Goal: Task Accomplishment & Management: Use online tool/utility

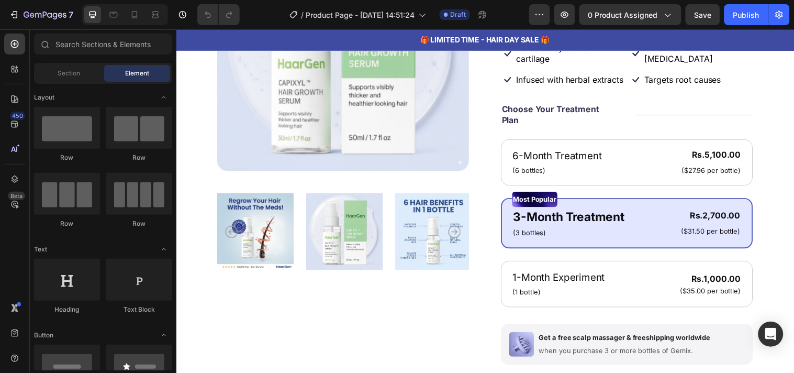
scroll to position [204, 0]
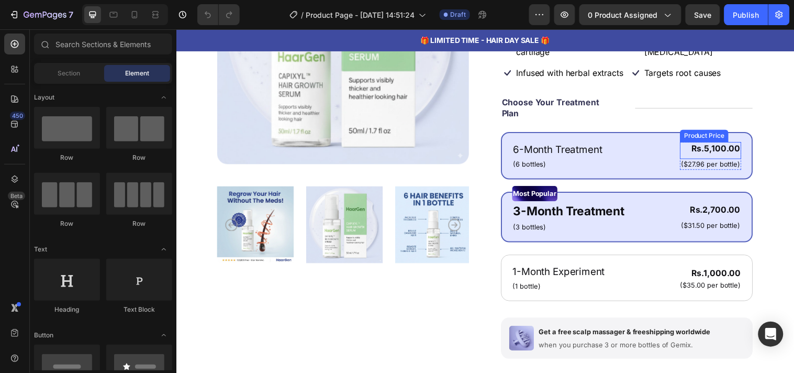
click at [705, 156] on div "Rs.5,100.00" at bounding box center [719, 149] width 62 height 13
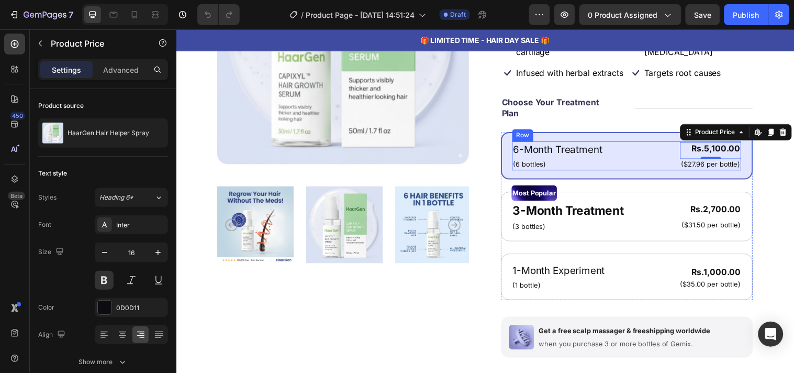
click at [653, 161] on div "6-Month Treatment Text Block (6 bottles) Text Block Rs.5,100.00 Product Price E…" at bounding box center [634, 156] width 233 height 29
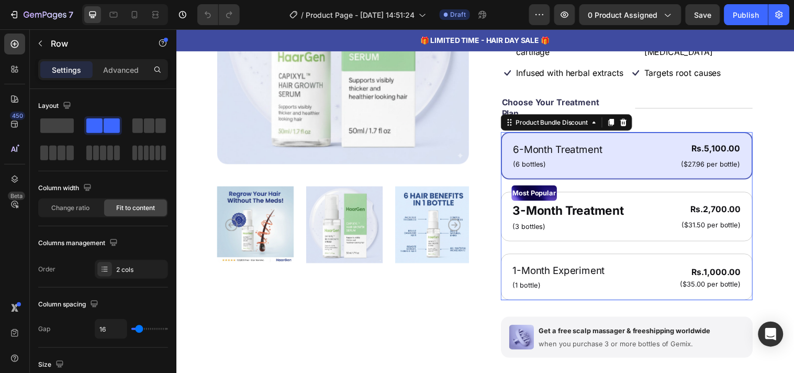
click at [630, 147] on div "6-Month Treatment Text Block (6 bottles) Text Block Rs.5,100.00 Product Price P…" at bounding box center [634, 157] width 256 height 48
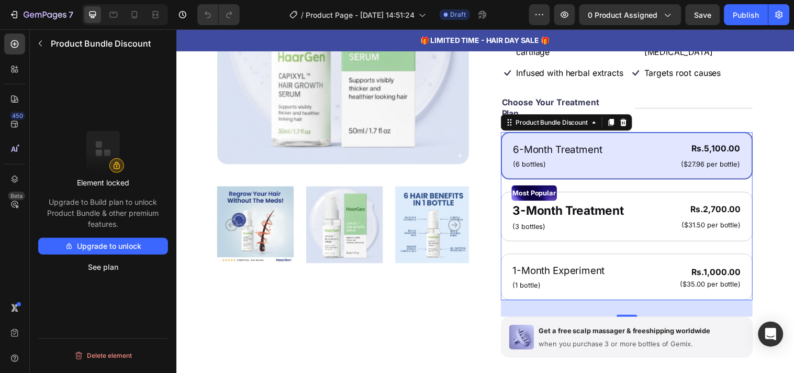
click at [98, 204] on p "Upgrade to Build plan to unlock Product Bundle & other premium features." at bounding box center [103, 212] width 130 height 33
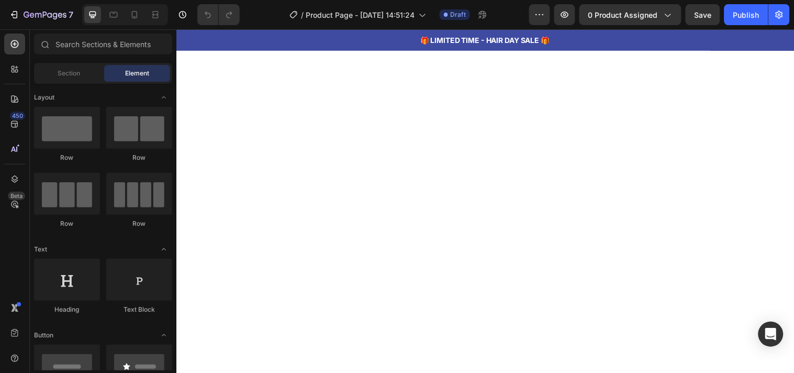
scroll to position [1519, 0]
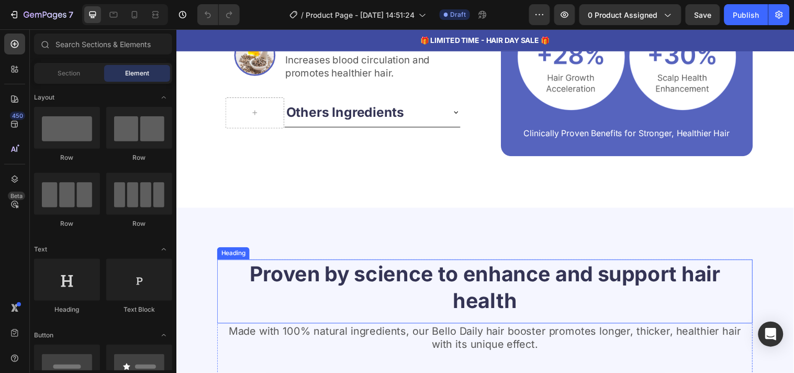
click at [535, 271] on h2 "Proven by science to enhance and support hair health" at bounding box center [490, 290] width 544 height 57
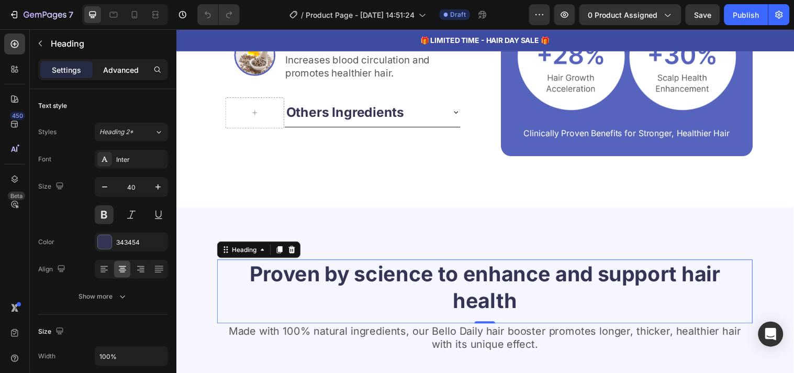
click at [120, 69] on p "Advanced" at bounding box center [121, 69] width 36 height 11
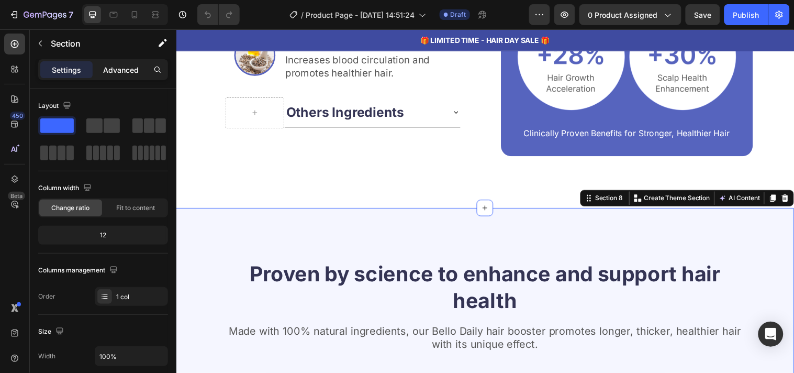
click at [123, 72] on p "Advanced" at bounding box center [121, 69] width 36 height 11
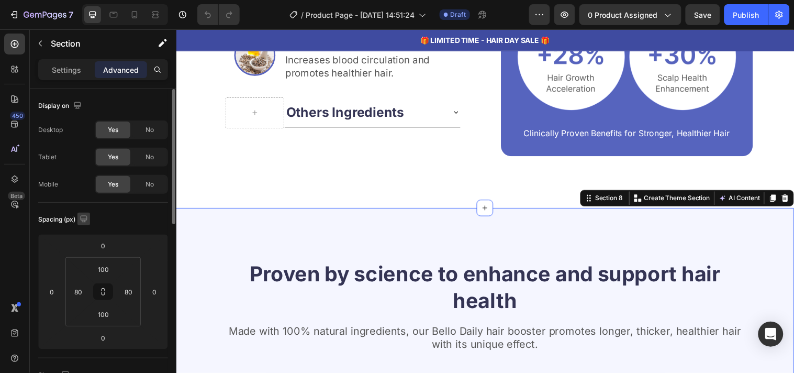
click at [84, 220] on icon "button" at bounding box center [83, 218] width 7 height 7
click at [87, 268] on icon "button" at bounding box center [86, 273] width 10 height 10
type input "72"
type input "20"
type input "72"
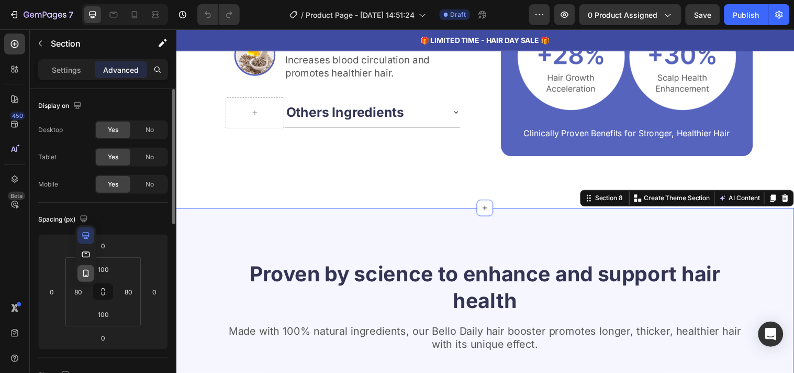
type input "20"
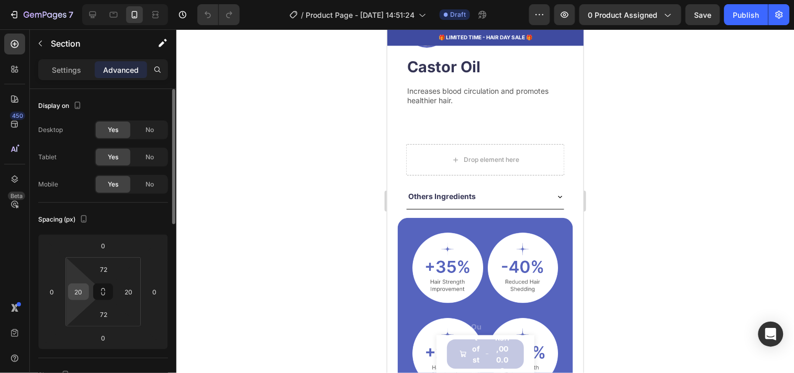
scroll to position [2011, 0]
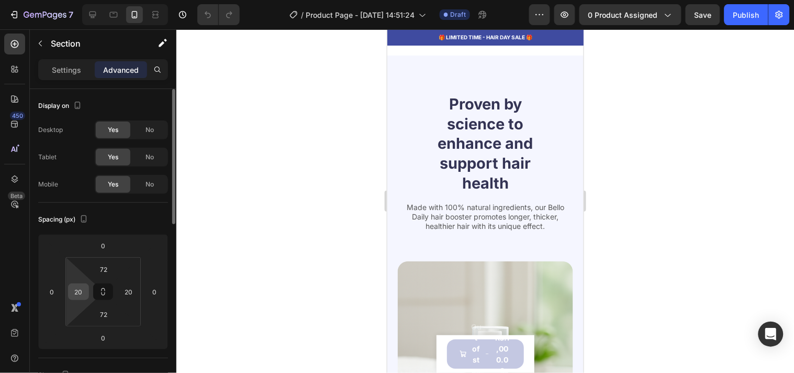
click at [80, 287] on input "20" at bounding box center [79, 292] width 16 height 16
click at [79, 290] on input "0" at bounding box center [79, 292] width 16 height 16
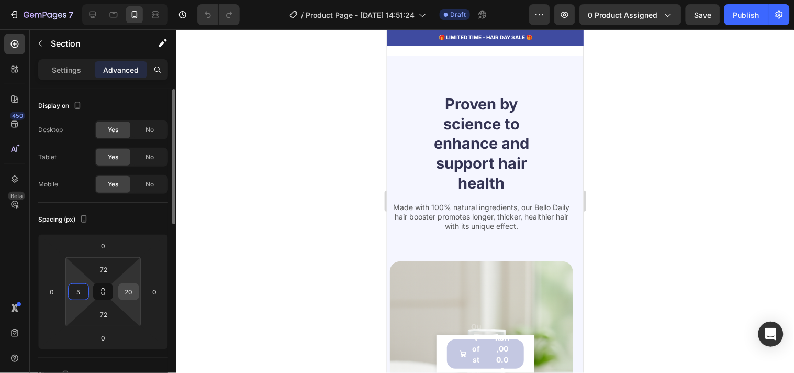
type input "5"
click at [126, 292] on input "20" at bounding box center [129, 292] width 16 height 16
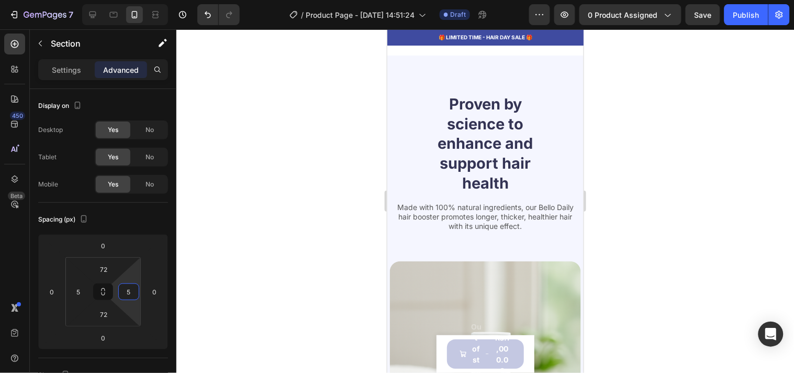
type input "5"
click at [117, 218] on div "Spacing (px)" at bounding box center [103, 219] width 130 height 17
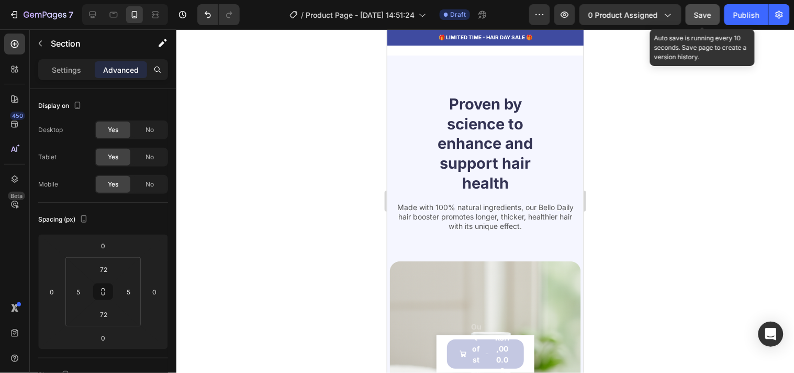
click at [708, 18] on span "Save" at bounding box center [703, 14] width 17 height 9
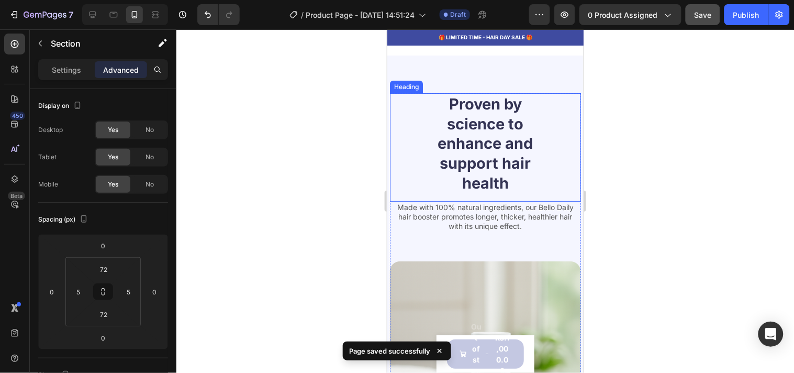
click at [485, 151] on h2 "Proven by science to enhance and support hair health" at bounding box center [485, 143] width 115 height 101
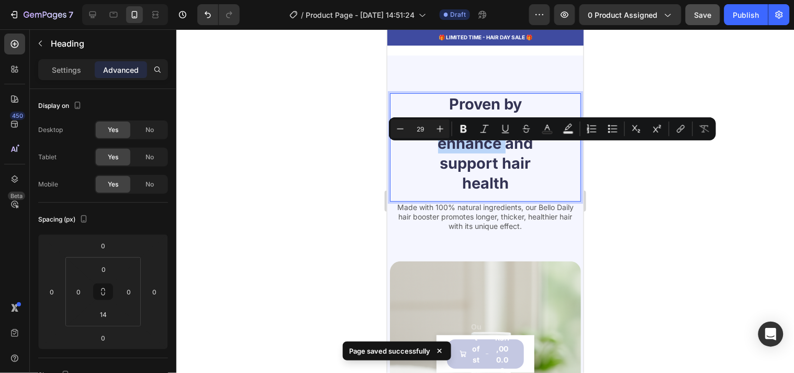
click at [485, 151] on p "Proven by science to enhance and support hair health" at bounding box center [485, 143] width 113 height 99
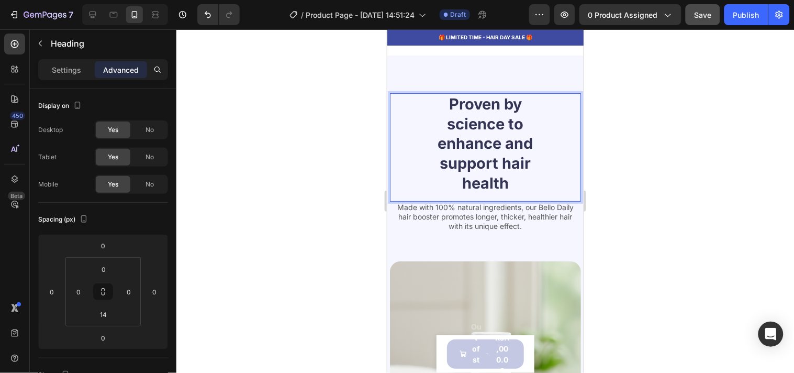
click at [434, 152] on p "Proven by science to enhance and support hair health" at bounding box center [485, 143] width 113 height 99
click at [466, 231] on p "Made with 100% natural ingredients, our Bello Daily hair booster promotes longe…" at bounding box center [484, 216] width 189 height 29
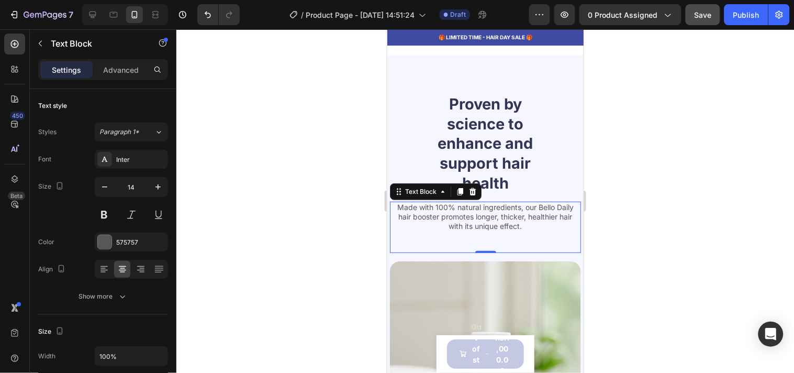
click at [231, 198] on div at bounding box center [485, 200] width 618 height 343
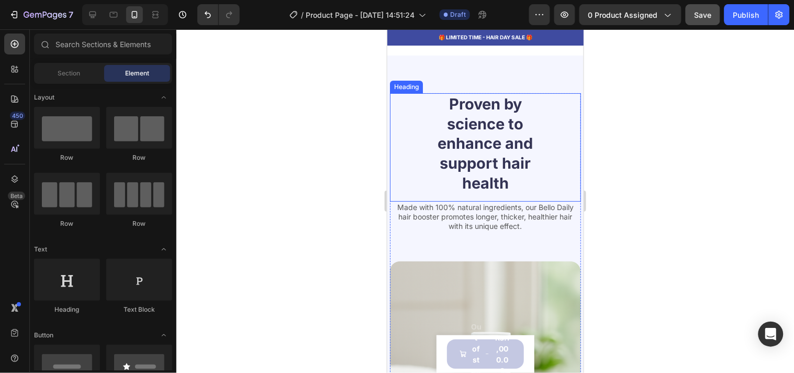
click at [435, 111] on p "Proven by science to enhance and support hair health" at bounding box center [485, 143] width 113 height 99
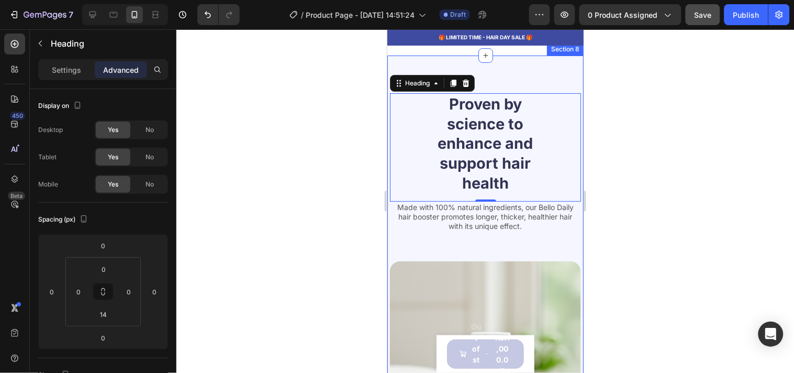
click at [530, 75] on div "Proven by science to enhance and support hair health Heading 0 Made with 100% n…" at bounding box center [485, 379] width 196 height 649
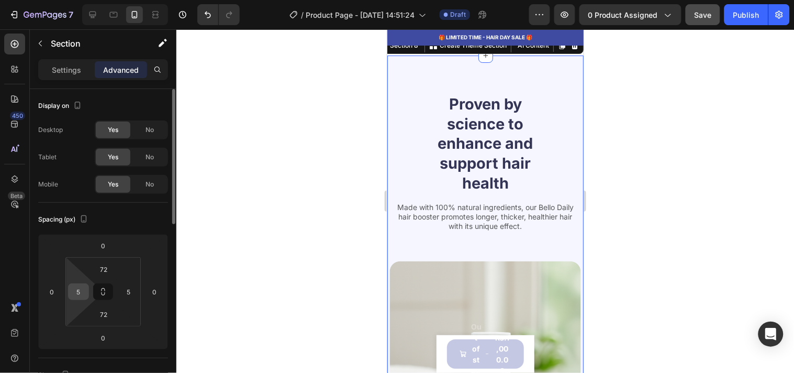
click at [71, 290] on input "5" at bounding box center [79, 292] width 16 height 16
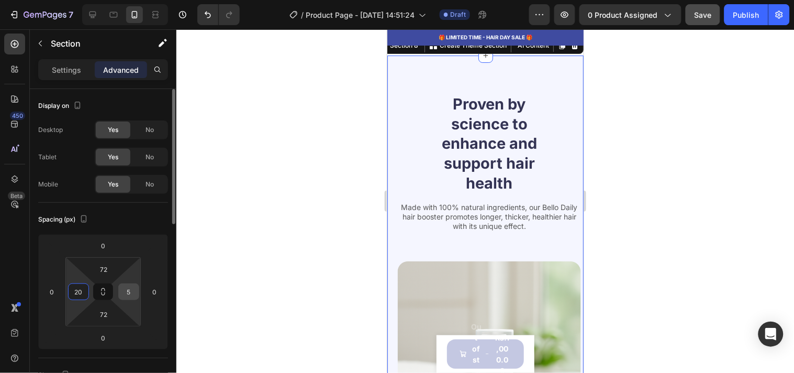
type input "20"
click at [127, 292] on input "5" at bounding box center [129, 292] width 16 height 16
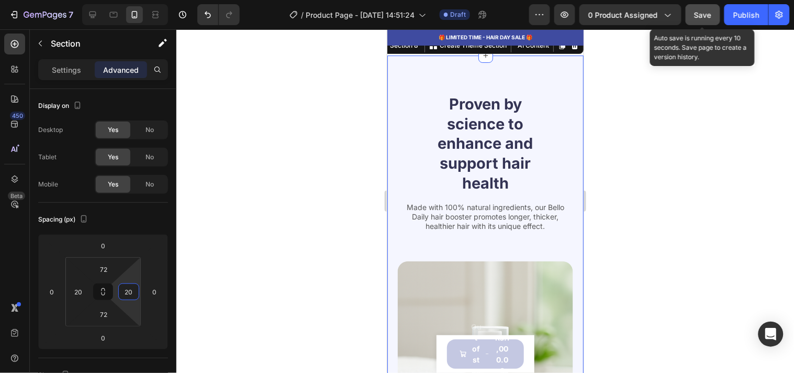
type input "20"
click at [688, 18] on button "Save" at bounding box center [703, 14] width 35 height 21
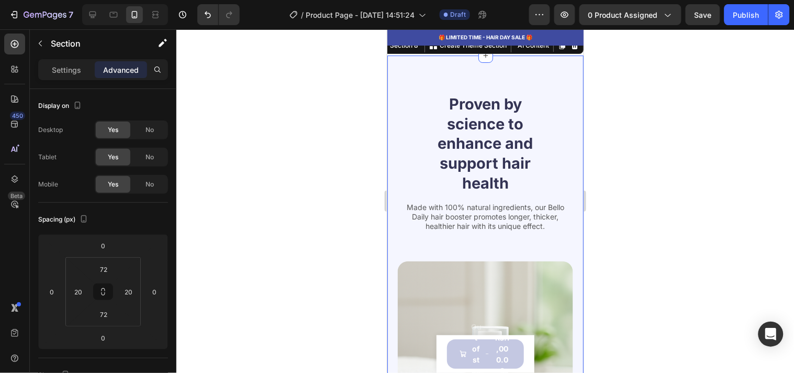
click at [718, 65] on div at bounding box center [485, 200] width 618 height 343
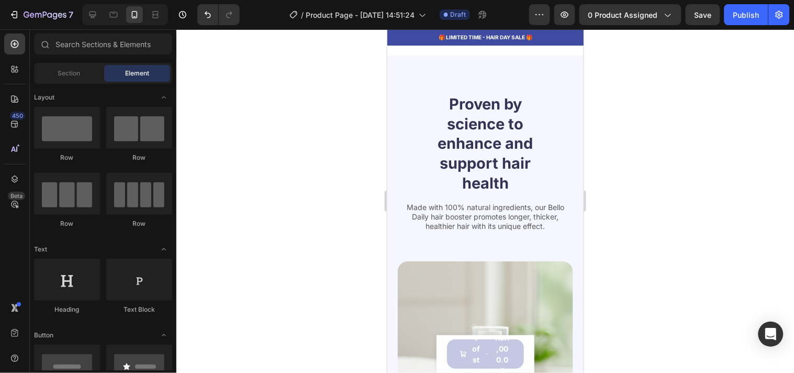
click at [341, 65] on div at bounding box center [485, 200] width 618 height 343
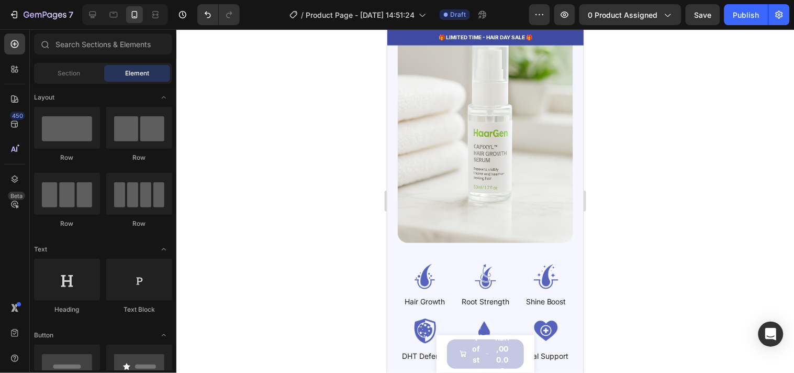
scroll to position [2350, 0]
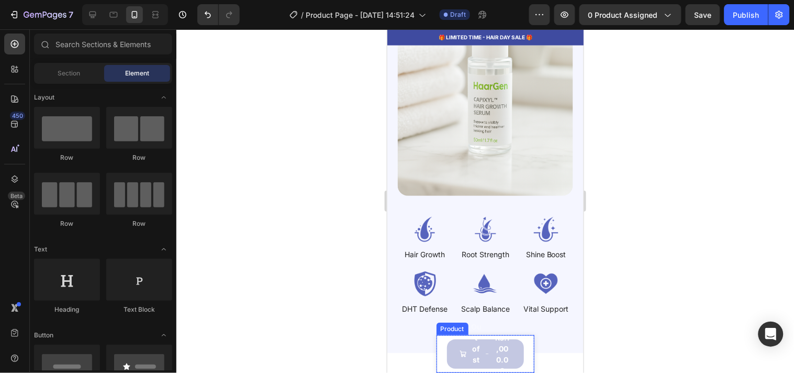
click at [524, 349] on div "Product Images HaarGen Hair Helper Spray Product Title Rs.1,000.00 Product Pric…" at bounding box center [485, 353] width 98 height 38
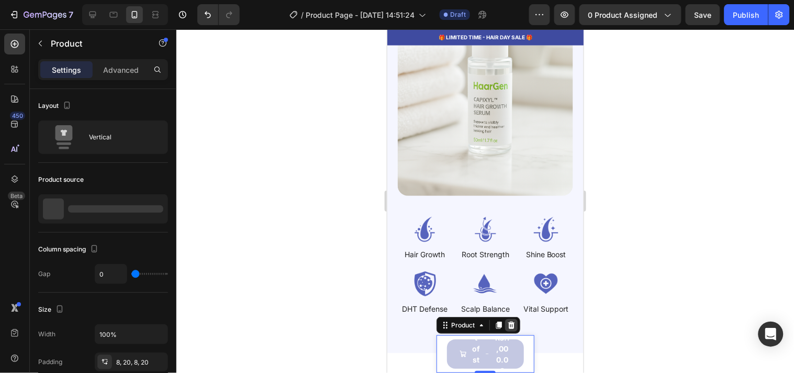
click at [510, 330] on div at bounding box center [511, 324] width 13 height 13
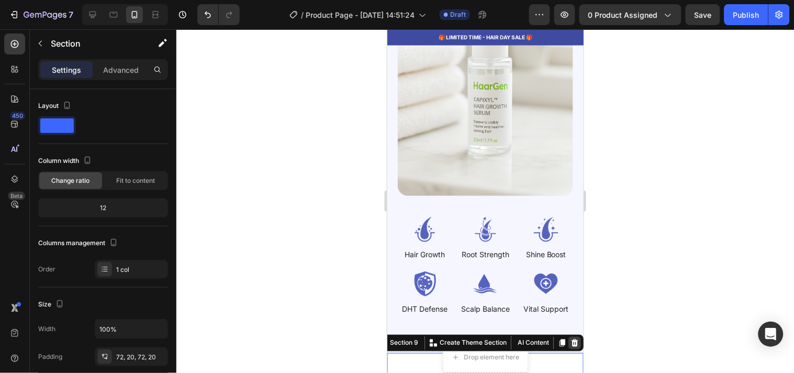
click at [570, 336] on div at bounding box center [574, 342] width 13 height 13
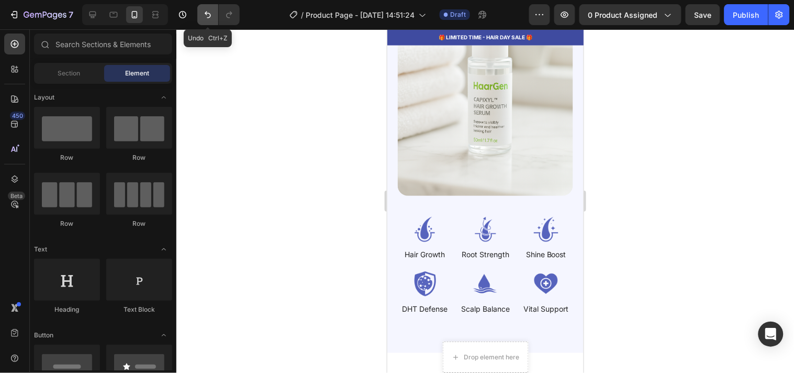
click at [200, 17] on button "Undo/Redo" at bounding box center [207, 14] width 21 height 21
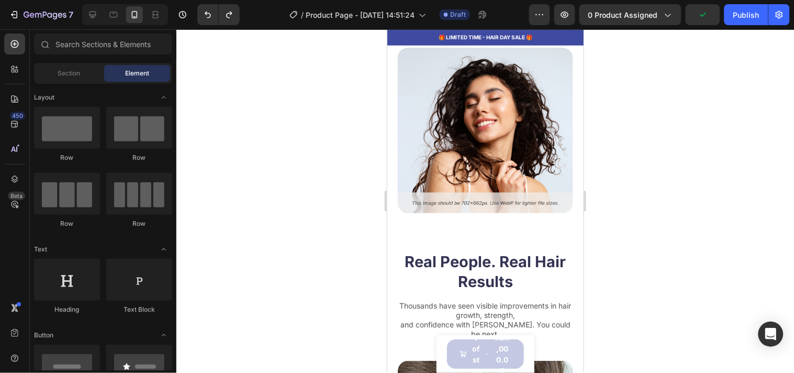
scroll to position [3201, 0]
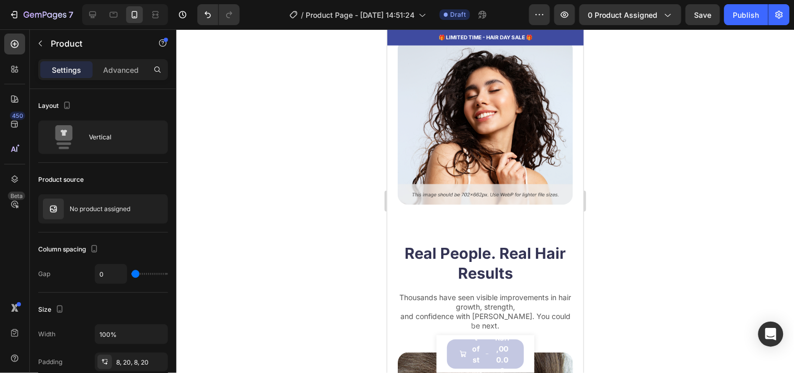
click at [524, 343] on div "Product Images HaarGen Hair Helper Spray Product Title Rs.1,000.00 Product Pric…" at bounding box center [485, 353] width 98 height 38
click at [321, 326] on div at bounding box center [485, 200] width 618 height 343
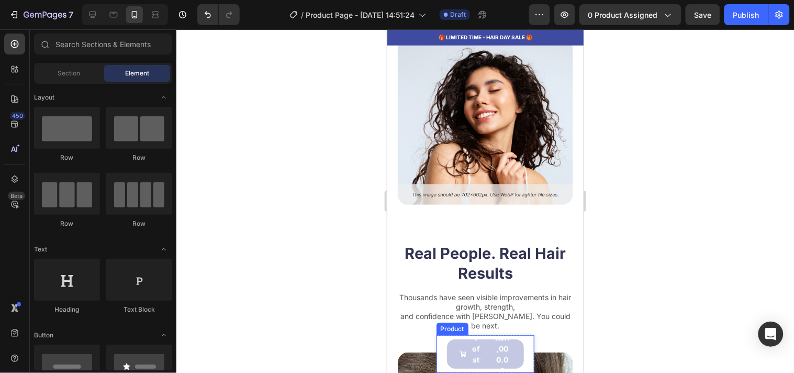
click at [441, 357] on div "Product Images HaarGen Hair Helper Spray Product Title Rs.1,000.00 Product Pric…" at bounding box center [485, 353] width 98 height 38
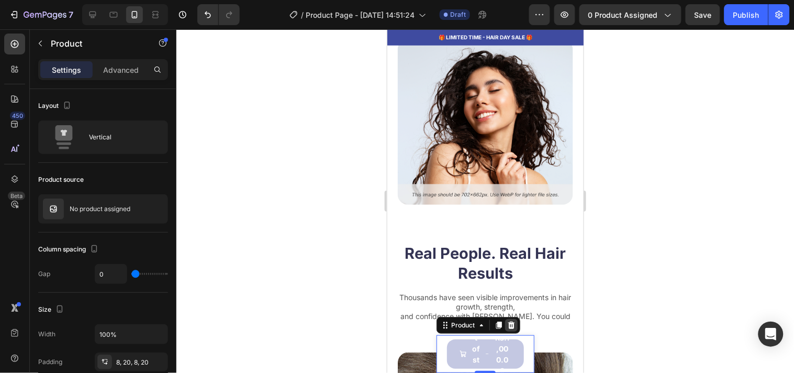
click at [507, 327] on icon at bounding box center [510, 324] width 7 height 7
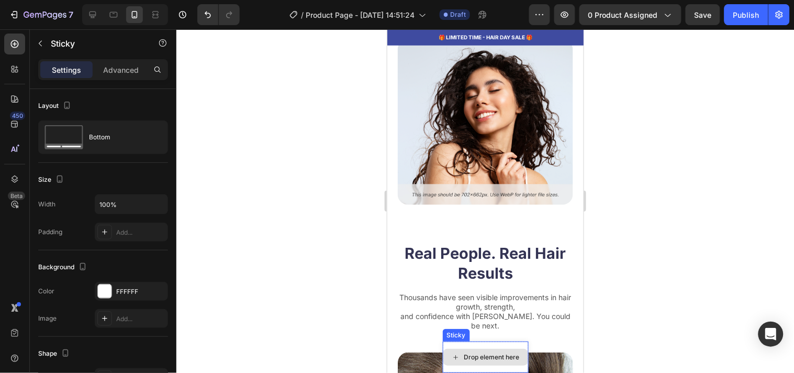
click at [508, 344] on div "Drop element here" at bounding box center [485, 356] width 86 height 31
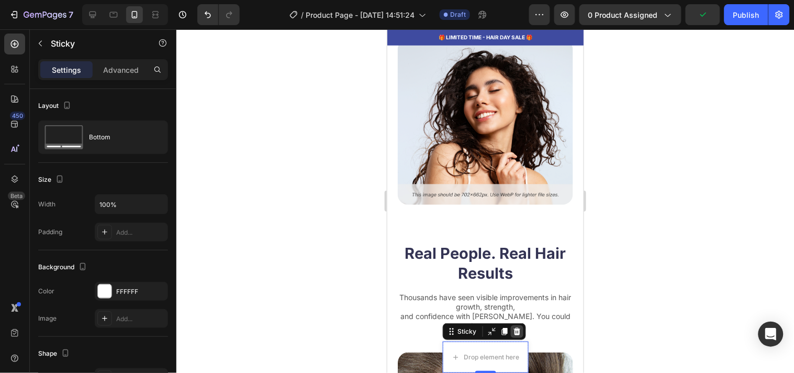
click at [513, 333] on icon at bounding box center [516, 330] width 7 height 7
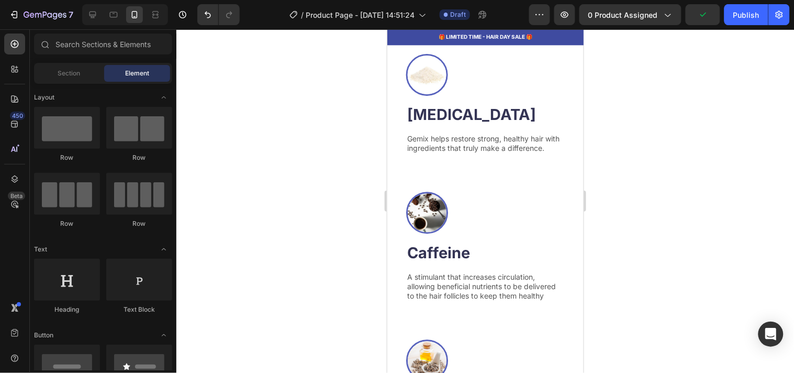
scroll to position [1531, 0]
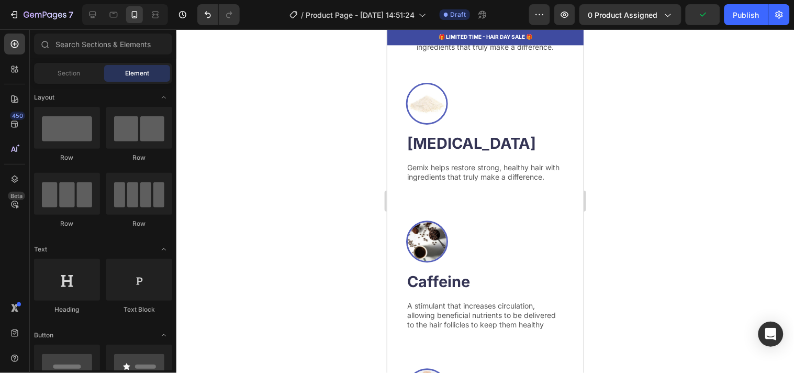
drag, startPoint x: 578, startPoint y: 98, endPoint x: 971, endPoint y: 176, distance: 401.2
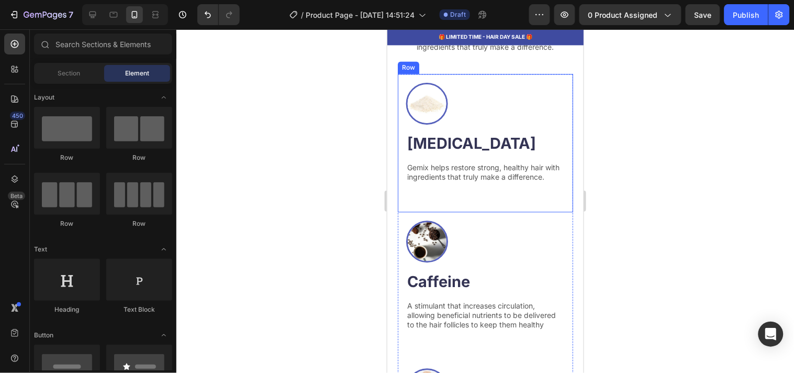
click at [525, 212] on div "Image [MEDICAL_DATA] Heading Gemix helps restore strong, healthy hair with ingr…" at bounding box center [484, 143] width 175 height 138
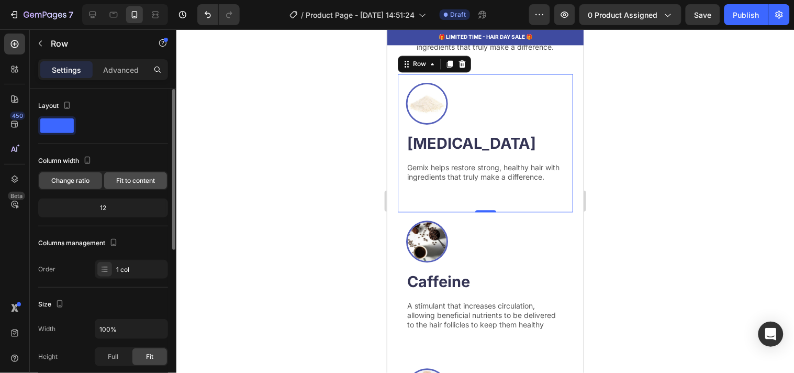
click at [128, 173] on div "Fit to content" at bounding box center [135, 180] width 63 height 17
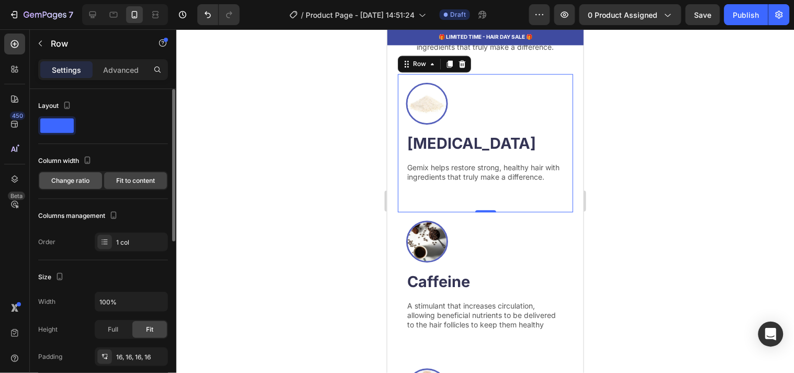
click at [77, 178] on span "Change ratio" at bounding box center [71, 180] width 38 height 9
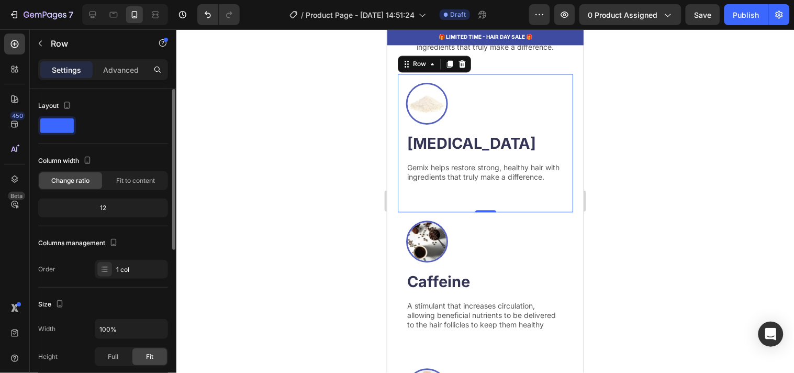
click at [61, 129] on span at bounding box center [56, 125] width 33 height 15
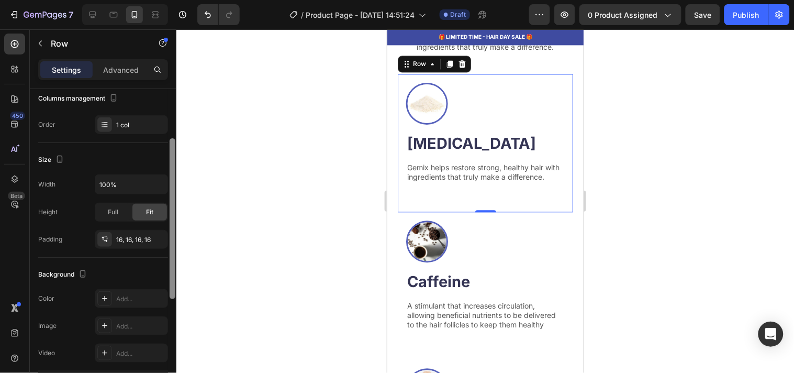
drag, startPoint x: 169, startPoint y: 128, endPoint x: 170, endPoint y: 211, distance: 83.7
click at [170, 211] on div at bounding box center [173, 218] width 6 height 161
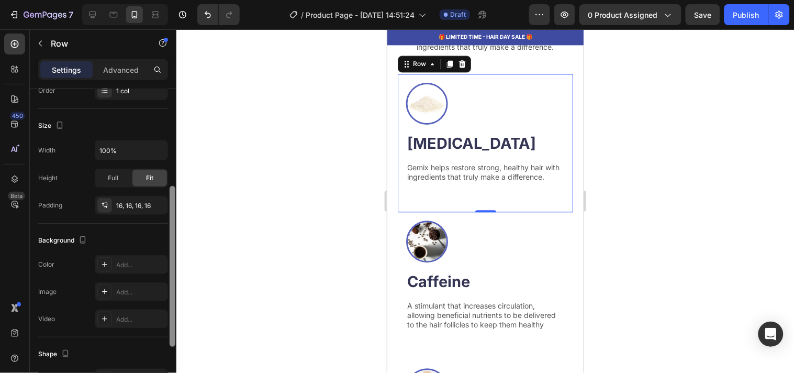
scroll to position [182, 0]
drag, startPoint x: 173, startPoint y: 179, endPoint x: 173, endPoint y: 189, distance: 9.9
click at [173, 189] on div at bounding box center [173, 262] width 6 height 161
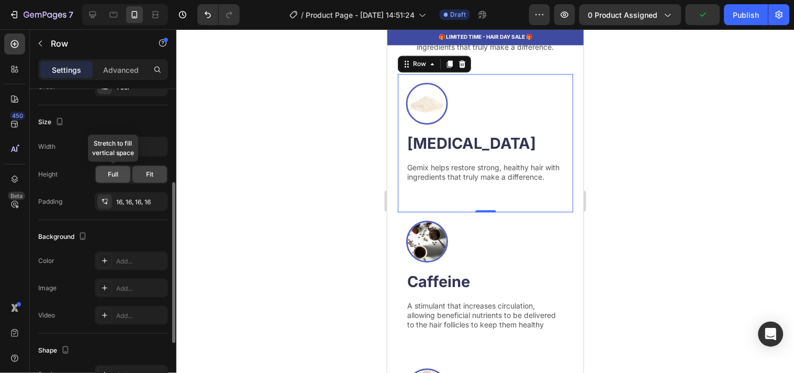
click at [111, 180] on div "Full" at bounding box center [113, 174] width 35 height 17
click at [153, 174] on div "Fit" at bounding box center [149, 174] width 35 height 17
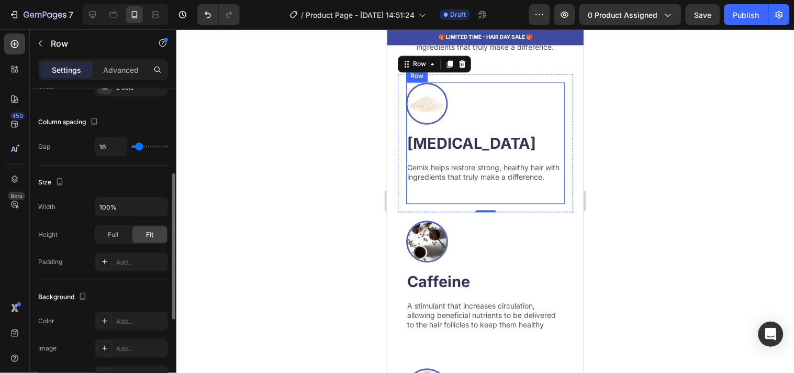
click at [467, 126] on div "Image [MEDICAL_DATA] Heading Gemix helps restore strong, healthy hair with ingr…" at bounding box center [485, 142] width 159 height 121
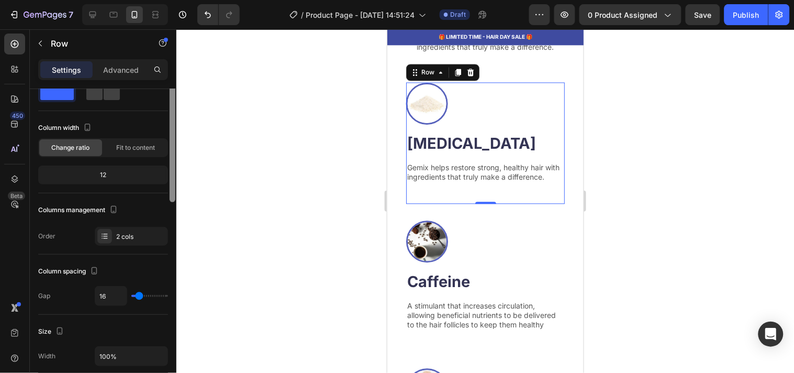
scroll to position [0, 0]
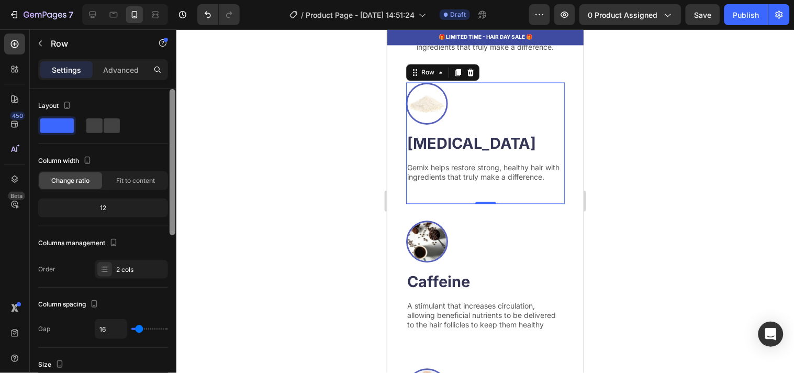
drag, startPoint x: 171, startPoint y: 204, endPoint x: 181, endPoint y: 65, distance: 139.6
click at [181, 0] on div "7 / Product Page - [DATE] 14:51:24 Draft Preview 0 product assigned Save Publis…" at bounding box center [397, 0] width 794 height 0
click at [104, 127] on span at bounding box center [112, 125] width 16 height 15
type input "0"
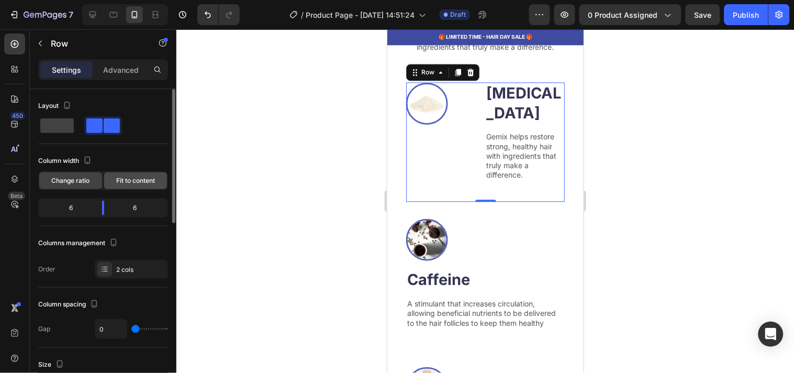
click at [129, 178] on span "Fit to content" at bounding box center [135, 180] width 39 height 9
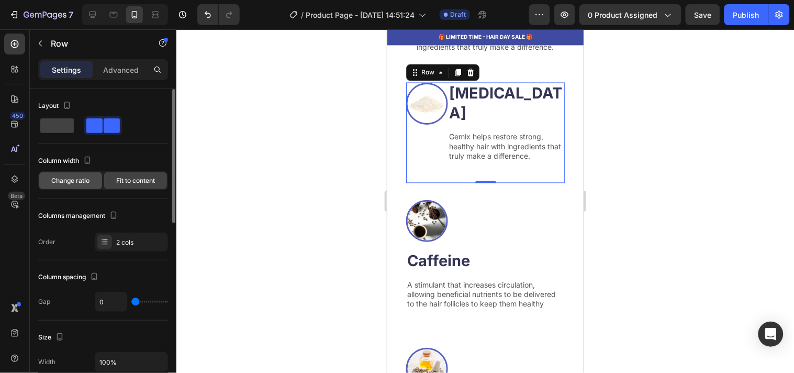
click at [80, 174] on div "Change ratio" at bounding box center [70, 180] width 63 height 17
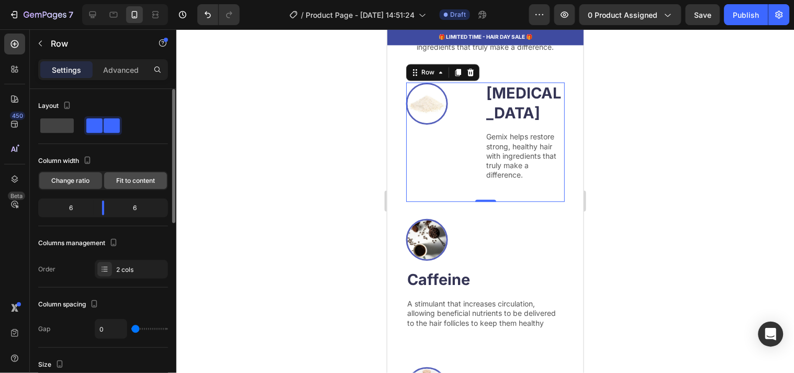
click at [129, 184] on span "Fit to content" at bounding box center [135, 180] width 39 height 9
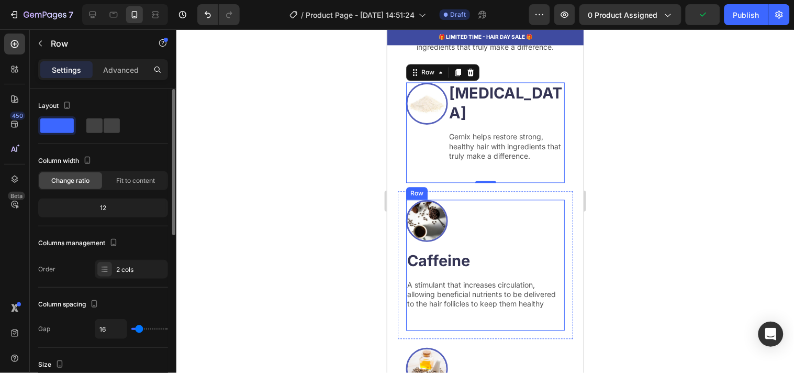
click at [486, 222] on div "Image Caffeine Heading A stimulant that increases circulation, allowing benefic…" at bounding box center [485, 264] width 159 height 131
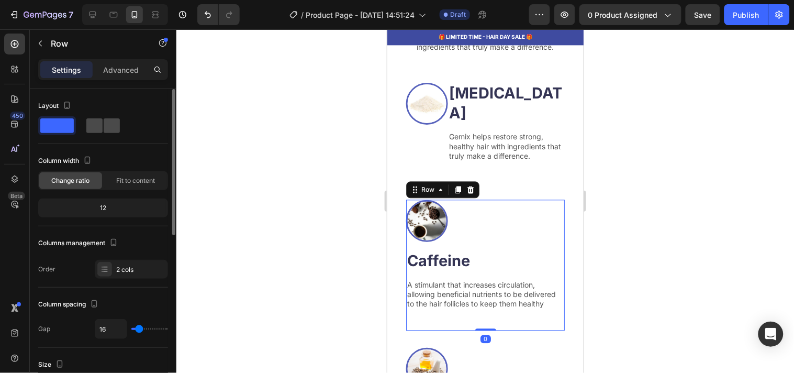
click at [108, 123] on span at bounding box center [112, 125] width 16 height 15
type input "0"
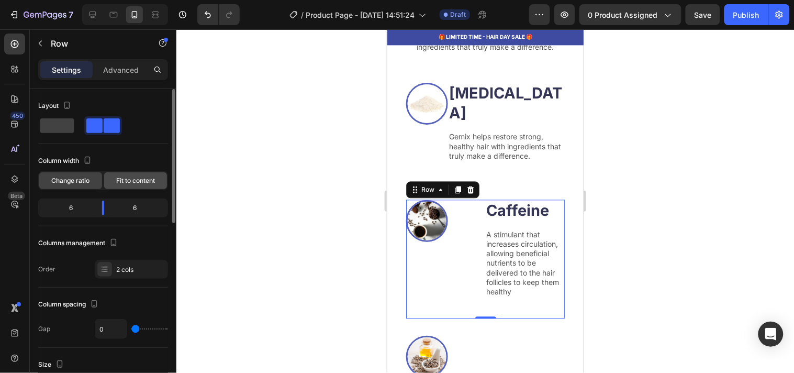
click at [133, 180] on span "Fit to content" at bounding box center [135, 180] width 39 height 9
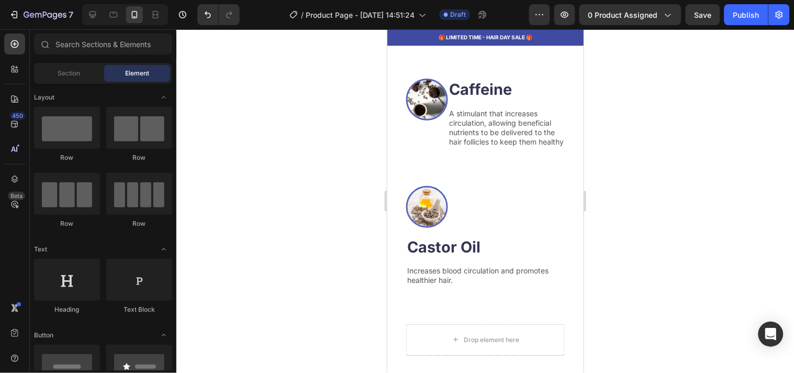
scroll to position [1662, 0]
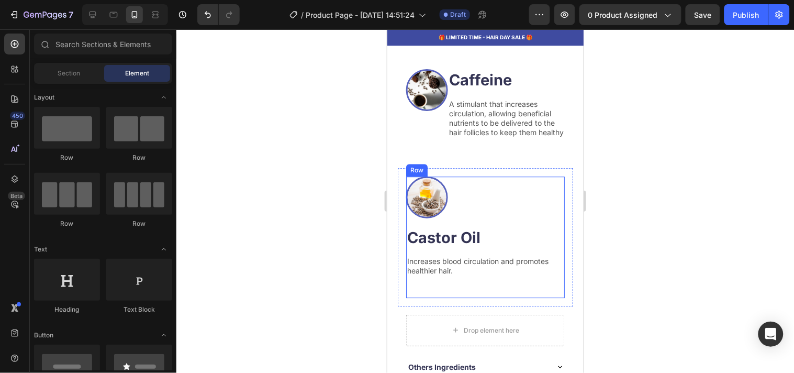
click at [483, 207] on div "Image Castor Oil Heading Increases blood circulation and promotes healthier hai…" at bounding box center [485, 236] width 159 height 121
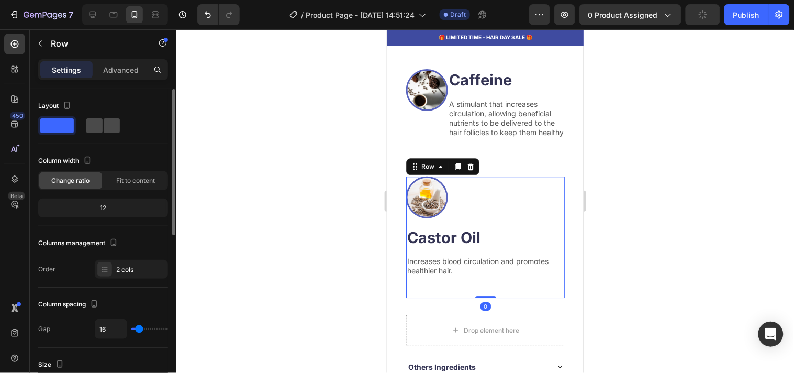
click at [107, 118] on span at bounding box center [112, 125] width 16 height 15
type input "0"
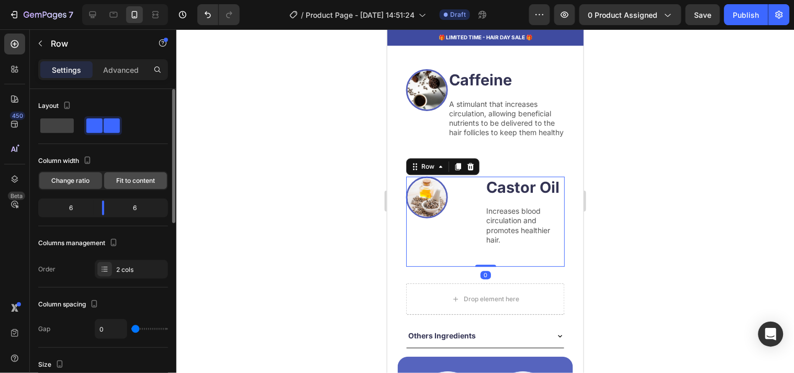
click at [127, 186] on div "Fit to content" at bounding box center [135, 180] width 63 height 17
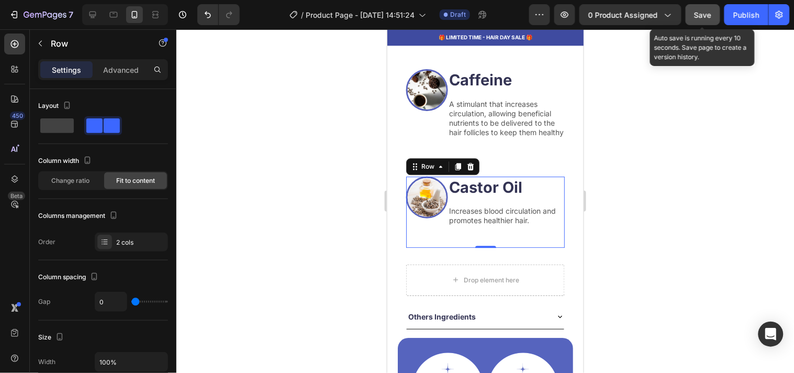
click at [704, 21] on button "Save" at bounding box center [703, 14] width 35 height 21
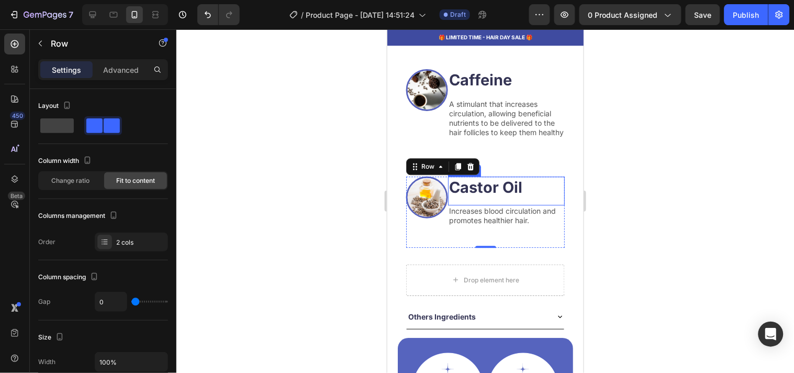
click at [489, 179] on strong "Castor Oil" at bounding box center [485, 186] width 73 height 18
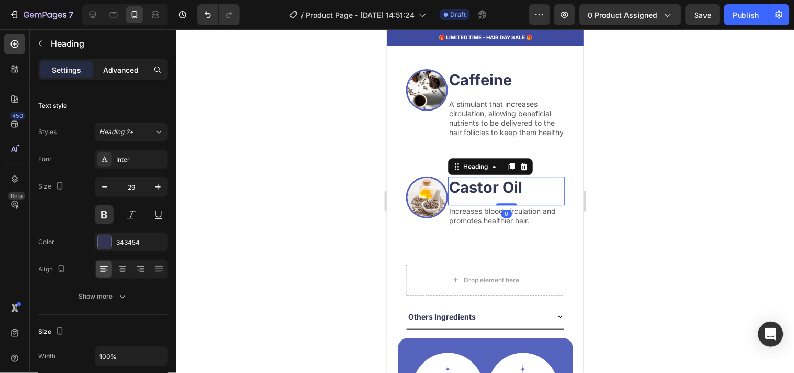
click at [121, 68] on p "Advanced" at bounding box center [121, 69] width 36 height 11
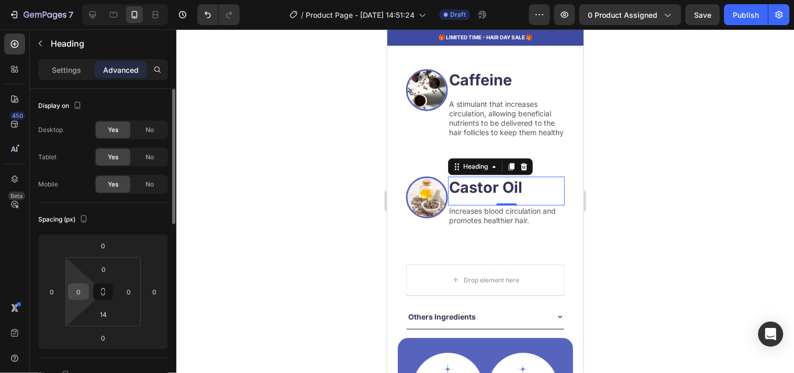
click at [76, 292] on input "0" at bounding box center [79, 292] width 16 height 16
type input "10"
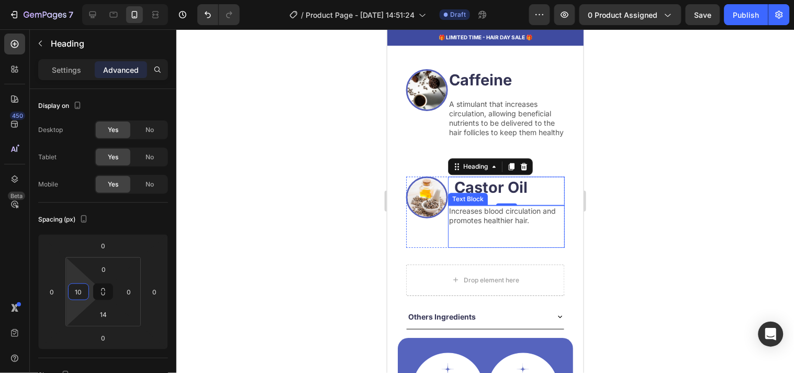
click at [466, 208] on p "Increases blood circulation and promotes healthier hair." at bounding box center [506, 215] width 115 height 19
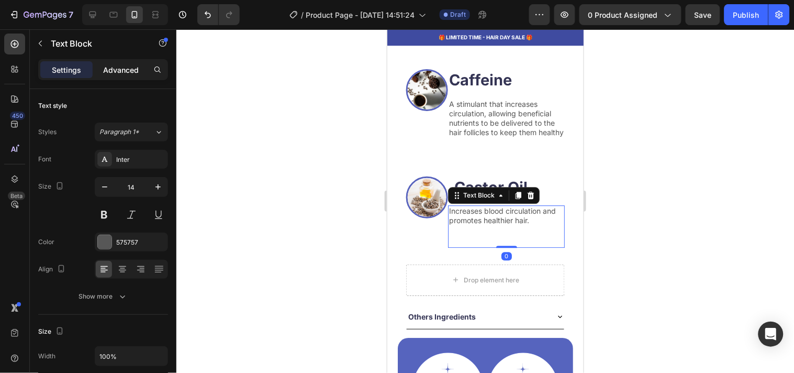
click at [121, 70] on p "Advanced" at bounding box center [121, 69] width 36 height 11
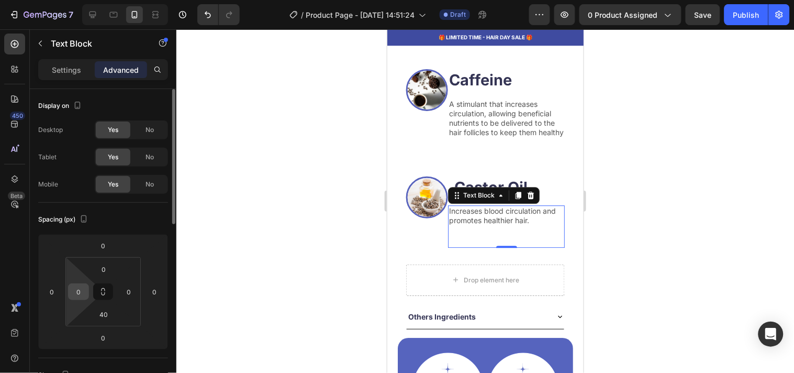
click at [80, 298] on input "0" at bounding box center [79, 292] width 16 height 16
type input "10"
click at [309, 183] on div at bounding box center [485, 200] width 618 height 343
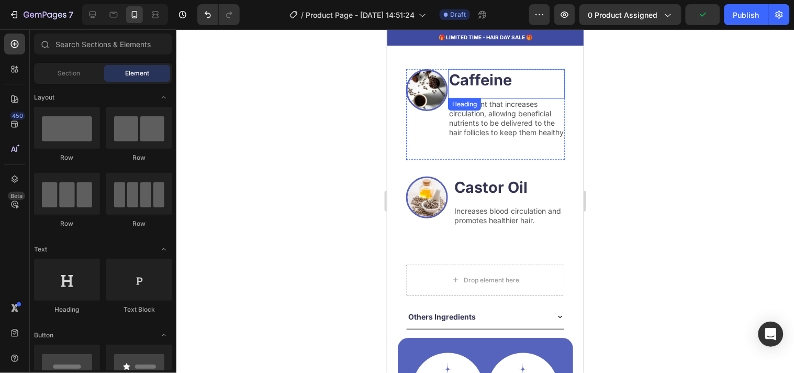
click at [508, 69] on h2 "Caffeine" at bounding box center [505, 80] width 117 height 22
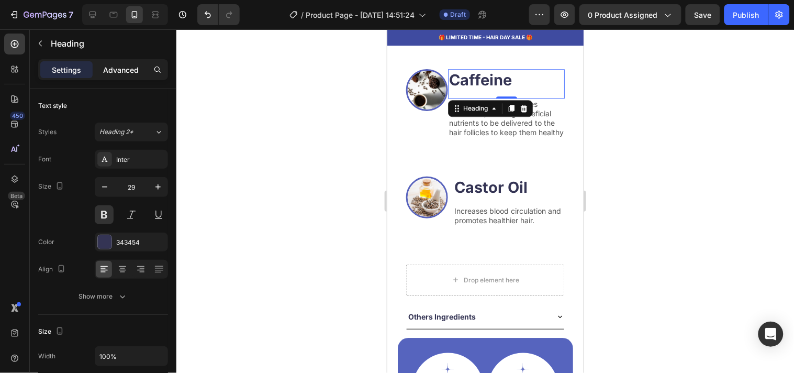
click at [127, 64] on p "Advanced" at bounding box center [121, 69] width 36 height 11
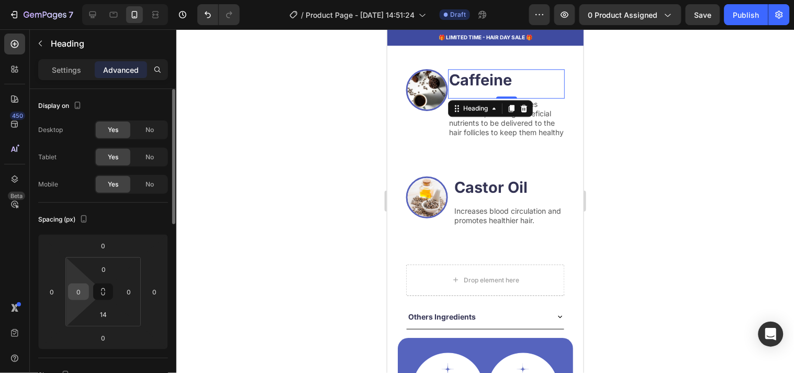
click at [75, 292] on input "0" at bounding box center [79, 292] width 16 height 16
type input "10"
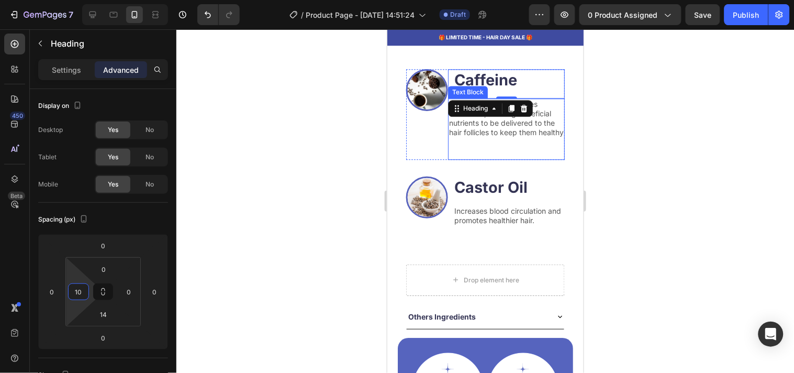
click at [492, 120] on p "A stimulant that increases circulation, allowing beneficial nutrients to be del…" at bounding box center [506, 118] width 115 height 38
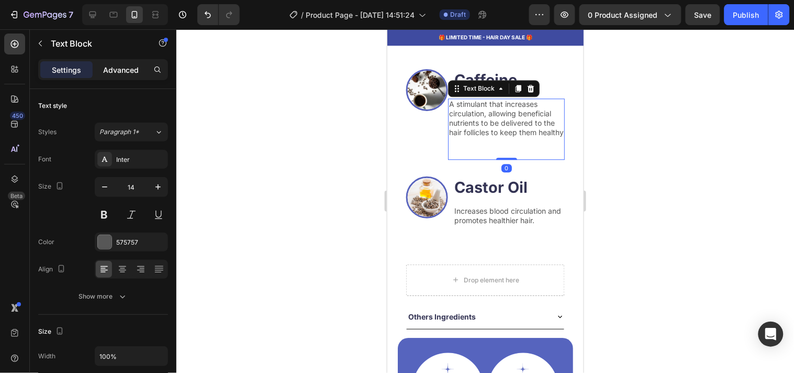
click at [121, 69] on p "Advanced" at bounding box center [121, 69] width 36 height 11
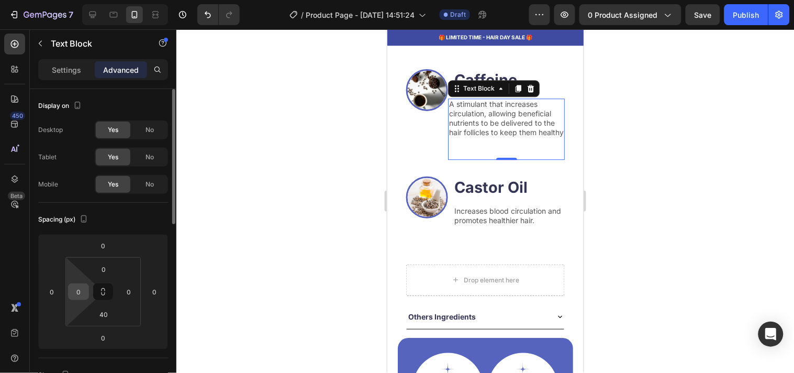
click at [80, 291] on input "0" at bounding box center [79, 292] width 16 height 16
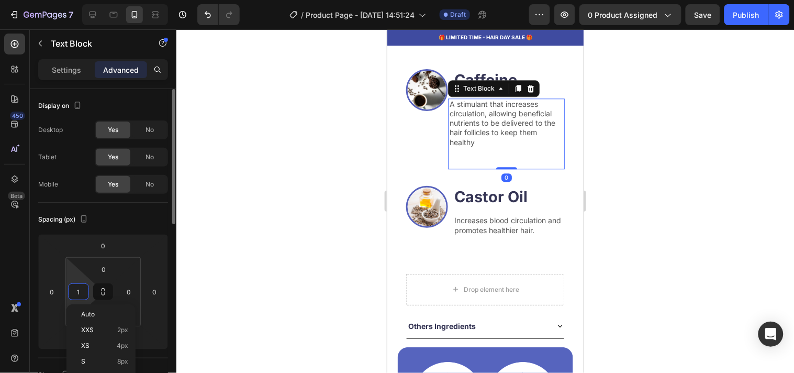
type input "10"
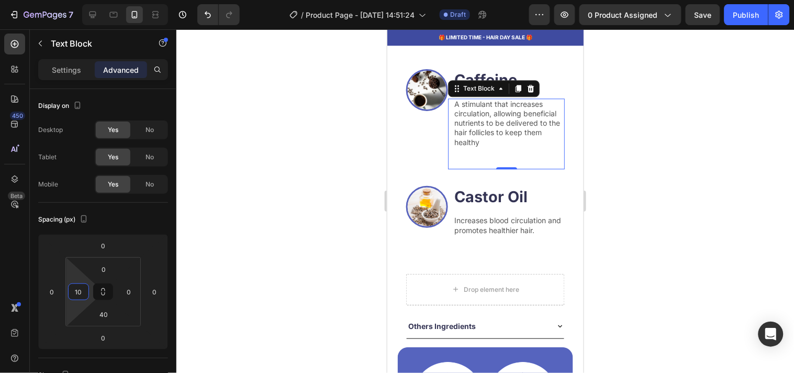
click at [322, 164] on div at bounding box center [485, 200] width 618 height 343
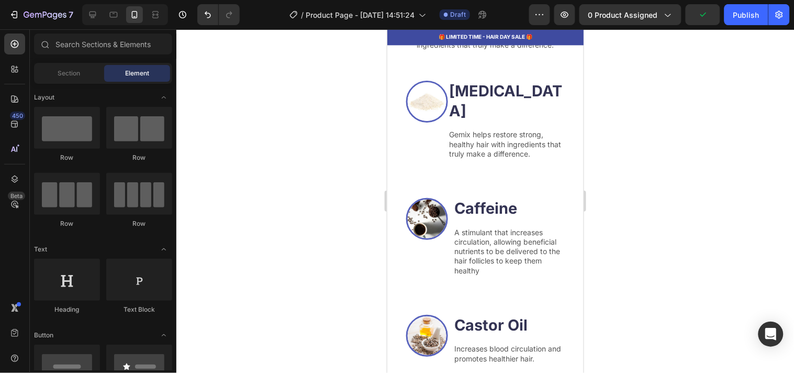
scroll to position [1524, 0]
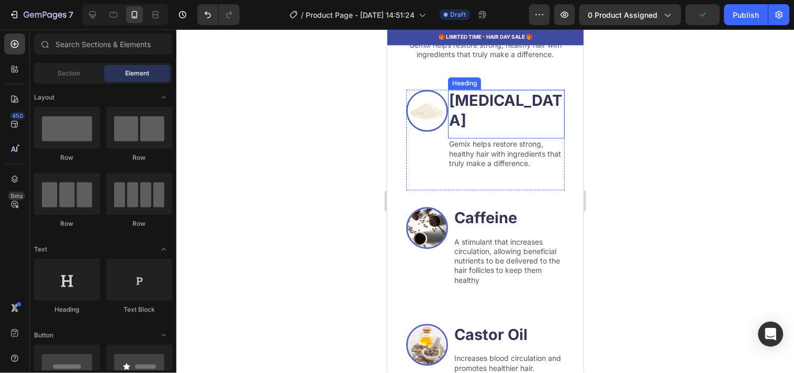
click at [517, 103] on h2 "[MEDICAL_DATA]" at bounding box center [505, 109] width 117 height 41
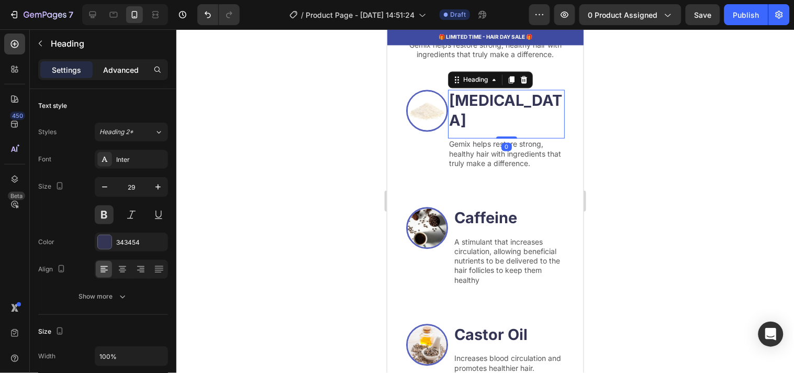
click at [138, 77] on div "Advanced" at bounding box center [121, 69] width 52 height 17
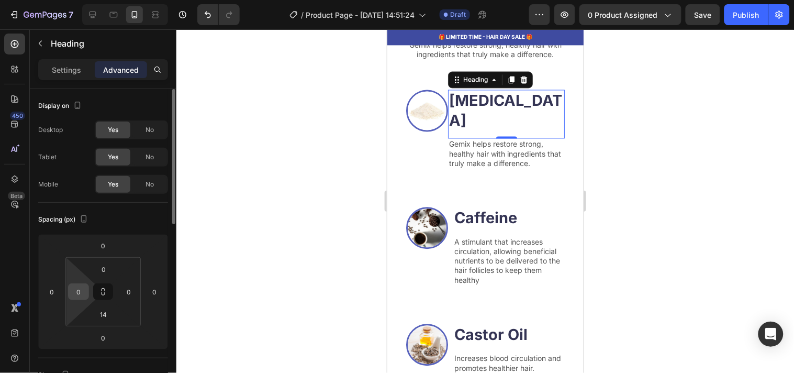
click at [82, 288] on input "0" at bounding box center [79, 292] width 16 height 16
type input "10"
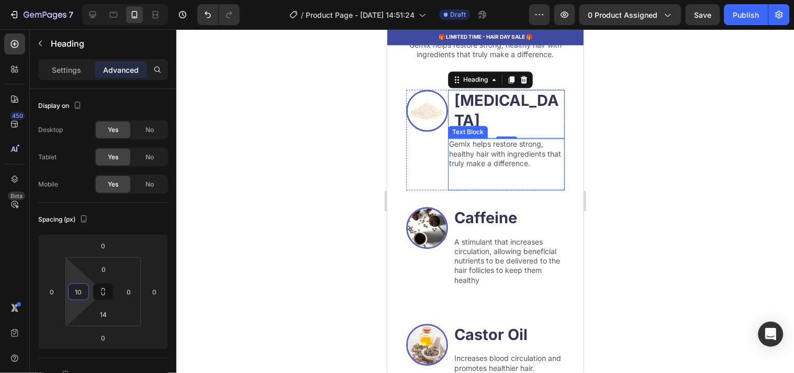
click at [529, 139] on p "Gemix helps restore strong, healthy hair with ingredients that truly make a dif…" at bounding box center [506, 153] width 115 height 29
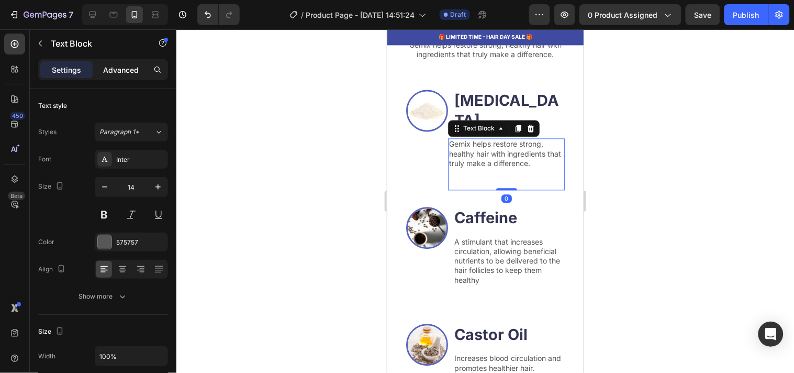
click at [129, 74] on p "Advanced" at bounding box center [121, 69] width 36 height 11
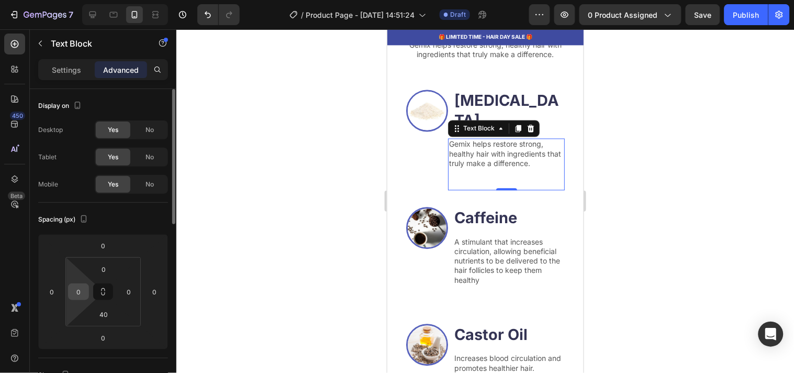
click at [80, 285] on input "0" at bounding box center [79, 292] width 16 height 16
type input "10"
click at [215, 245] on div at bounding box center [485, 200] width 618 height 343
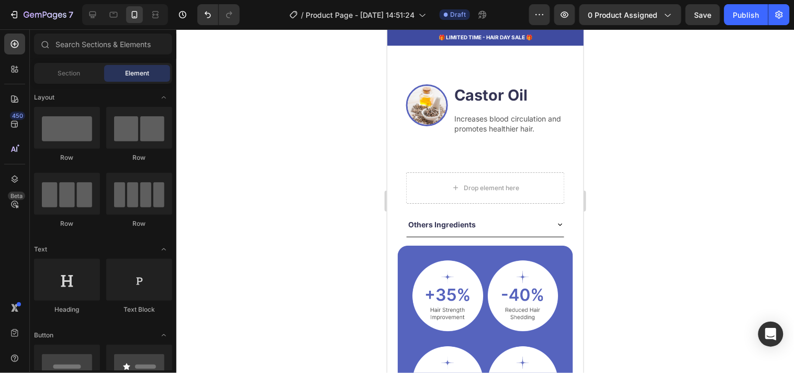
scroll to position [1782, 0]
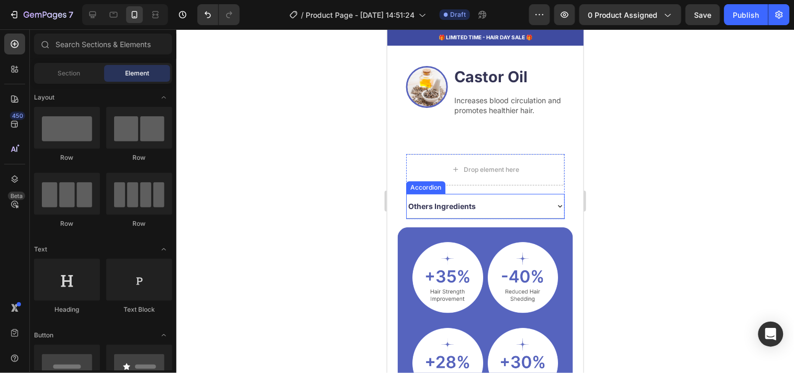
click at [555, 201] on icon at bounding box center [559, 205] width 8 height 8
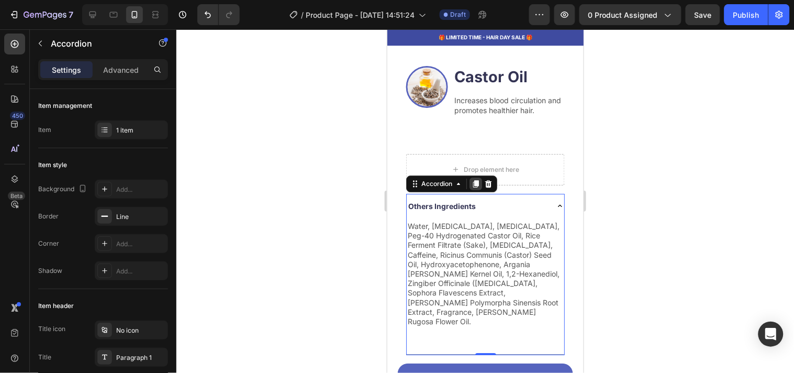
click at [476, 180] on icon at bounding box center [476, 183] width 6 height 7
click at [487, 197] on div "Others Ingredients" at bounding box center [476, 205] width 141 height 16
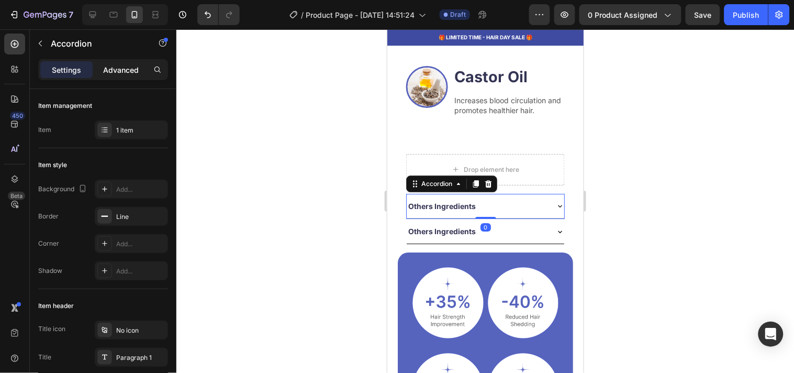
click at [132, 67] on p "Advanced" at bounding box center [121, 69] width 36 height 11
type input "100%"
type input "100"
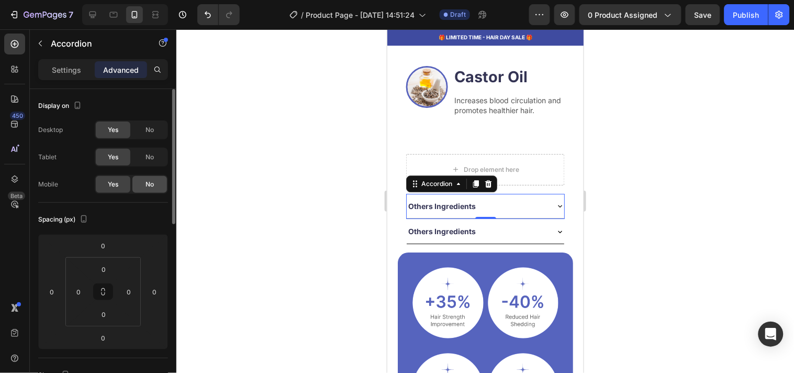
click at [153, 183] on span "No" at bounding box center [149, 184] width 8 height 9
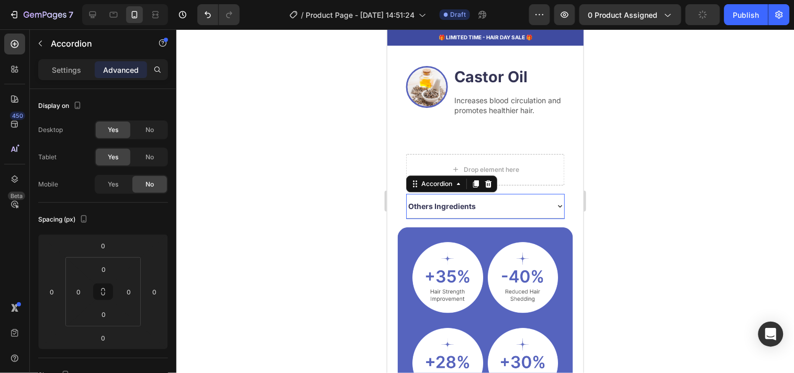
click at [481, 197] on div "Others Ingredients" at bounding box center [476, 205] width 141 height 16
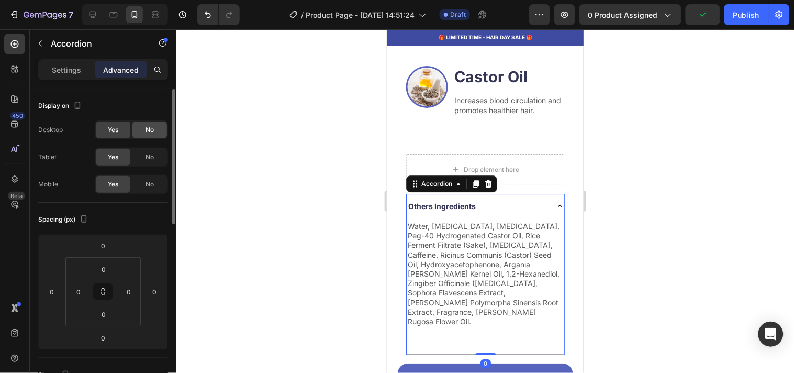
click at [144, 127] on div "No" at bounding box center [149, 129] width 35 height 17
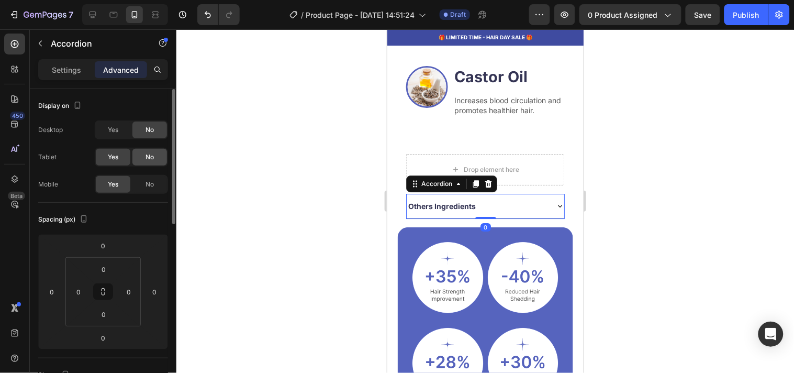
click at [150, 155] on span "No" at bounding box center [149, 156] width 8 height 9
click at [325, 153] on div at bounding box center [485, 200] width 618 height 343
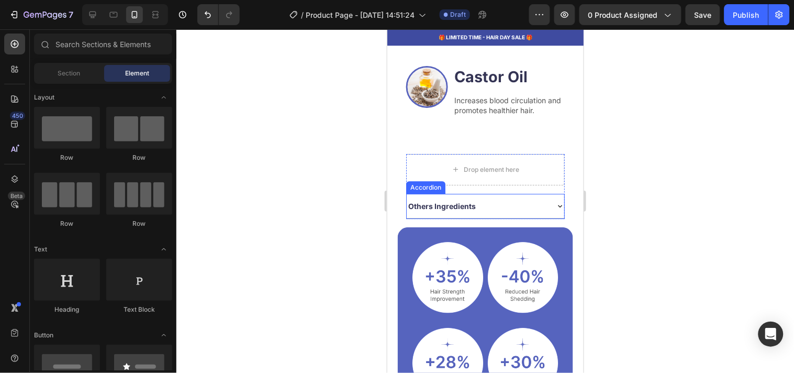
click at [519, 193] on div "Others Ingredients" at bounding box center [485, 205] width 158 height 25
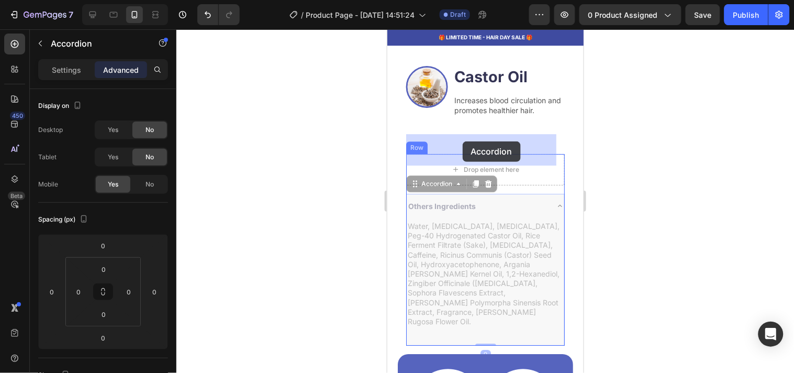
drag, startPoint x: 427, startPoint y: 166, endPoint x: 462, endPoint y: 141, distance: 43.1
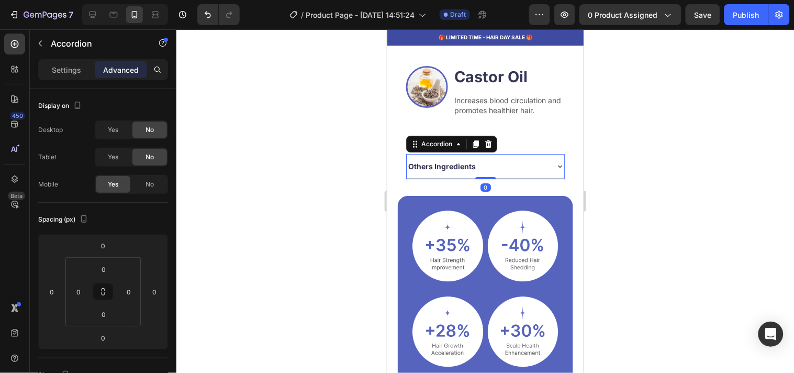
click at [332, 143] on div at bounding box center [485, 200] width 618 height 343
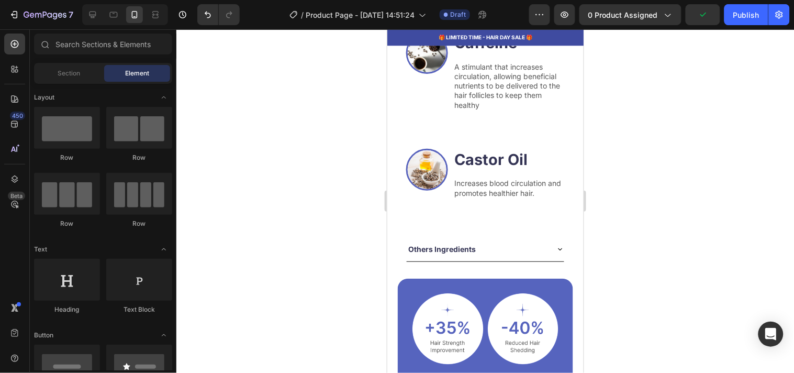
scroll to position [1681, 0]
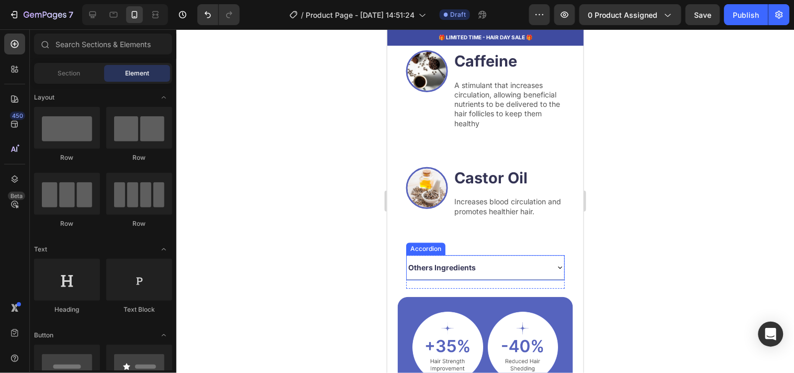
click at [512, 259] on div "Others Ingredients" at bounding box center [476, 267] width 141 height 16
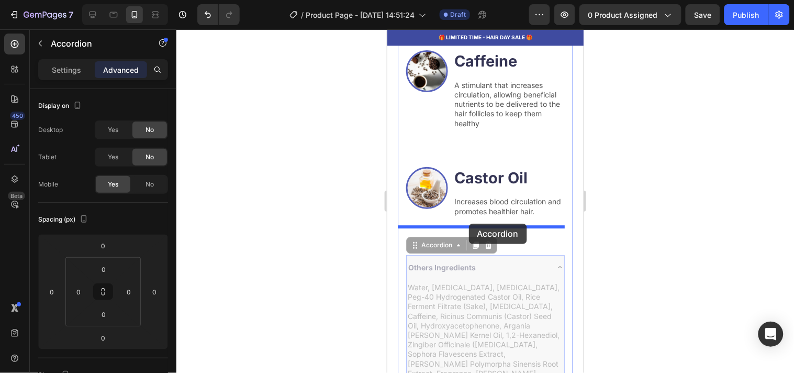
drag, startPoint x: 439, startPoint y: 225, endPoint x: 468, endPoint y: 223, distance: 29.9
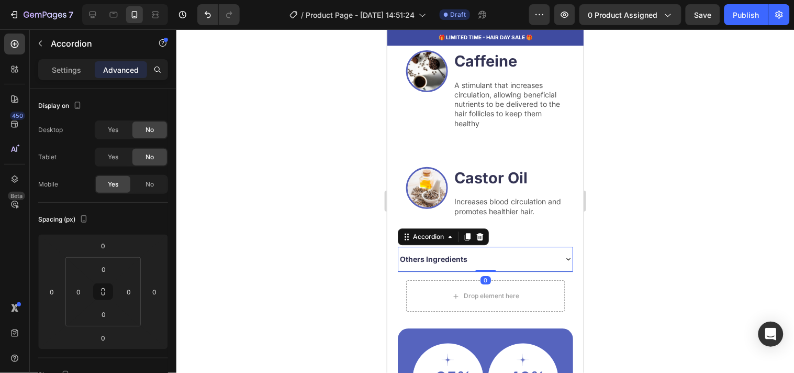
click at [609, 242] on div at bounding box center [485, 200] width 618 height 343
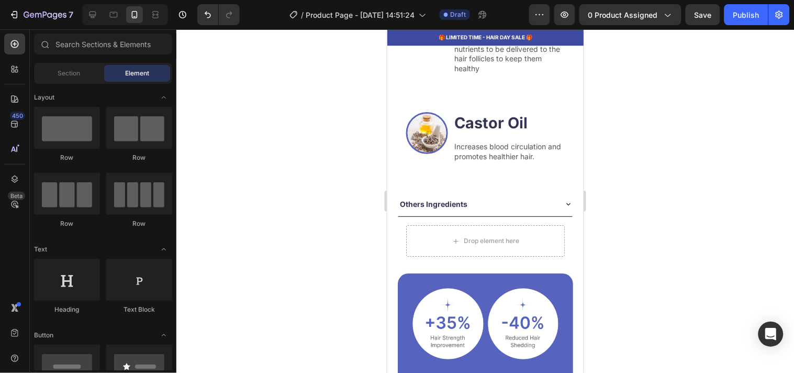
scroll to position [1745, 0]
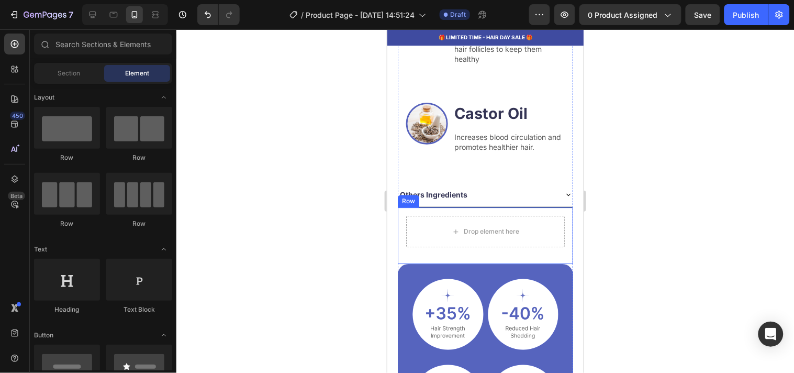
click at [562, 207] on div "Drop element here Others Ingredients Accordion Row Row" at bounding box center [484, 235] width 175 height 57
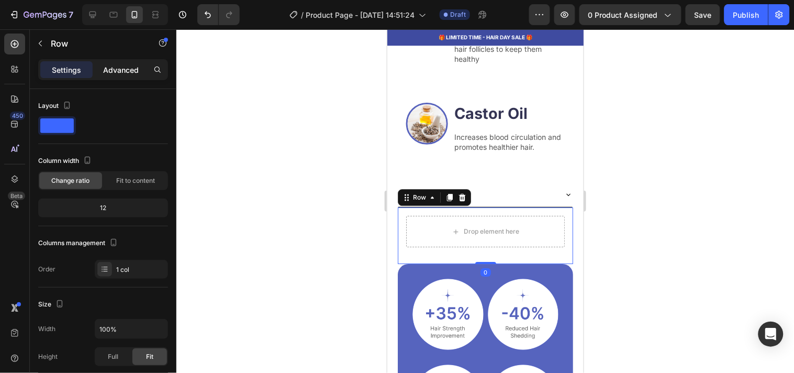
click at [112, 66] on p "Advanced" at bounding box center [121, 69] width 36 height 11
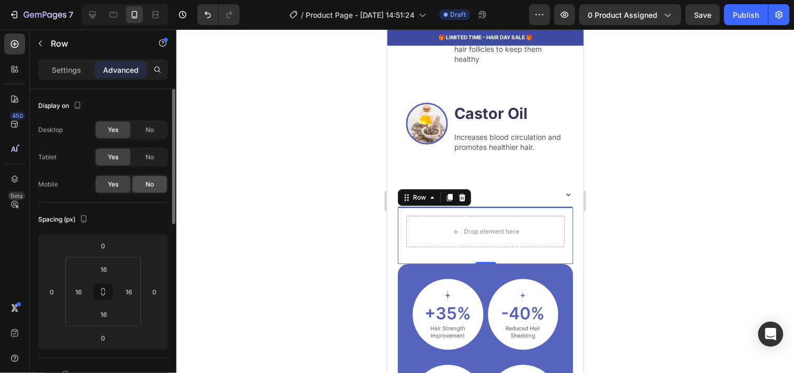
click at [147, 182] on span "No" at bounding box center [149, 184] width 8 height 9
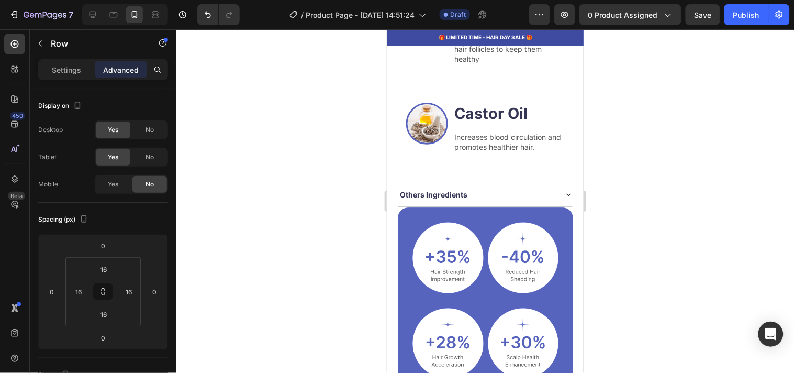
click at [317, 135] on div at bounding box center [485, 200] width 618 height 343
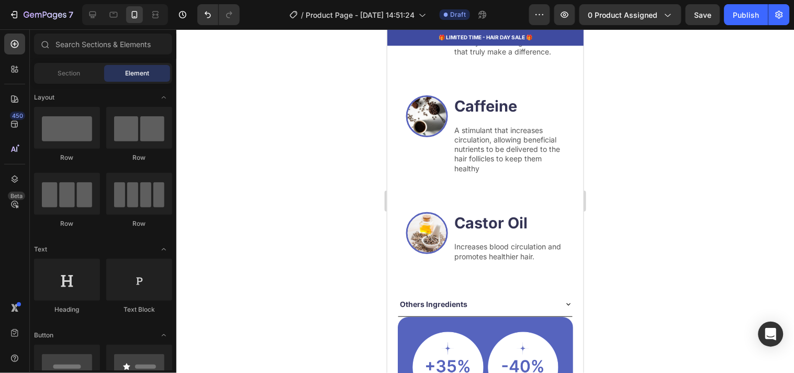
scroll to position [1645, 0]
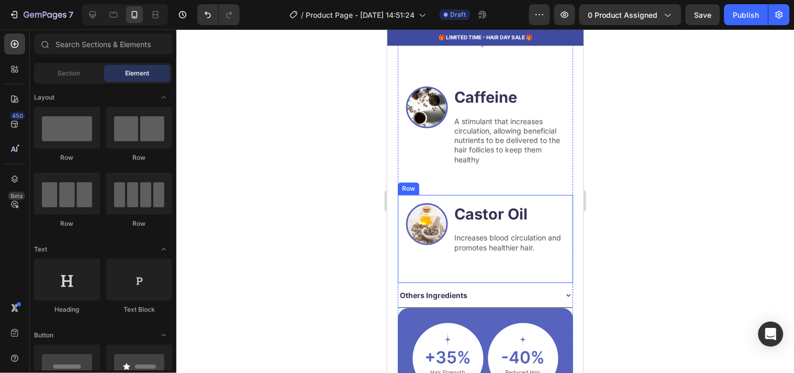
click at [409, 254] on div "Image Castor Oil Heading Increases blood circulation and promotes healthier hai…" at bounding box center [484, 238] width 175 height 88
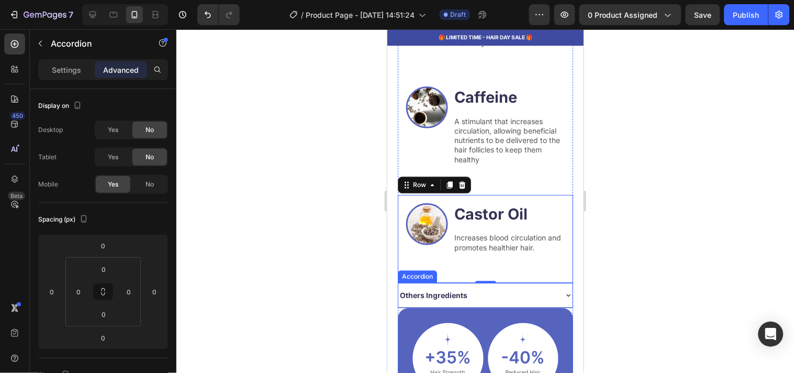
click at [503, 286] on div "Others Ingredients" at bounding box center [477, 294] width 158 height 16
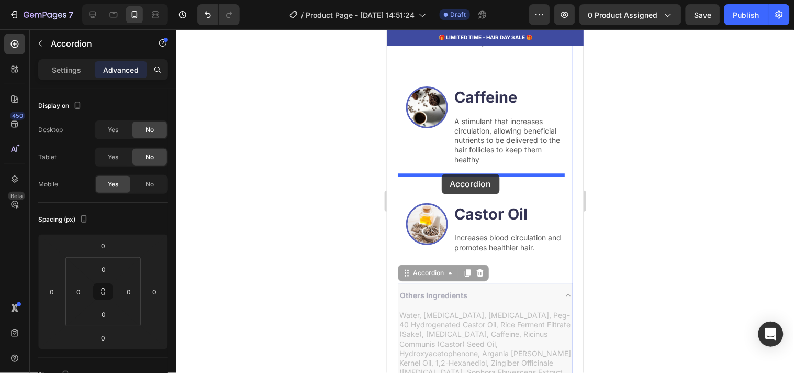
drag, startPoint x: 433, startPoint y: 251, endPoint x: 442, endPoint y: 173, distance: 77.9
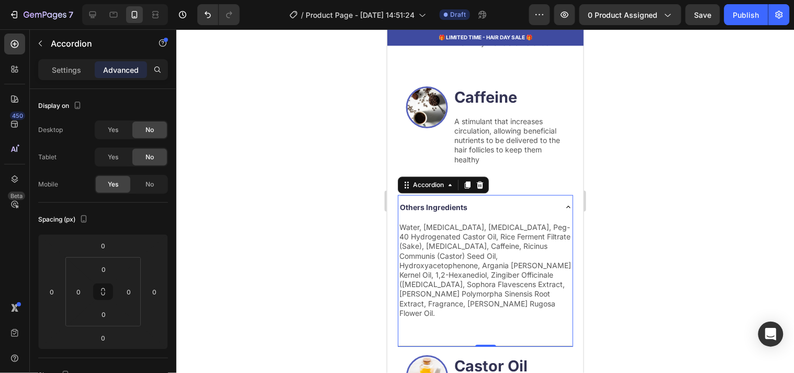
click at [347, 206] on div at bounding box center [485, 200] width 618 height 343
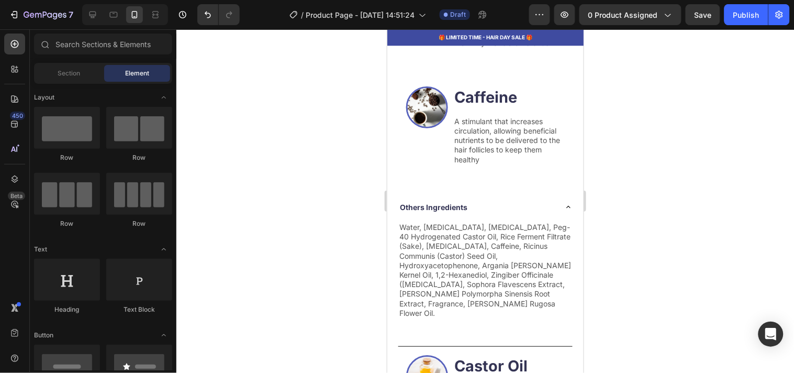
click at [347, 206] on div at bounding box center [485, 200] width 618 height 343
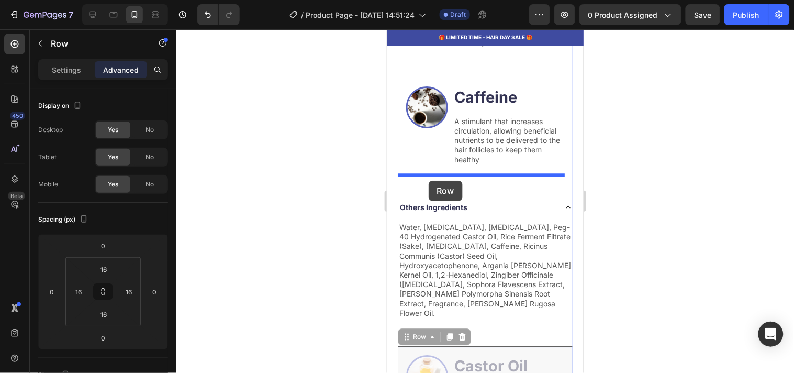
drag, startPoint x: 418, startPoint y: 305, endPoint x: 428, endPoint y: 180, distance: 125.0
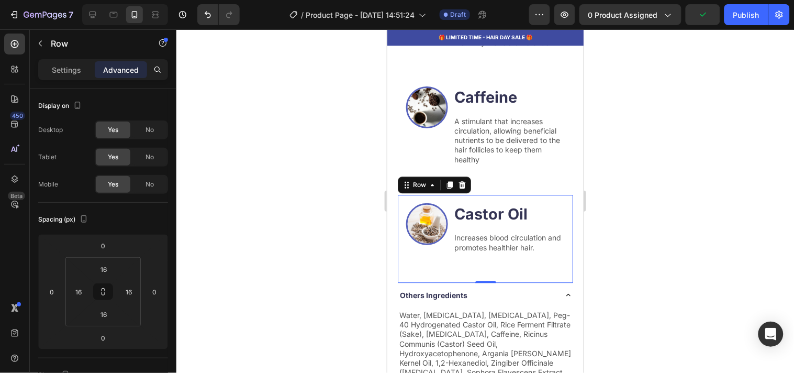
click at [337, 212] on div at bounding box center [485, 200] width 618 height 343
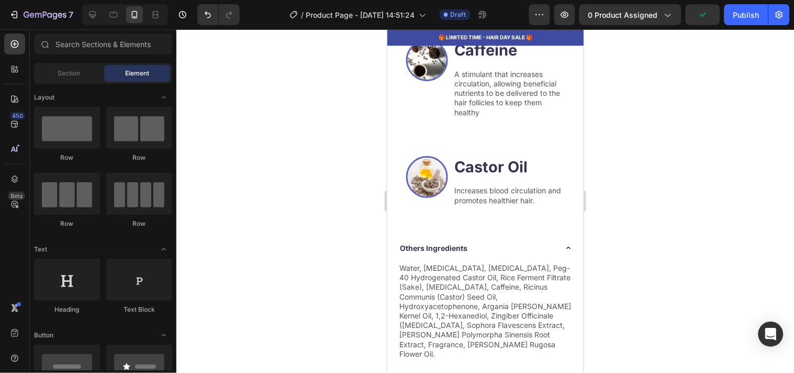
scroll to position [1739, 0]
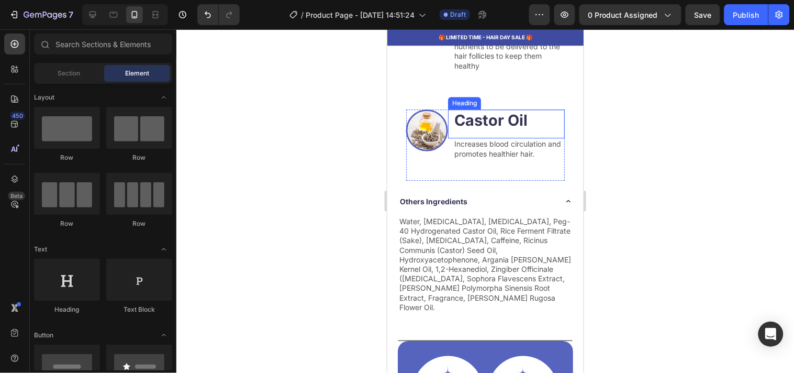
click at [503, 110] on strong "Castor Oil" at bounding box center [490, 119] width 73 height 18
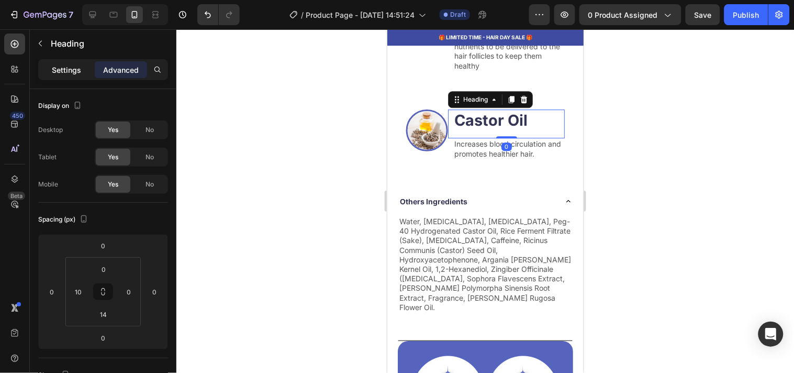
click at [63, 64] on p "Settings" at bounding box center [66, 69] width 29 height 11
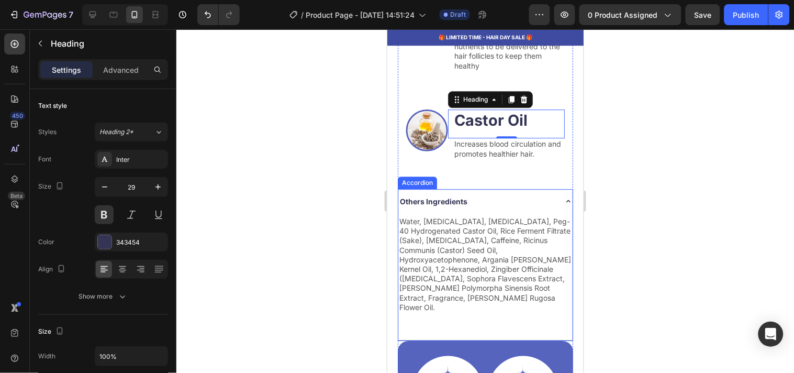
click at [455, 194] on p "Others Ingredients" at bounding box center [433, 200] width 68 height 13
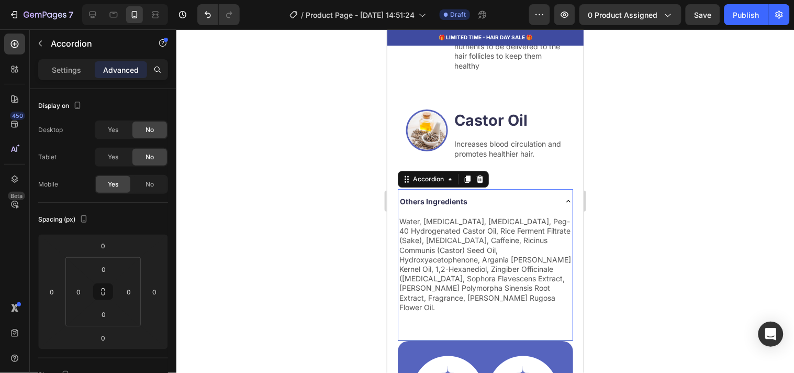
click at [455, 194] on p "Others Ingredients" at bounding box center [433, 200] width 68 height 13
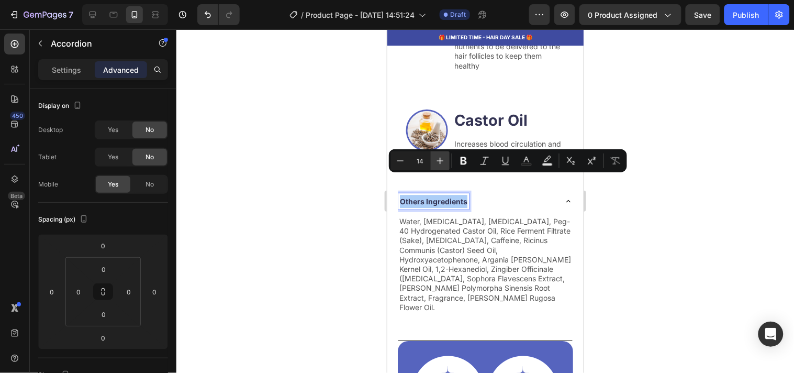
click at [439, 163] on icon "Editor contextual toolbar" at bounding box center [440, 160] width 10 height 10
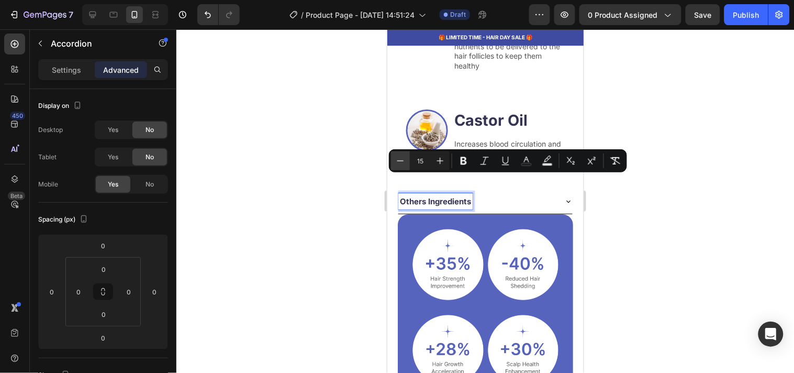
click at [398, 160] on icon "Editor contextual toolbar" at bounding box center [400, 160] width 10 height 10
type input "14"
click at [57, 64] on p "Settings" at bounding box center [66, 69] width 29 height 11
type input "8"
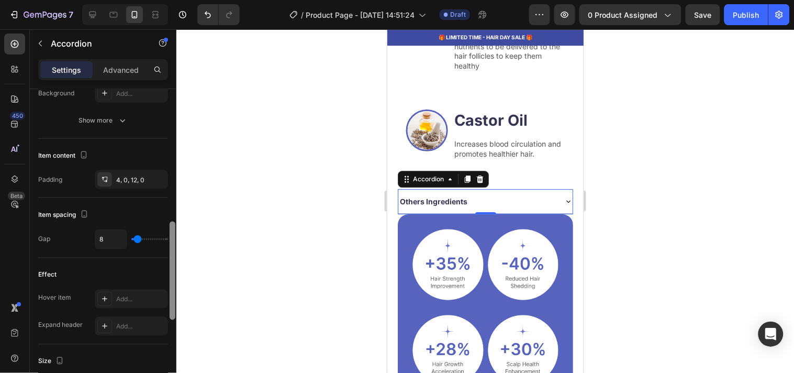
scroll to position [385, 0]
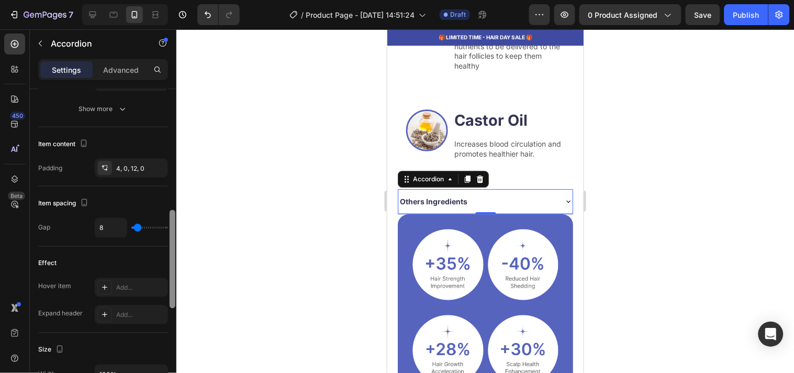
drag, startPoint x: 170, startPoint y: 128, endPoint x: 165, endPoint y: 250, distance: 121.5
click at [165, 250] on div "Item management Item 1 item Item style Background Add... Border Line Corner Add…" at bounding box center [103, 245] width 147 height 313
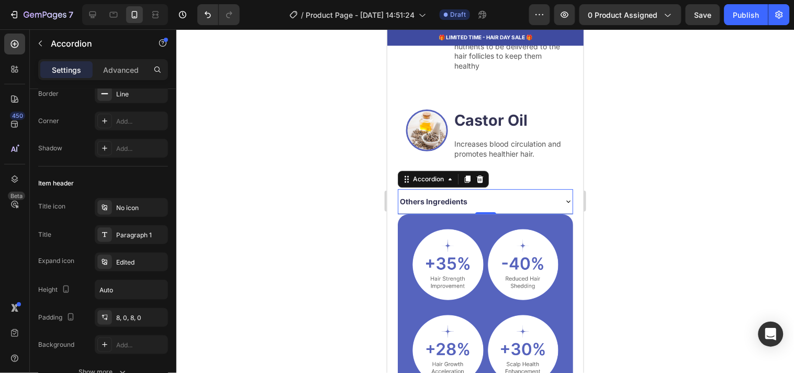
drag, startPoint x: 173, startPoint y: 236, endPoint x: 176, endPoint y: 152, distance: 83.8
click at [176, 0] on div "7 / Product Page - [DATE] 14:51:24 Draft Preview 0 product assigned Save Publis…" at bounding box center [397, 0] width 794 height 0
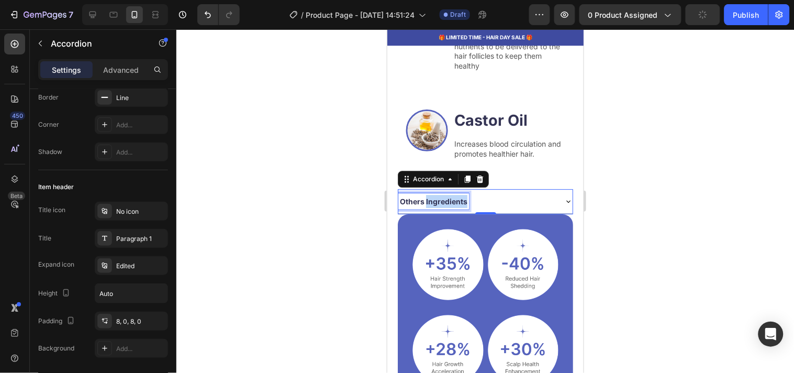
click at [438, 196] on span "Others Ingredients" at bounding box center [433, 200] width 68 height 9
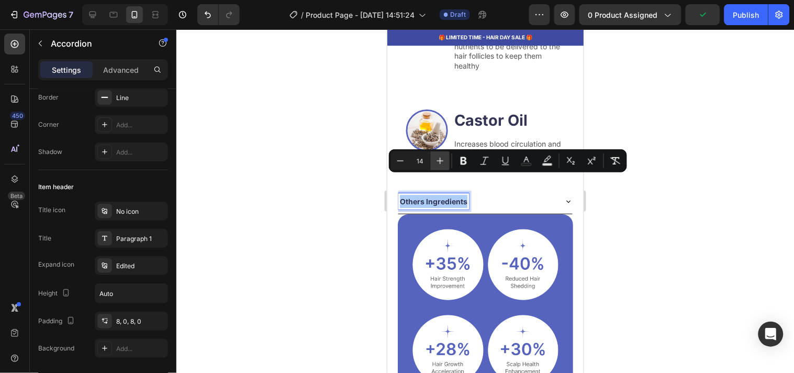
click at [439, 163] on icon "Editor contextual toolbar" at bounding box center [440, 160] width 10 height 10
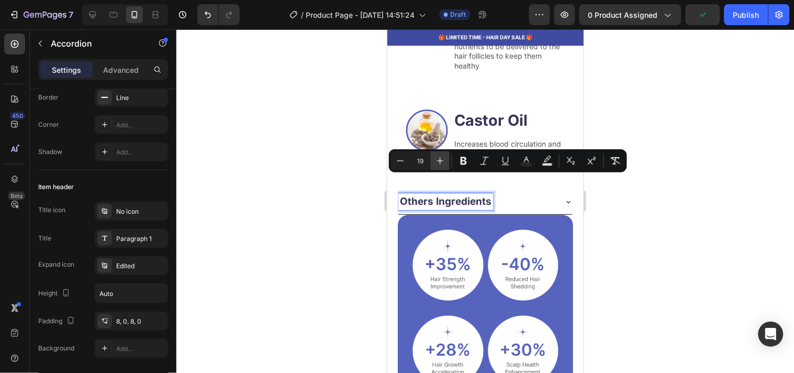
click at [439, 163] on icon "Editor contextual toolbar" at bounding box center [440, 160] width 10 height 10
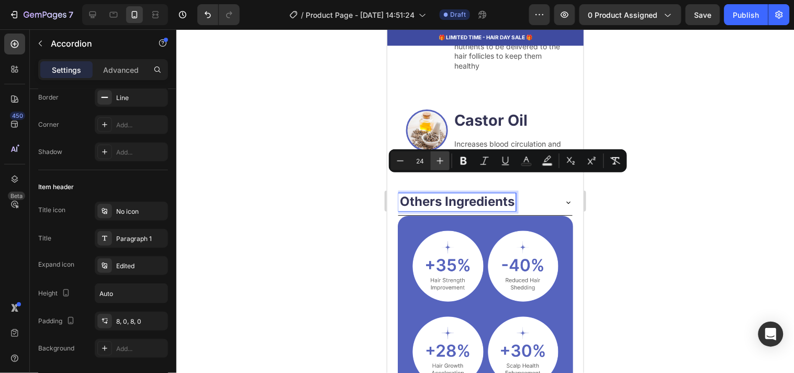
click at [439, 163] on icon "Editor contextual toolbar" at bounding box center [440, 160] width 10 height 10
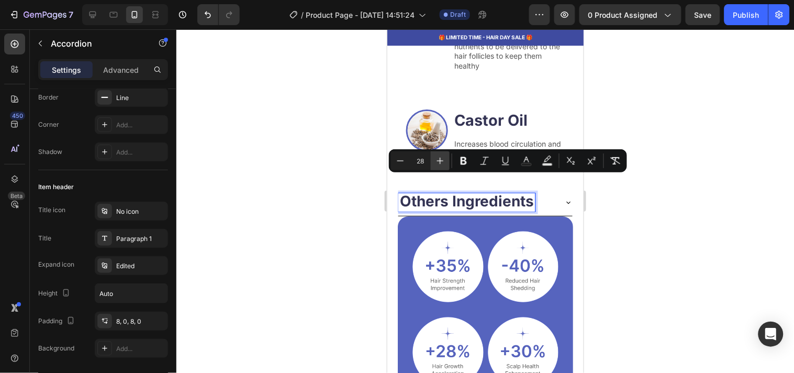
type input "29"
click at [306, 221] on div at bounding box center [485, 200] width 618 height 343
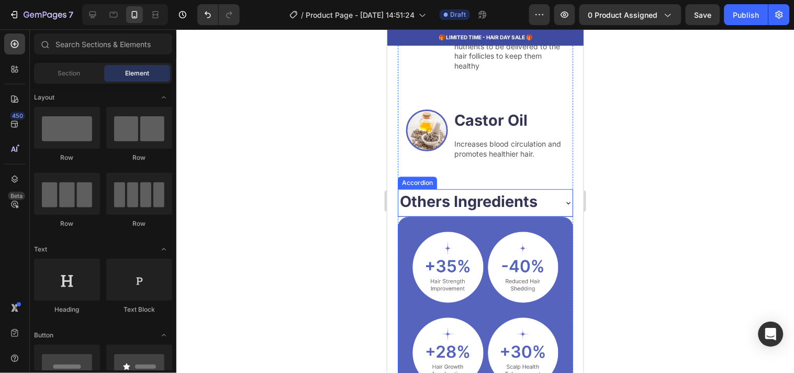
click at [555, 188] on div "Others Ingredients" at bounding box center [485, 201] width 174 height 27
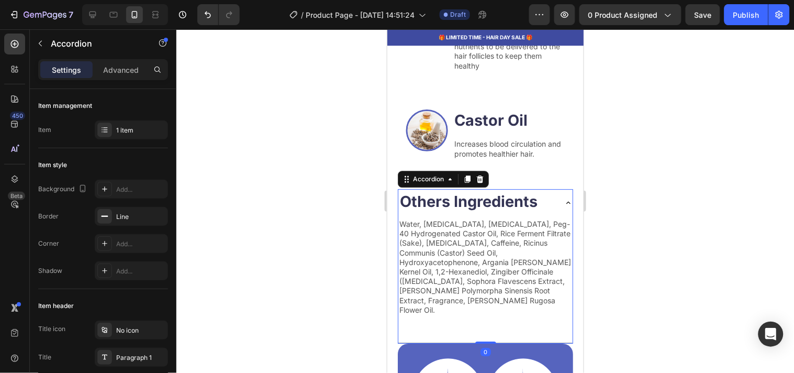
click at [555, 188] on div "Others Ingredients" at bounding box center [485, 201] width 174 height 27
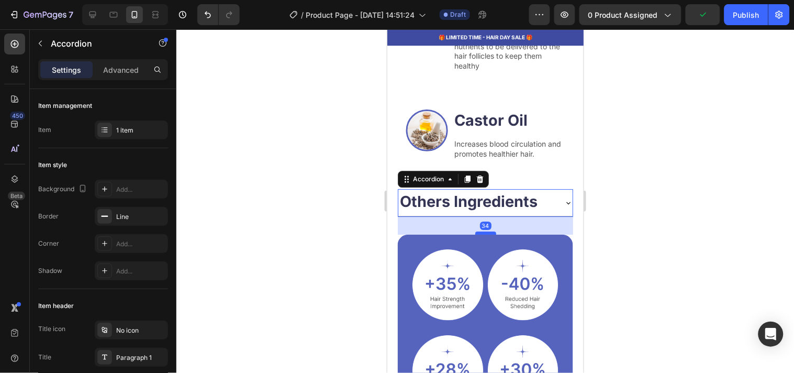
drag, startPoint x: 479, startPoint y: 195, endPoint x: 487, endPoint y: 213, distance: 19.7
click at [487, 231] on div at bounding box center [485, 232] width 21 height 3
type input "100%"
type input "100"
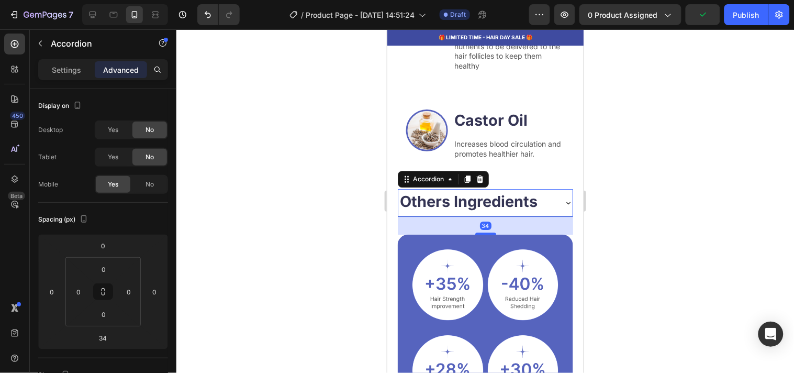
click at [291, 211] on div at bounding box center [485, 200] width 618 height 343
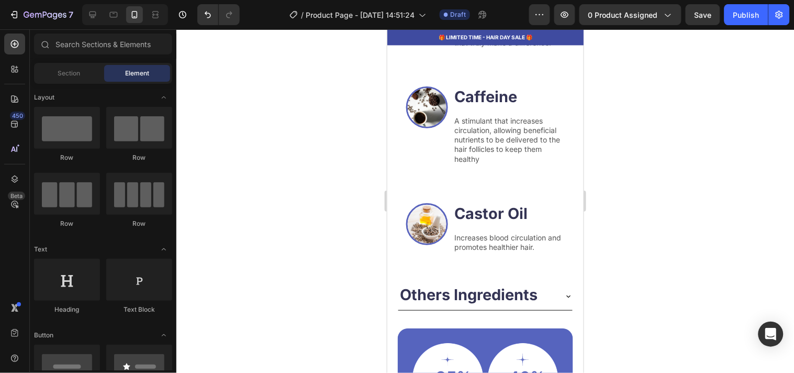
scroll to position [1499, 0]
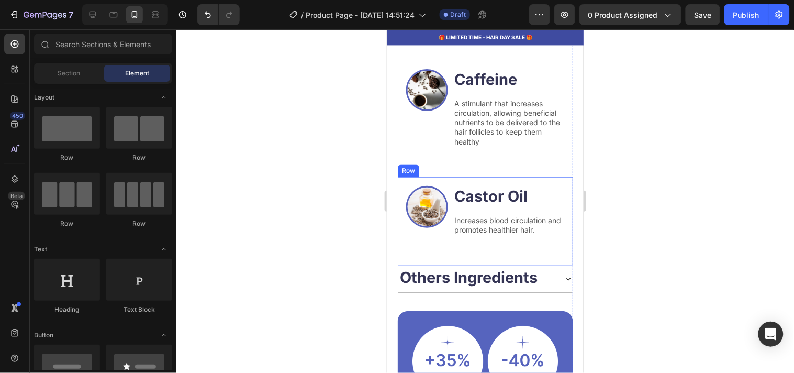
click at [440, 237] on div "Image Castor Oil Heading Increases blood circulation and promotes healthier hai…" at bounding box center [484, 221] width 175 height 88
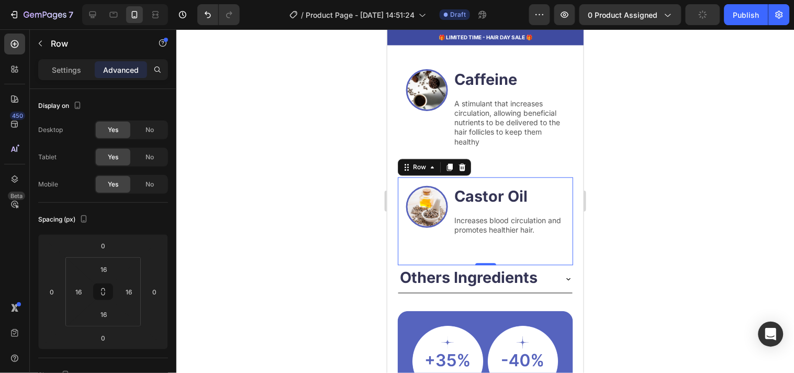
click at [290, 148] on div at bounding box center [485, 200] width 618 height 343
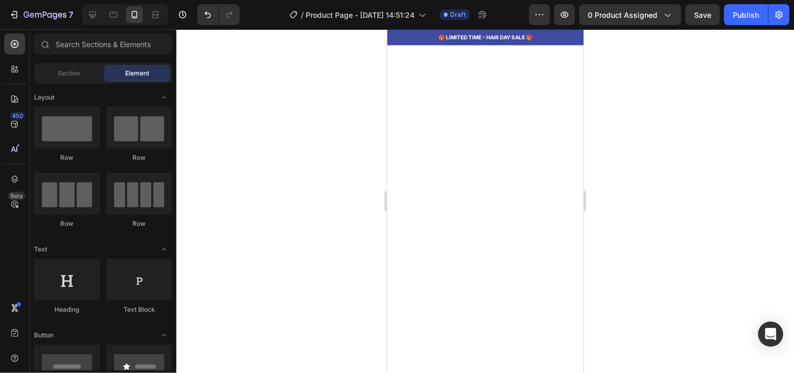
drag, startPoint x: 580, startPoint y: 147, endPoint x: 970, endPoint y: 66, distance: 397.7
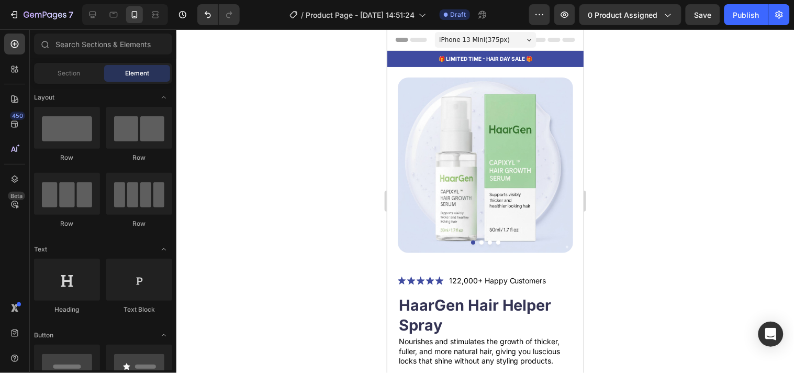
click at [651, 65] on div at bounding box center [485, 200] width 618 height 343
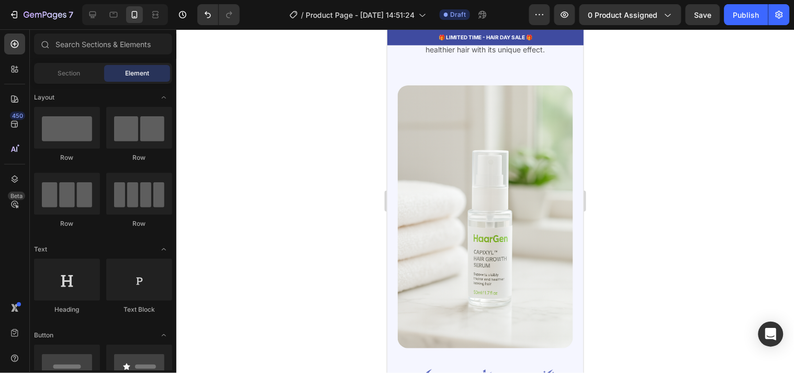
scroll to position [2517, 0]
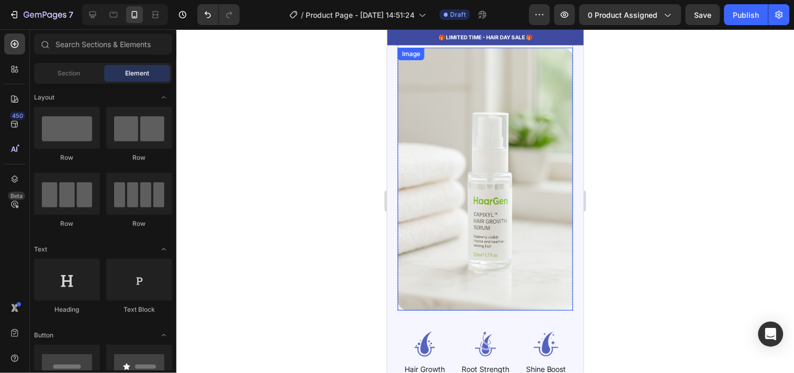
click at [514, 188] on img at bounding box center [484, 178] width 175 height 263
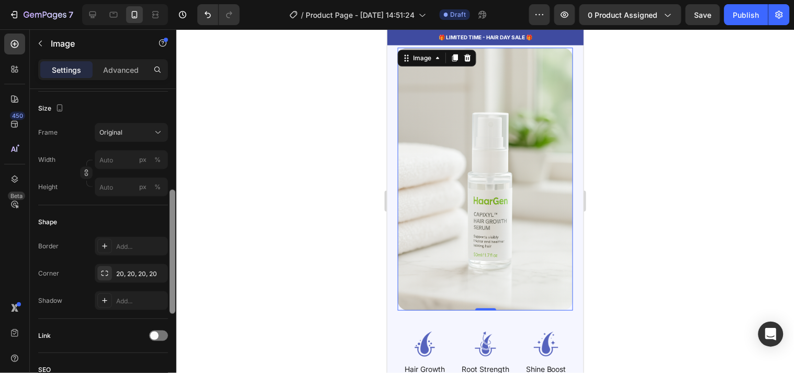
scroll to position [264, 0]
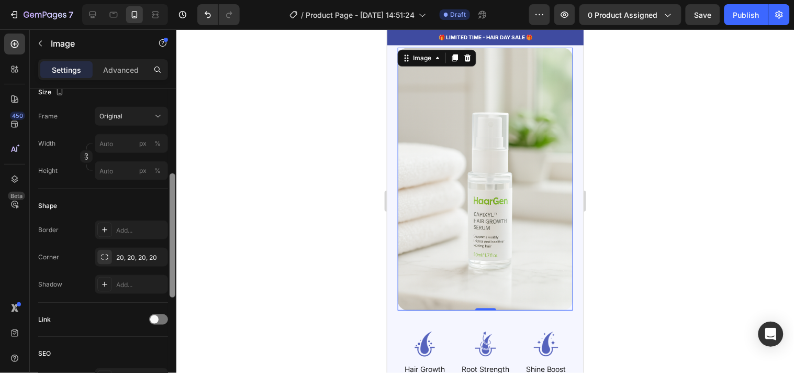
drag, startPoint x: 174, startPoint y: 144, endPoint x: 173, endPoint y: 250, distance: 105.2
click at [173, 250] on div at bounding box center [173, 235] width 6 height 124
click at [141, 110] on div "Original" at bounding box center [124, 114] width 51 height 9
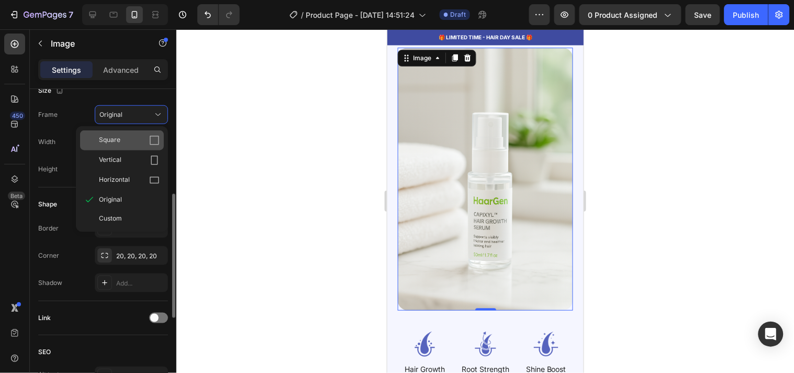
click at [143, 143] on div "Square" at bounding box center [129, 140] width 61 height 10
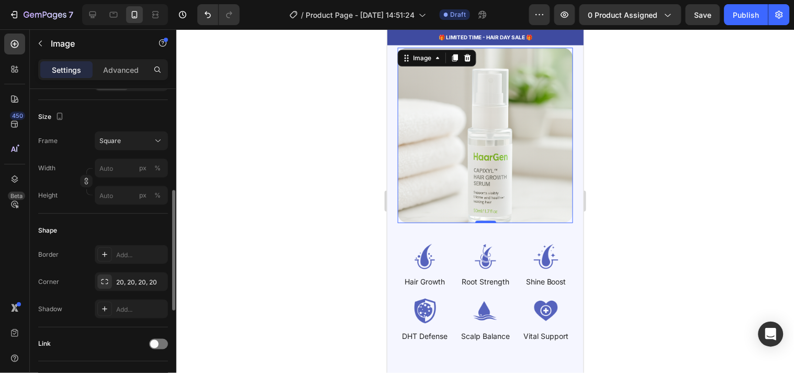
click at [143, 143] on div "Square" at bounding box center [124, 140] width 51 height 9
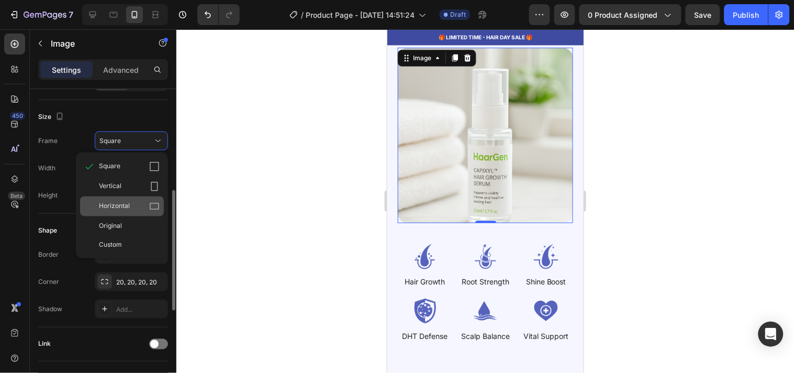
click at [147, 203] on div "Horizontal" at bounding box center [129, 206] width 61 height 10
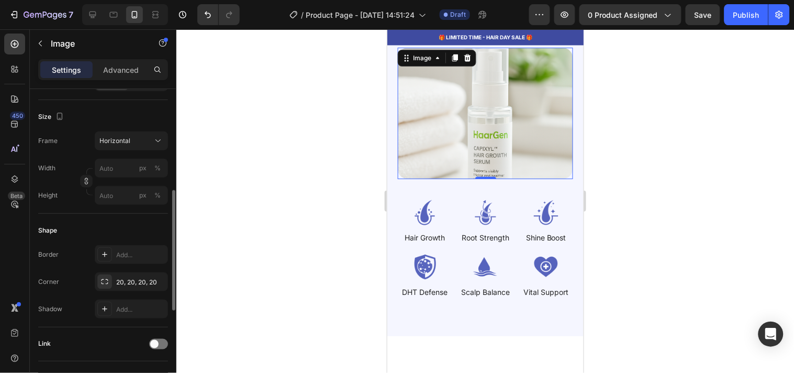
click at [314, 150] on div at bounding box center [485, 200] width 618 height 343
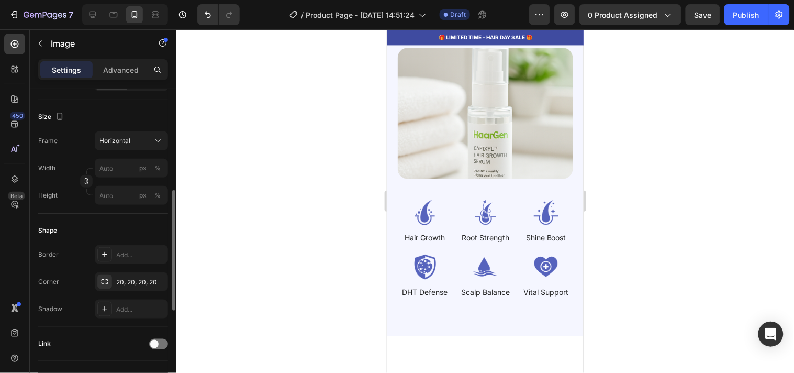
click at [314, 150] on div at bounding box center [485, 200] width 618 height 343
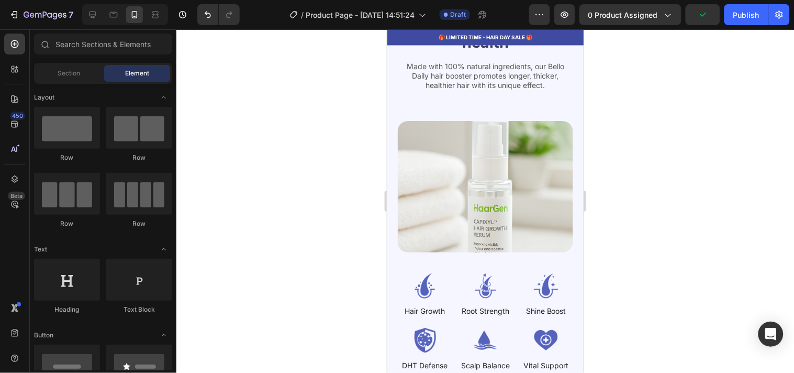
scroll to position [2462, 0]
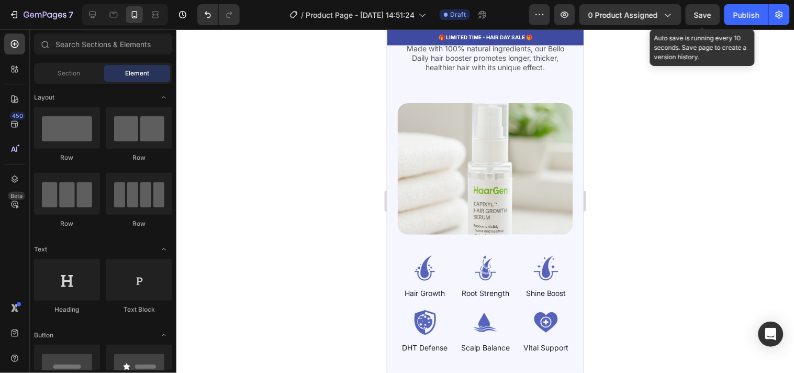
click at [700, 12] on span "Save" at bounding box center [703, 14] width 17 height 9
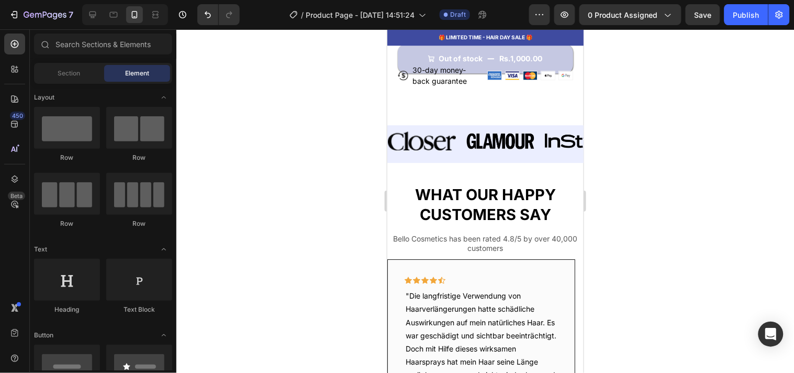
scroll to position [747, 0]
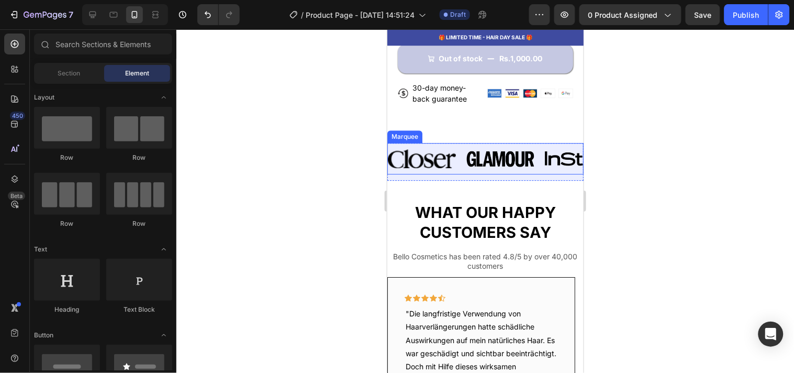
click at [466, 172] on div "Image Image Image Image Image Image Image Image Image Image Image Image Marquee" at bounding box center [485, 157] width 196 height 31
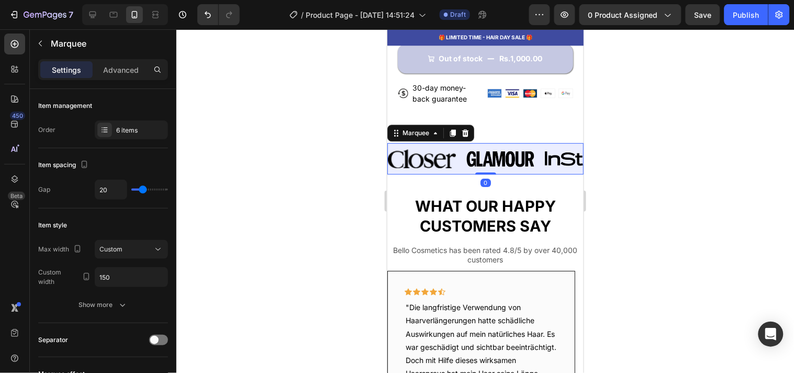
drag, startPoint x: 481, startPoint y: 179, endPoint x: 481, endPoint y: 166, distance: 13.1
click at [481, 166] on div "Image Image Image Image Image Image Image Image Image Image Image Image Marquee…" at bounding box center [485, 157] width 196 height 31
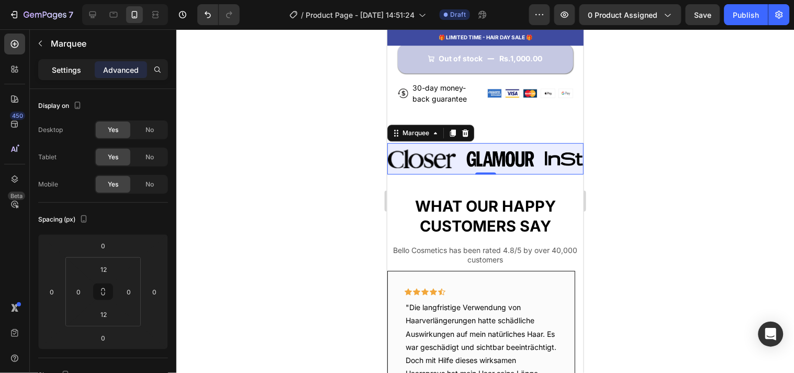
click at [64, 73] on p "Settings" at bounding box center [66, 69] width 29 height 11
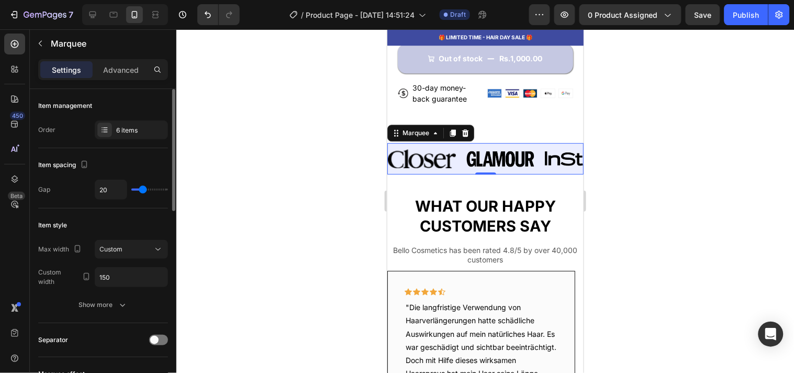
type input "28"
type input "33"
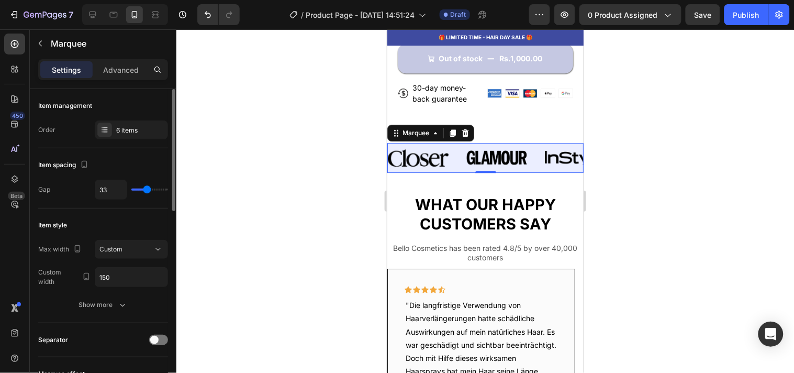
type input "34"
type input "36"
type input "38"
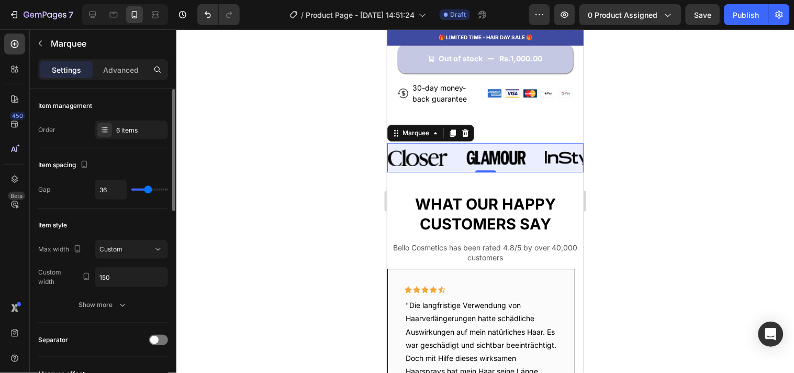
type input "38"
type input "48"
type input "51"
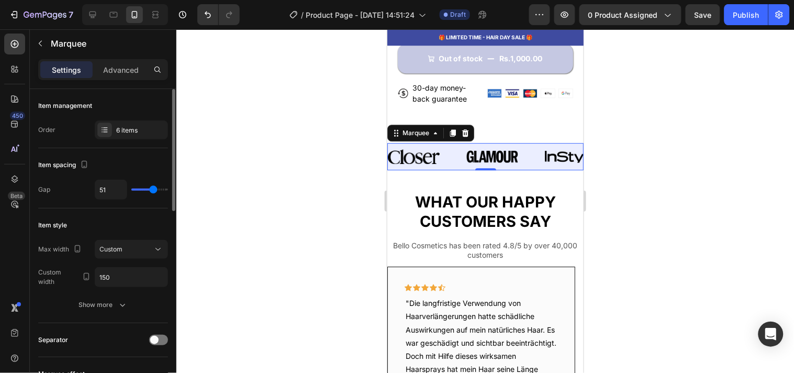
type input "53"
drag, startPoint x: 141, startPoint y: 190, endPoint x: 154, endPoint y: 190, distance: 12.6
type input "53"
click at [154, 190] on input "range" at bounding box center [149, 189] width 37 height 2
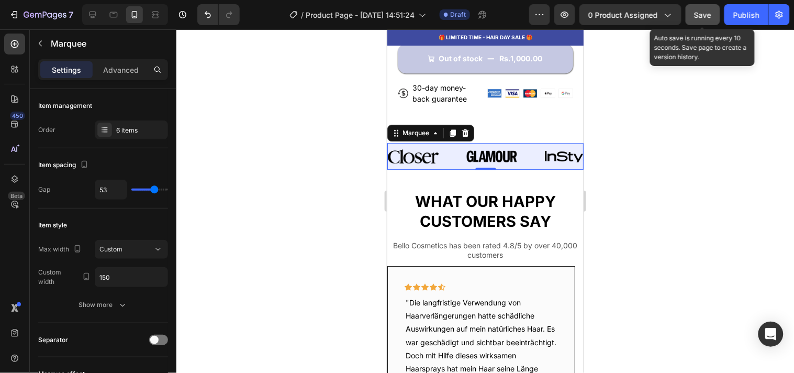
click at [715, 7] on button "Save" at bounding box center [703, 14] width 35 height 21
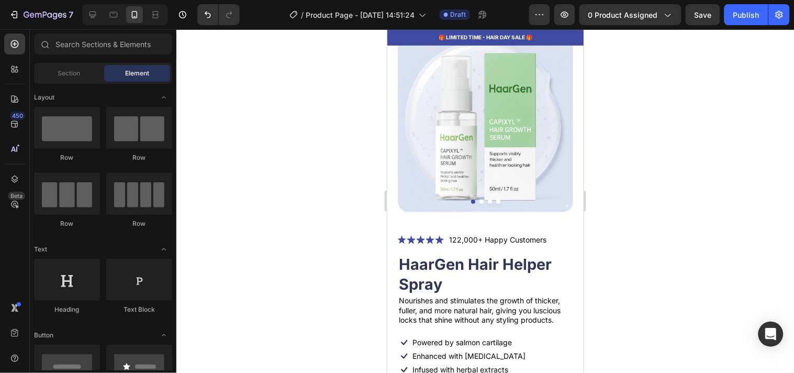
scroll to position [0, 0]
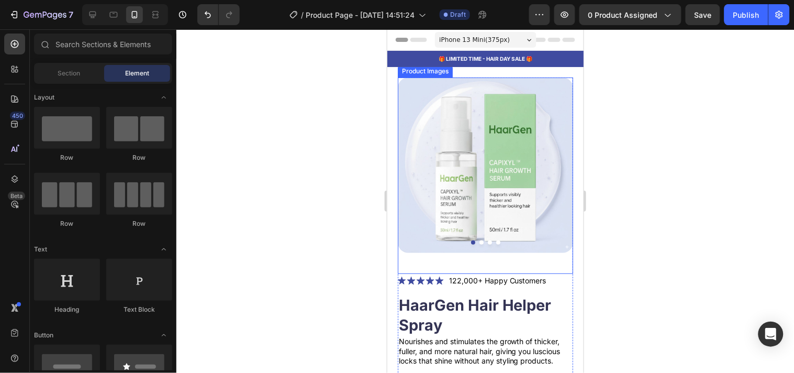
click at [523, 109] on img at bounding box center [484, 164] width 175 height 175
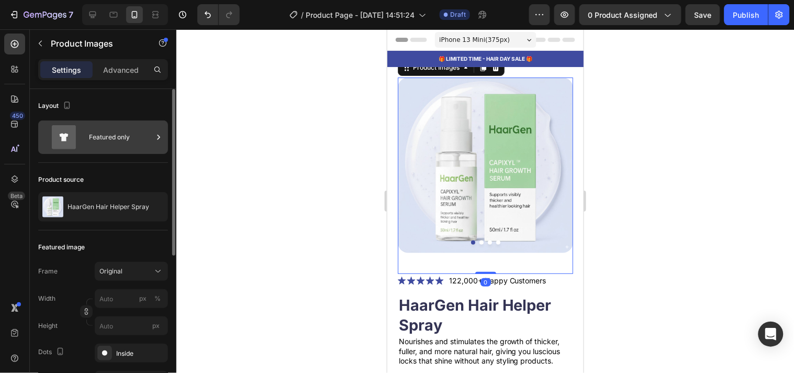
click at [127, 135] on div "Featured only" at bounding box center [121, 137] width 64 height 24
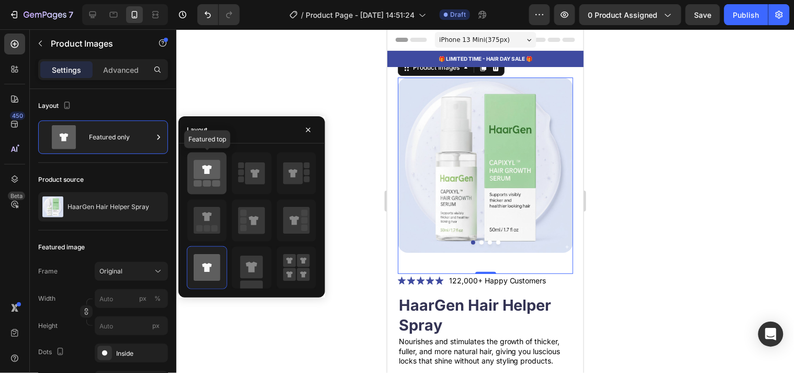
click at [205, 169] on icon at bounding box center [206, 169] width 9 height 9
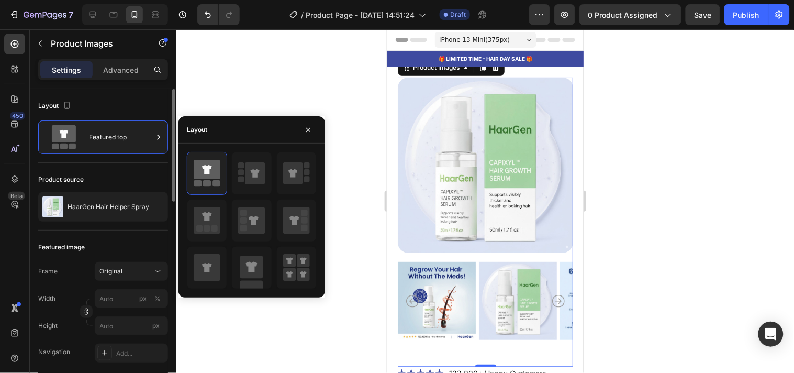
click at [149, 170] on div "Product source HaarGen Hair Helper Spray" at bounding box center [103, 197] width 130 height 68
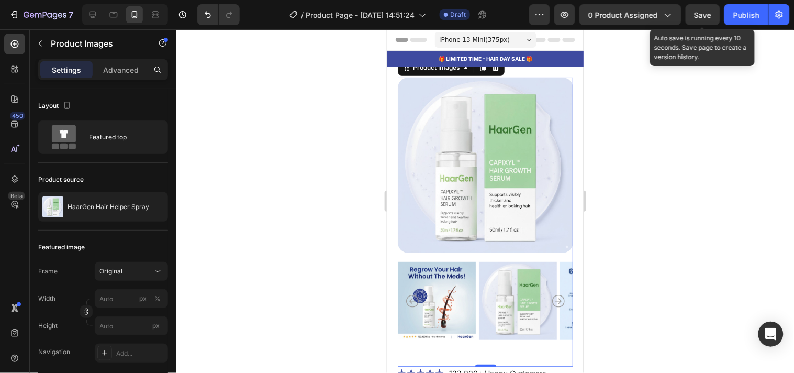
click at [696, 19] on div "Save" at bounding box center [703, 14] width 17 height 11
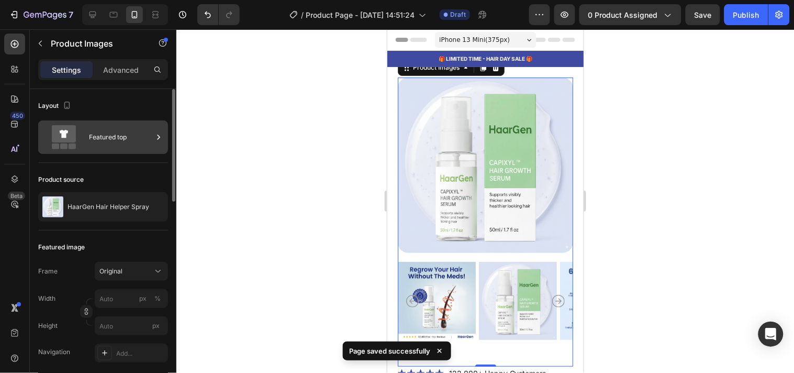
click at [102, 135] on div "Featured top" at bounding box center [121, 137] width 64 height 24
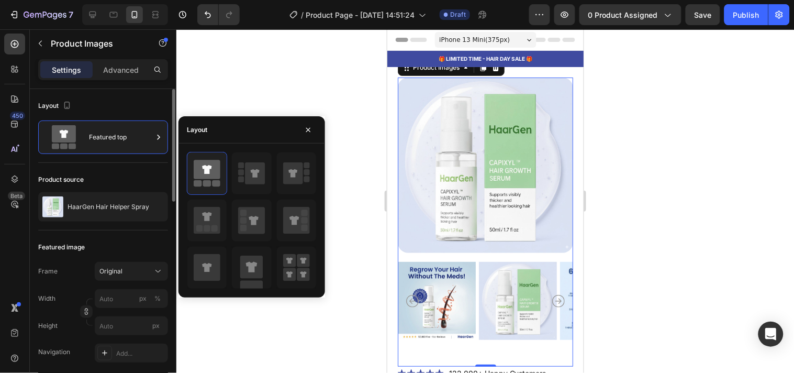
click at [151, 102] on div "Layout" at bounding box center [103, 105] width 130 height 17
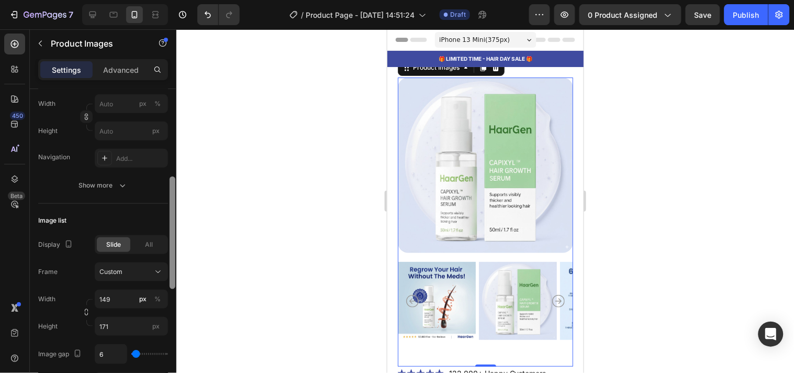
scroll to position [248, 0]
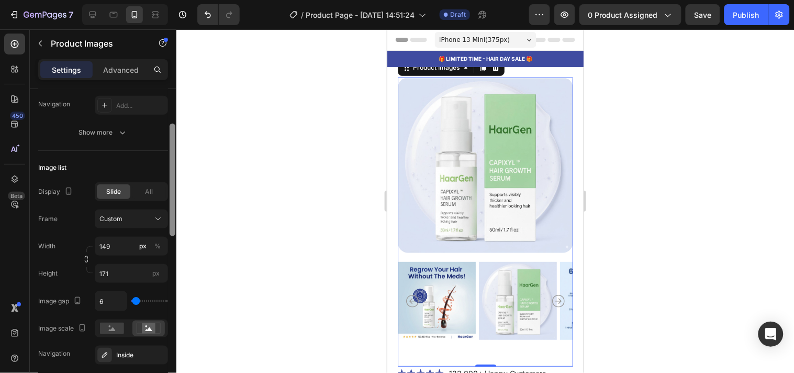
drag, startPoint x: 171, startPoint y: 107, endPoint x: 171, endPoint y: 196, distance: 89.0
click at [171, 196] on div at bounding box center [173, 180] width 6 height 113
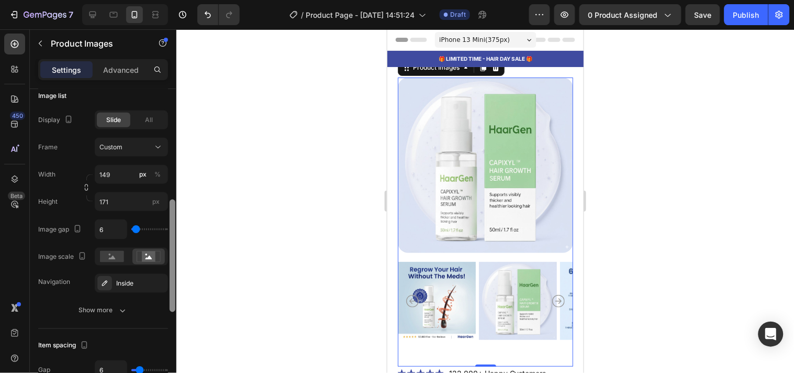
drag, startPoint x: 174, startPoint y: 182, endPoint x: 178, endPoint y: 209, distance: 27.6
click at [178, 0] on div "7 / Product Page - [DATE] 14:51:24 Draft Preview 0 product assigned Save Publis…" at bounding box center [397, 0] width 794 height 0
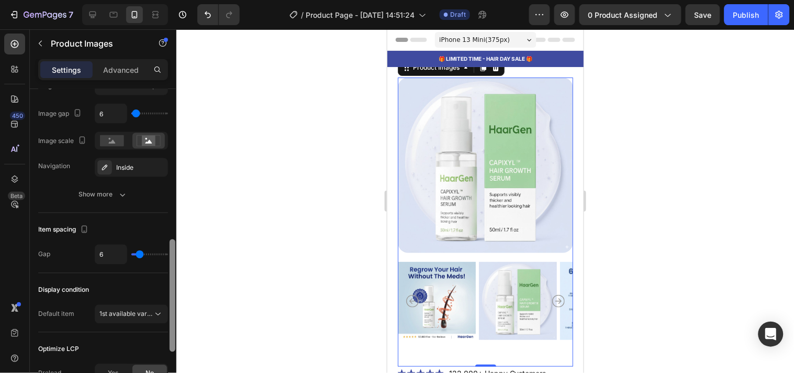
drag, startPoint x: 173, startPoint y: 211, endPoint x: 173, endPoint y: 252, distance: 40.3
click at [173, 252] on div at bounding box center [173, 295] width 6 height 113
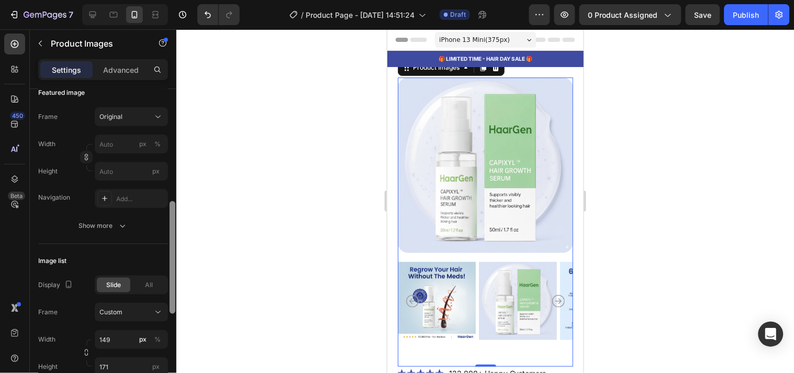
scroll to position [149, 0]
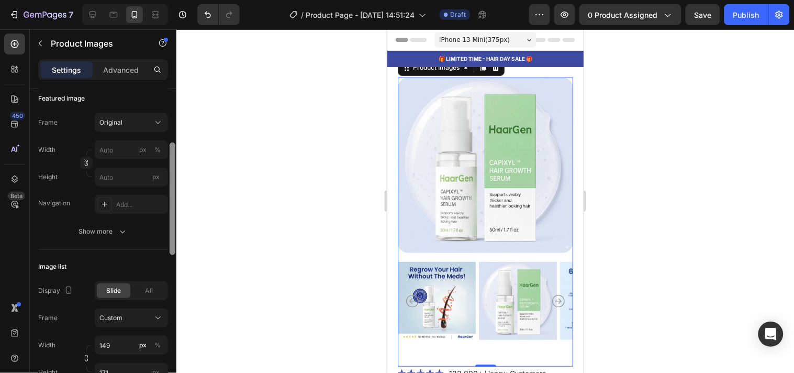
drag, startPoint x: 173, startPoint y: 252, endPoint x: 178, endPoint y: 149, distance: 103.2
click at [178, 0] on div "7 / Product Page - [DATE] 14:51:24 Draft Preview 0 product assigned Save Publis…" at bounding box center [397, 0] width 794 height 0
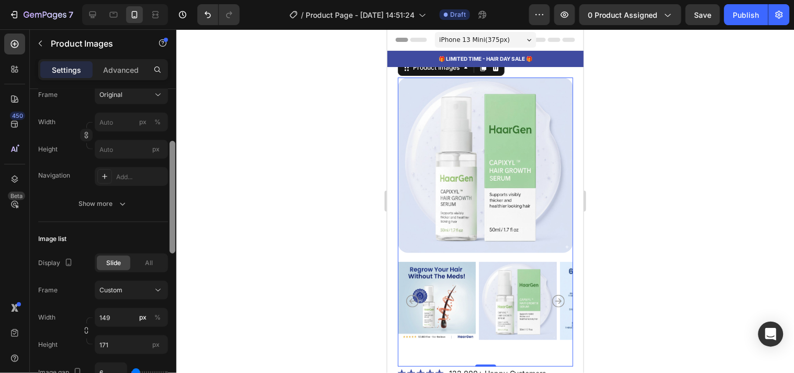
scroll to position [204, 0]
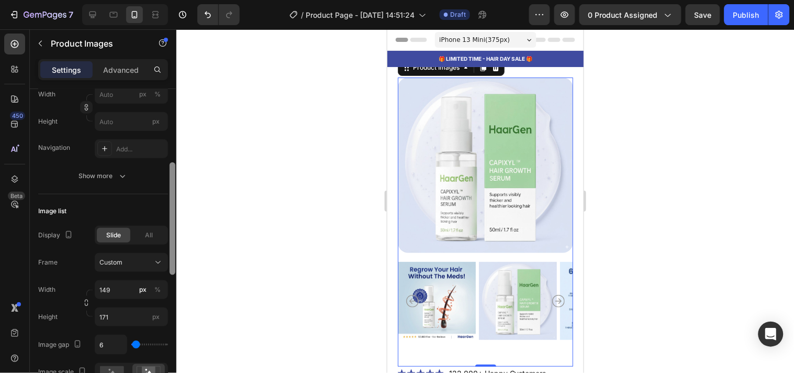
drag, startPoint x: 173, startPoint y: 158, endPoint x: 173, endPoint y: 178, distance: 19.9
click at [173, 178] on div at bounding box center [173, 218] width 6 height 113
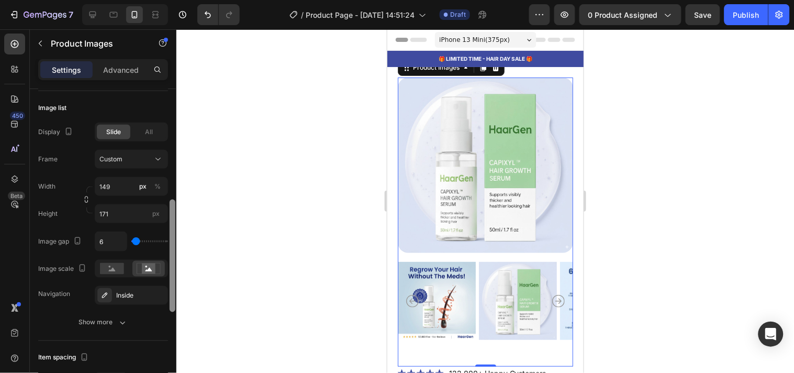
drag, startPoint x: 173, startPoint y: 178, endPoint x: 172, endPoint y: 215, distance: 37.2
click at [172, 215] on div at bounding box center [173, 255] width 6 height 113
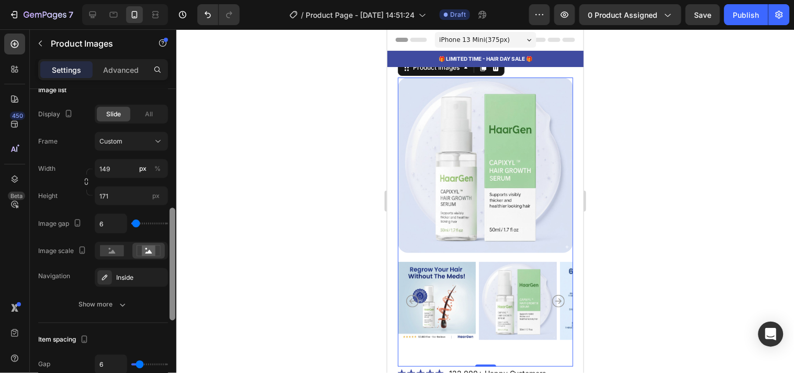
scroll to position [327, 0]
drag, startPoint x: 172, startPoint y: 215, endPoint x: 173, endPoint y: 222, distance: 6.9
click at [173, 222] on div at bounding box center [173, 262] width 6 height 113
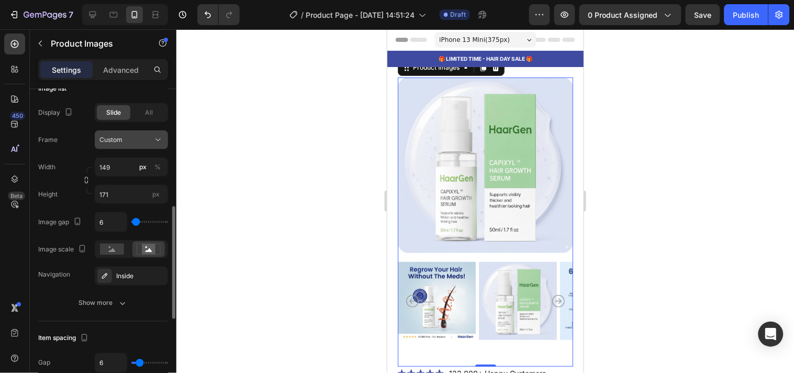
click at [145, 138] on div "Custom" at bounding box center [124, 139] width 51 height 9
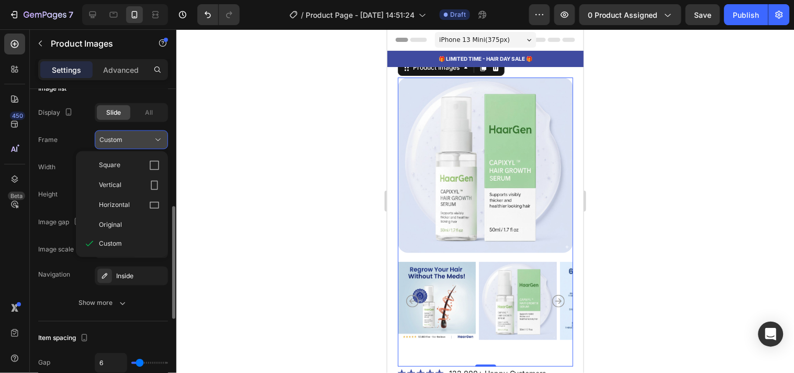
click at [145, 138] on div "Custom" at bounding box center [124, 139] width 51 height 9
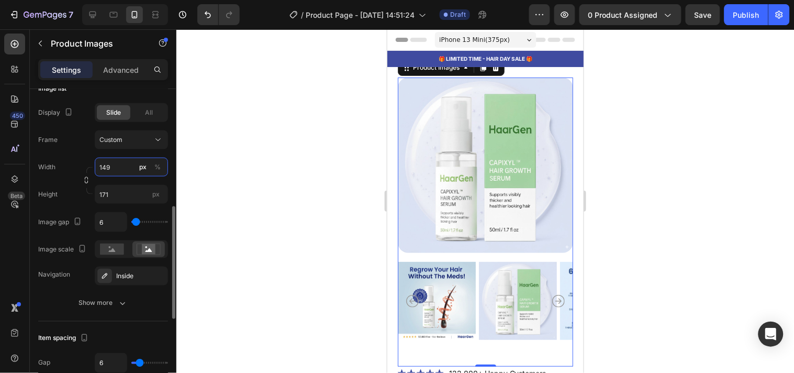
click at [117, 165] on input "149" at bounding box center [131, 167] width 73 height 19
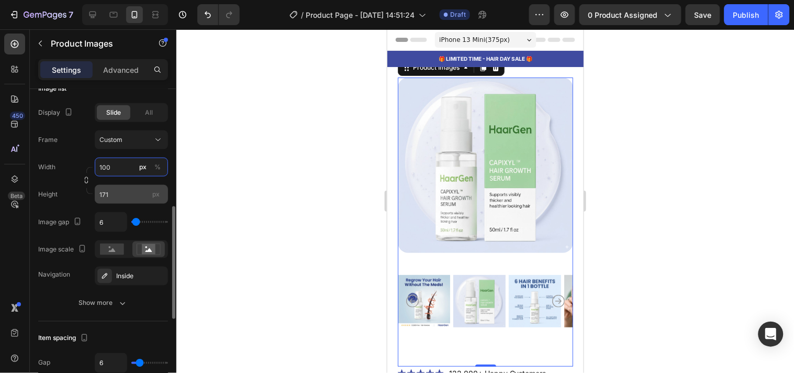
type input "100"
click at [120, 192] on input "171" at bounding box center [131, 194] width 73 height 19
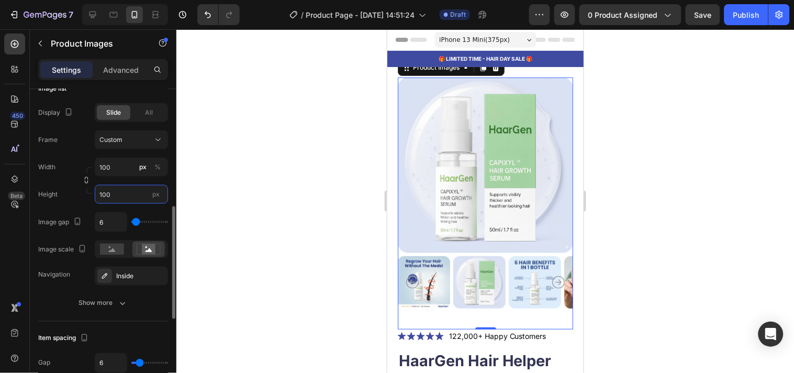
type input "100"
click at [79, 158] on div "Width 100 px %" at bounding box center [103, 167] width 130 height 19
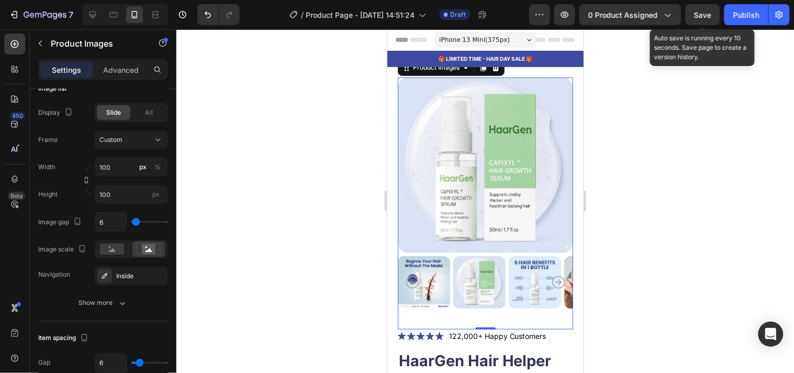
click at [707, 19] on div "Save" at bounding box center [703, 14] width 17 height 11
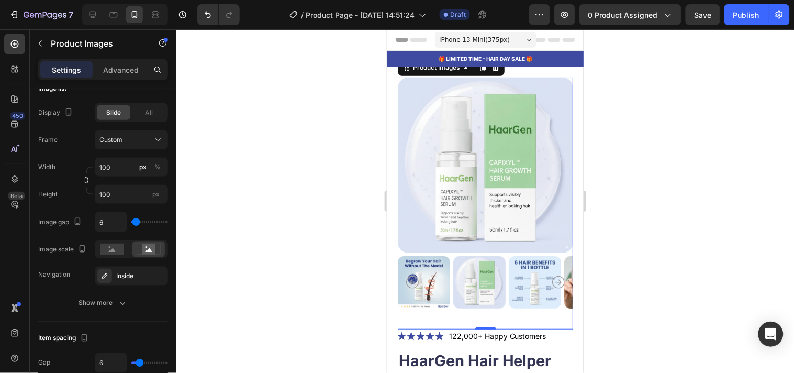
click at [356, 128] on div at bounding box center [485, 200] width 618 height 343
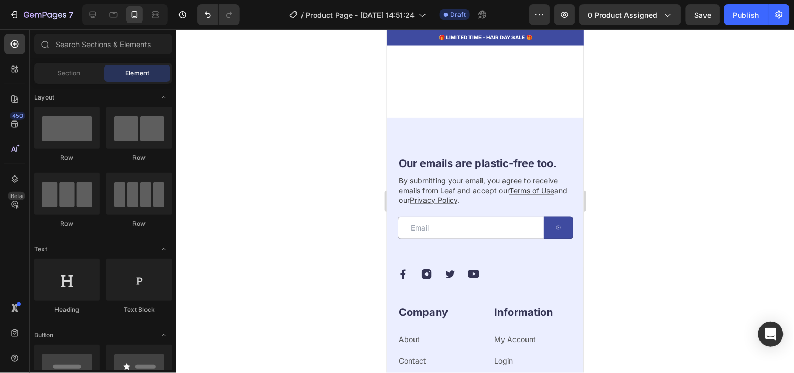
scroll to position [4481, 0]
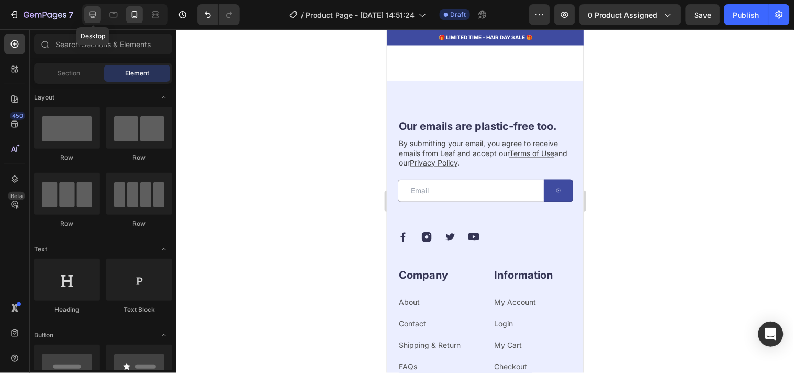
click at [91, 21] on div at bounding box center [92, 14] width 17 height 17
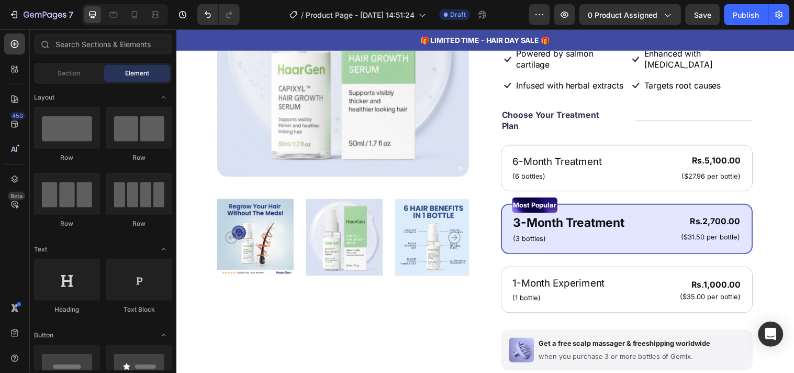
scroll to position [199, 0]
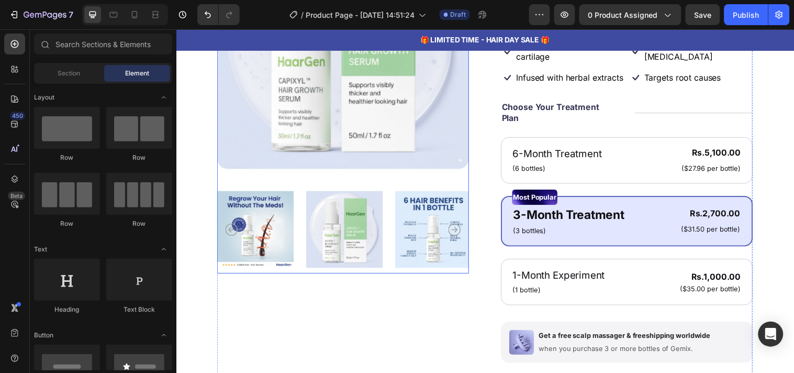
click at [334, 175] on div at bounding box center [346, 96] width 256 height 362
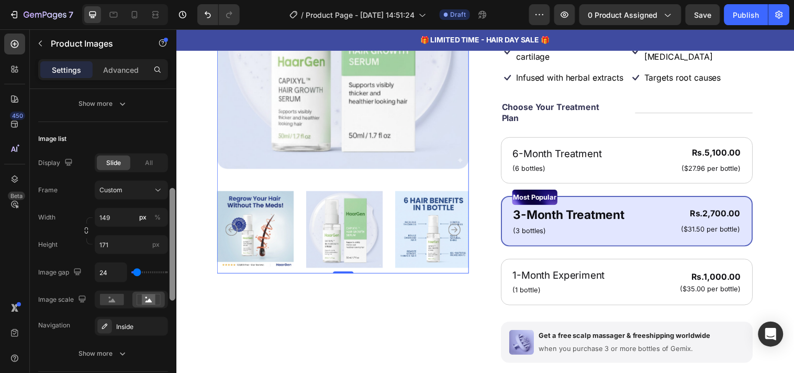
scroll to position [288, 0]
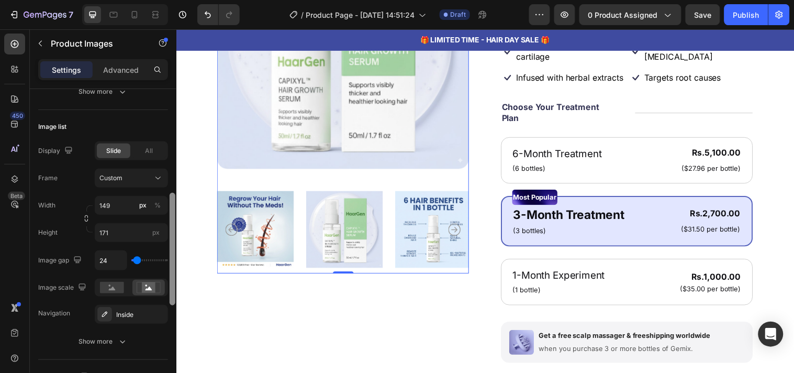
drag, startPoint x: 171, startPoint y: 129, endPoint x: 171, endPoint y: 232, distance: 103.6
click at [171, 232] on div at bounding box center [173, 249] width 6 height 113
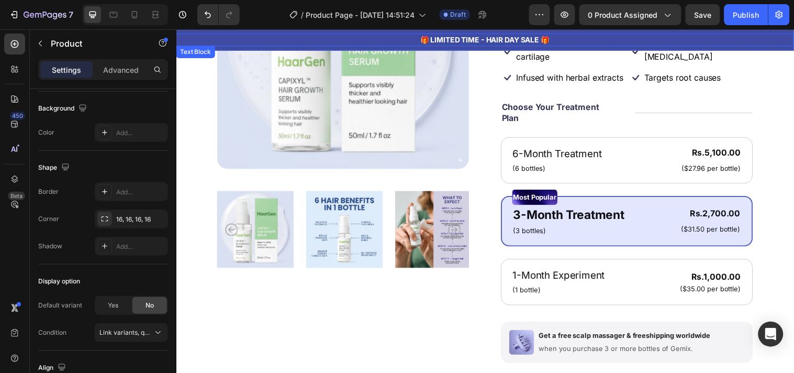
scroll to position [0, 0]
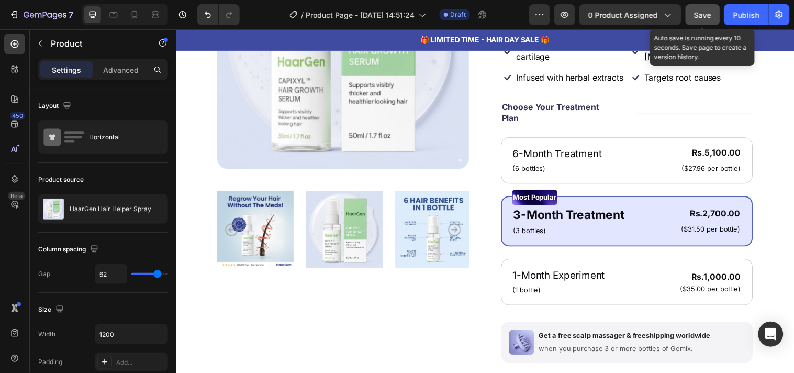
click at [701, 21] on button "Save" at bounding box center [703, 14] width 35 height 21
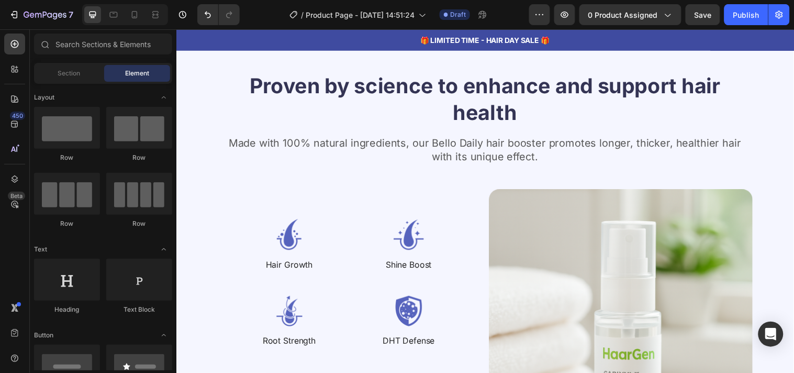
scroll to position [1976, 0]
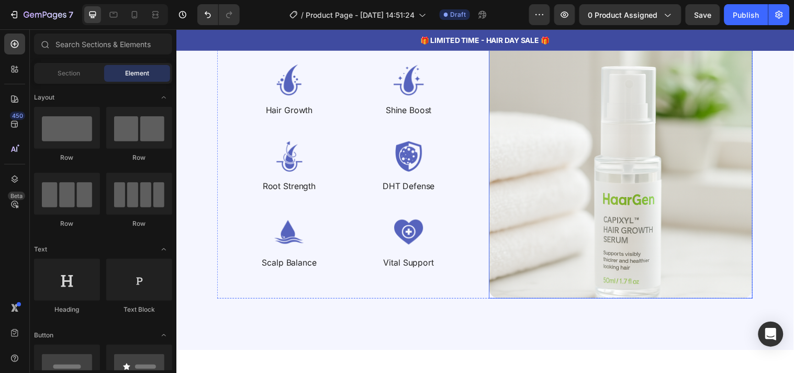
click at [686, 193] on img at bounding box center [628, 168] width 268 height 268
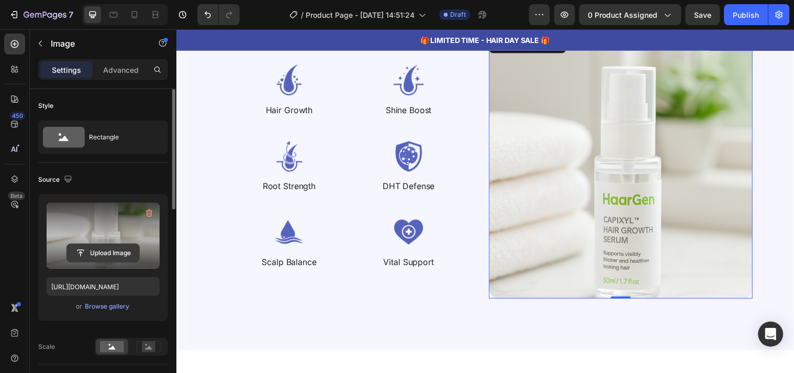
click at [102, 254] on input "file" at bounding box center [103, 253] width 72 height 18
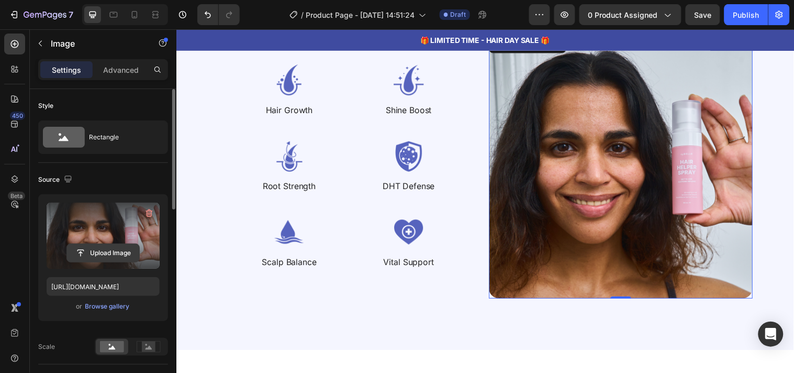
click at [104, 250] on input "file" at bounding box center [103, 253] width 72 height 18
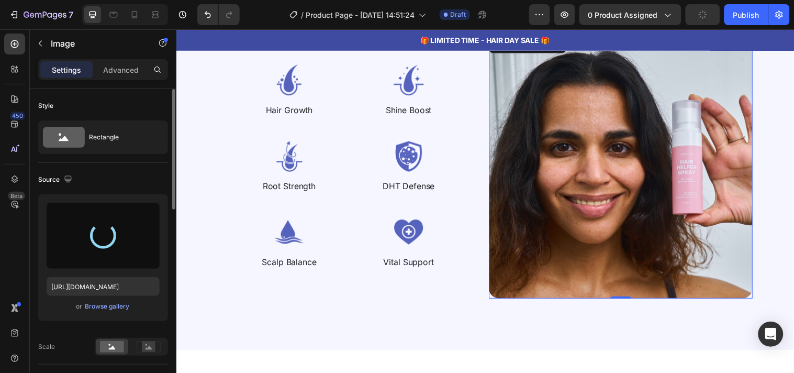
type input "[URL][DOMAIN_NAME]"
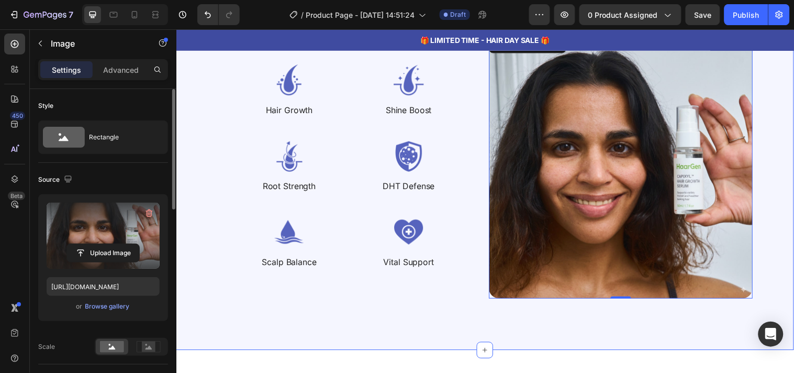
click at [729, 317] on div "Proven by science to enhance and support hair health Heading Made with 100% nat…" at bounding box center [490, 108] width 628 height 492
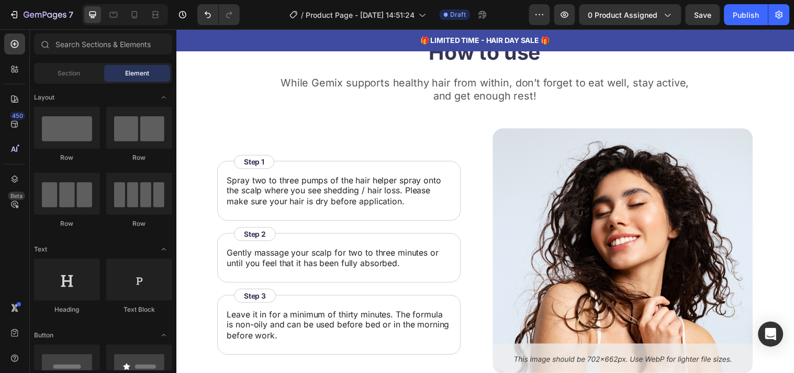
scroll to position [2549, 0]
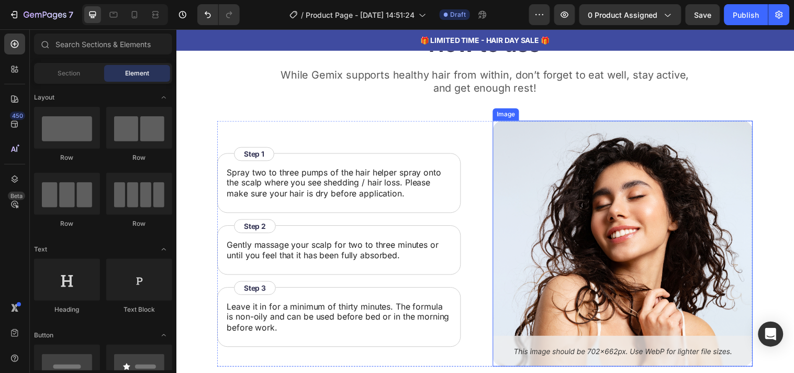
click at [529, 276] on img at bounding box center [630, 246] width 264 height 250
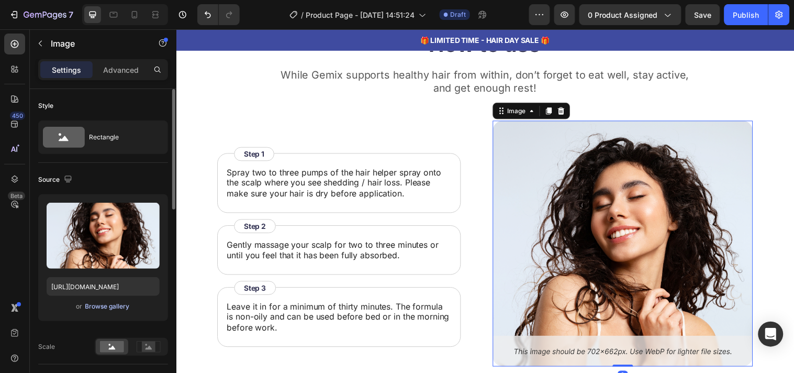
click at [123, 308] on div "Browse gallery" at bounding box center [107, 305] width 44 height 9
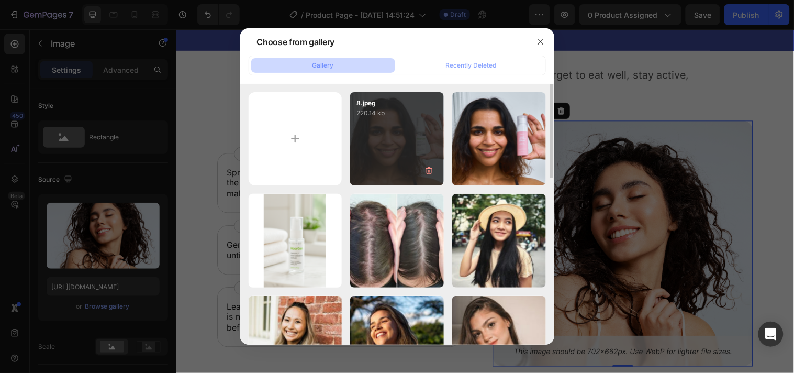
click at [375, 145] on div "8.jpeg 220.14 kb" at bounding box center [397, 139] width 94 height 94
type input "[URL][DOMAIN_NAME]"
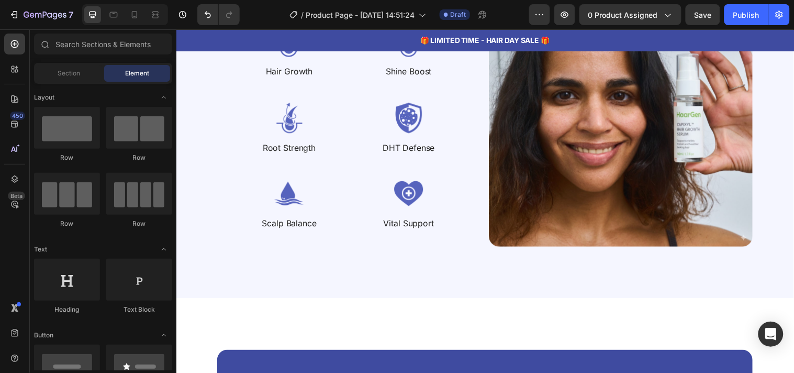
scroll to position [2013, 0]
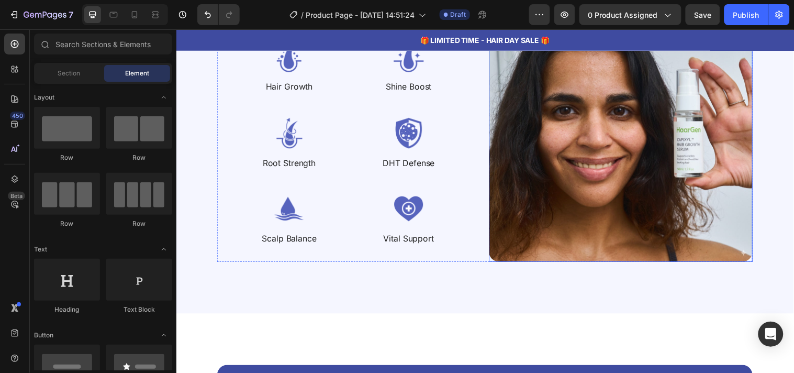
click at [673, 166] on img at bounding box center [628, 131] width 268 height 268
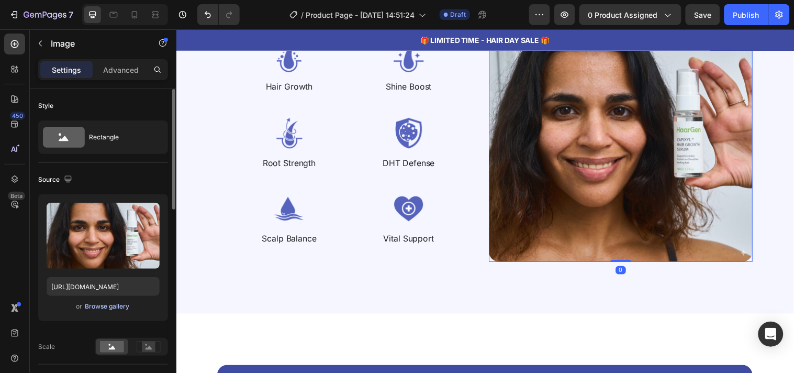
click at [107, 301] on button "Browse gallery" at bounding box center [108, 306] width 46 height 10
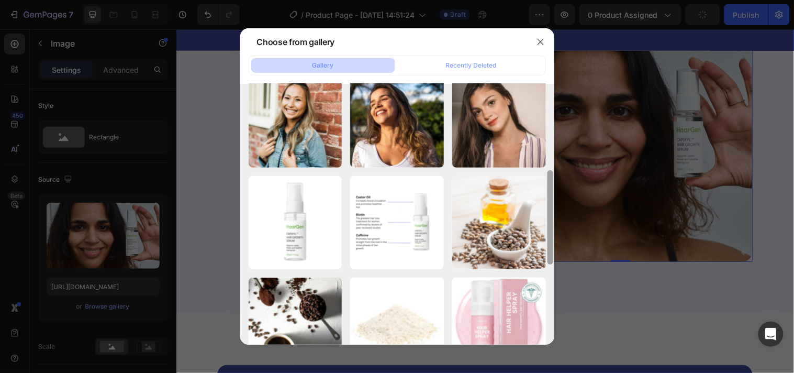
scroll to position [228, 0]
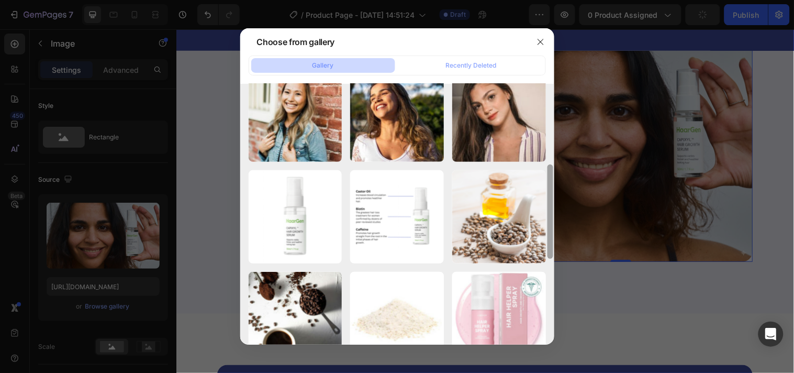
drag, startPoint x: 550, startPoint y: 131, endPoint x: 548, endPoint y: 214, distance: 82.7
click at [548, 214] on div at bounding box center [550, 211] width 6 height 94
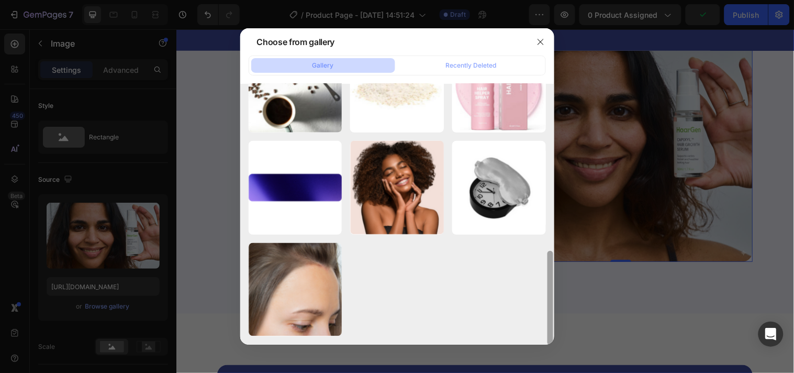
drag, startPoint x: 550, startPoint y: 196, endPoint x: 551, endPoint y: 283, distance: 87.4
click at [551, 283] on div at bounding box center [550, 214] width 8 height 261
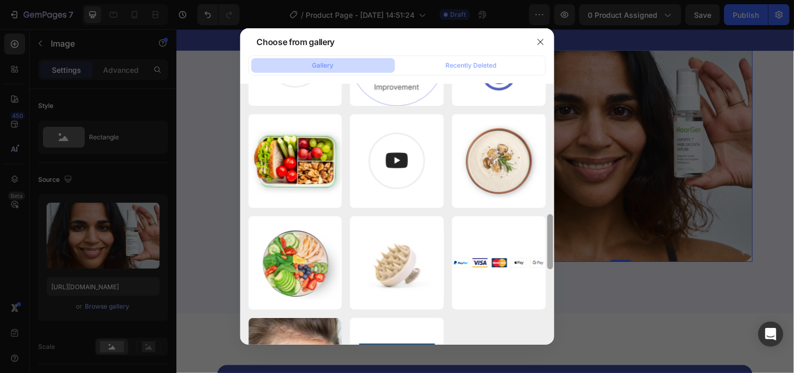
drag, startPoint x: 551, startPoint y: 217, endPoint x: 551, endPoint y: 309, distance: 92.1
click at [551, 269] on div at bounding box center [550, 241] width 6 height 55
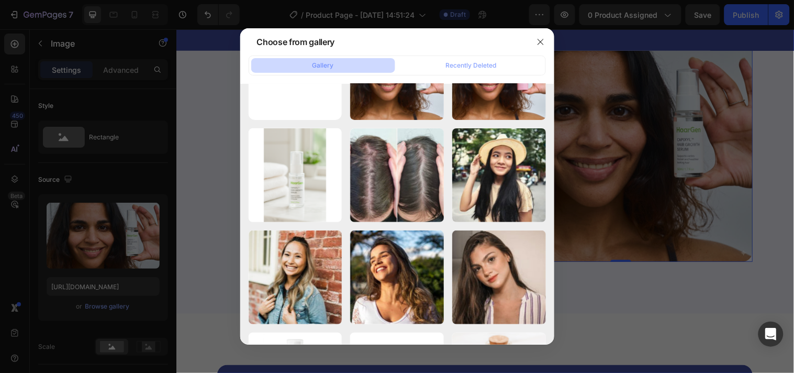
scroll to position [0, 0]
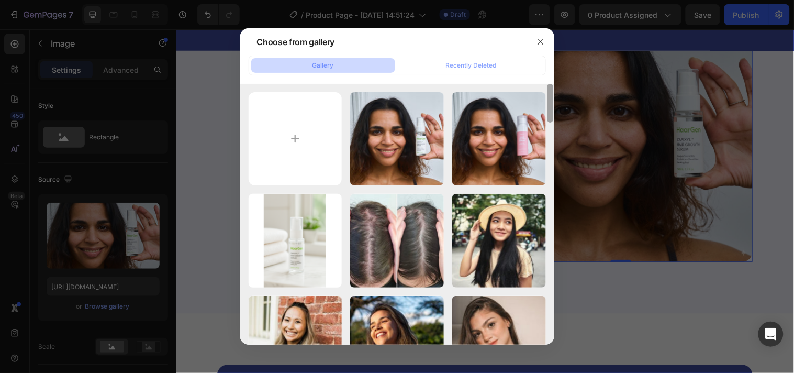
drag, startPoint x: 550, startPoint y: 283, endPoint x: 557, endPoint y: 76, distance: 207.4
click at [557, 76] on div "Choose from gallery Gallery Recently Deleted 8.jpeg 220.14 kb hh-pdp-1-square.p…" at bounding box center [397, 186] width 794 height 373
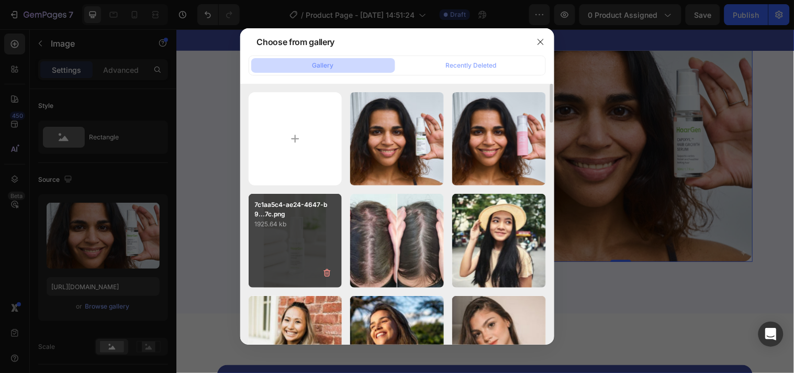
click at [289, 241] on div "7c1aa5c4-ae24-4647-b9...7c.png 1925.64 kb" at bounding box center [296, 241] width 94 height 94
type input "[URL][DOMAIN_NAME]"
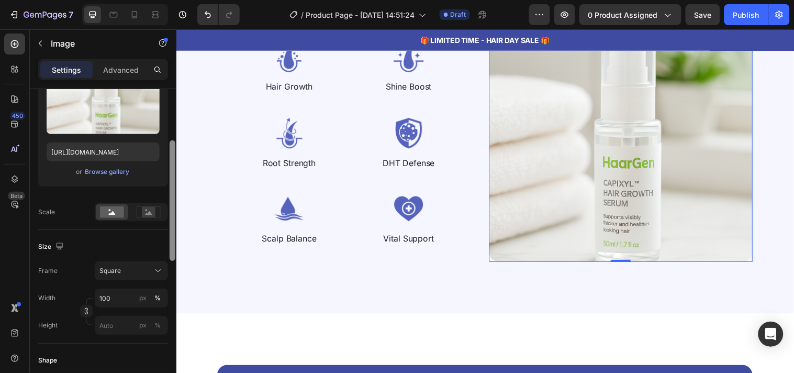
scroll to position [136, 0]
drag, startPoint x: 172, startPoint y: 196, endPoint x: 171, endPoint y: 249, distance: 52.3
click at [171, 249] on div at bounding box center [173, 201] width 6 height 120
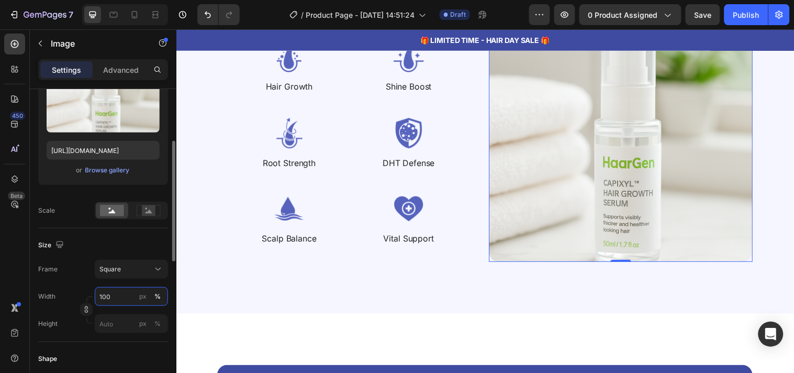
click at [102, 300] on input "100" at bounding box center [131, 296] width 73 height 19
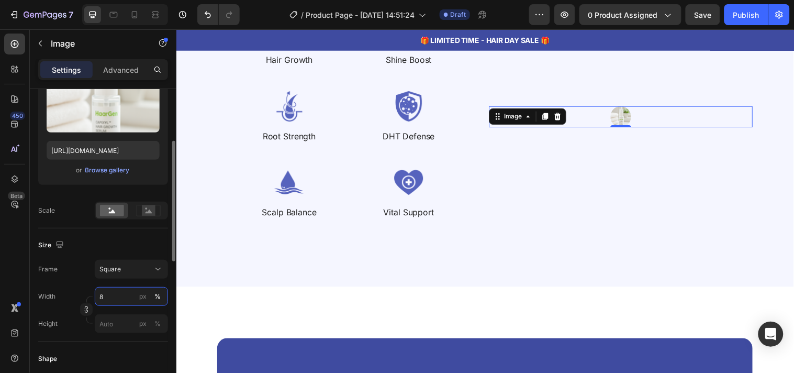
type input "80"
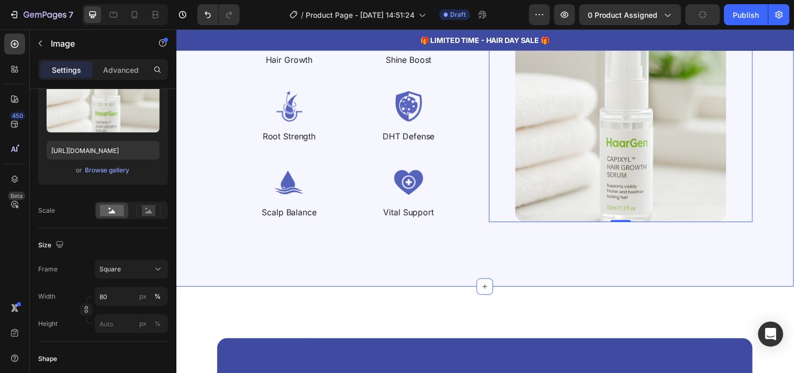
click at [386, 246] on div "Proven by science to enhance and support hair health Heading Made with 100% nat…" at bounding box center [490, 57] width 628 height 465
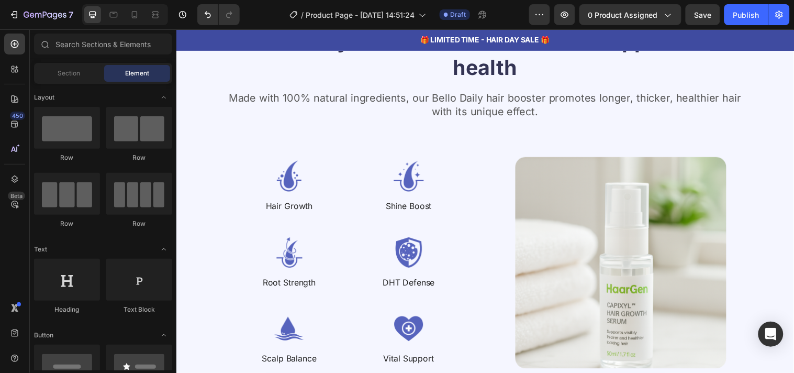
scroll to position [1857, 0]
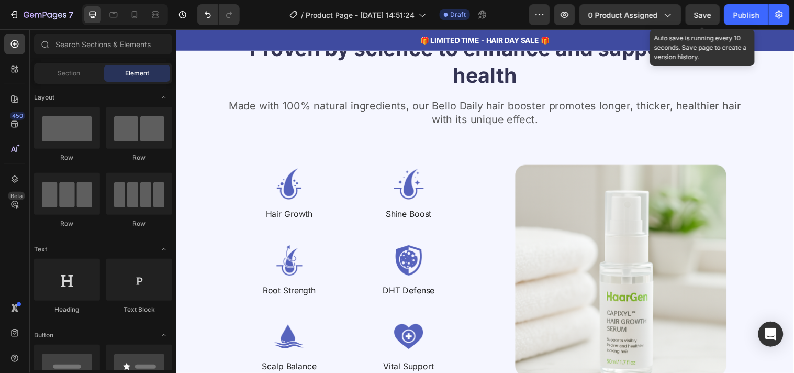
click at [699, 14] on span "Save" at bounding box center [703, 14] width 17 height 9
